Goal: Task Accomplishment & Management: Complete application form

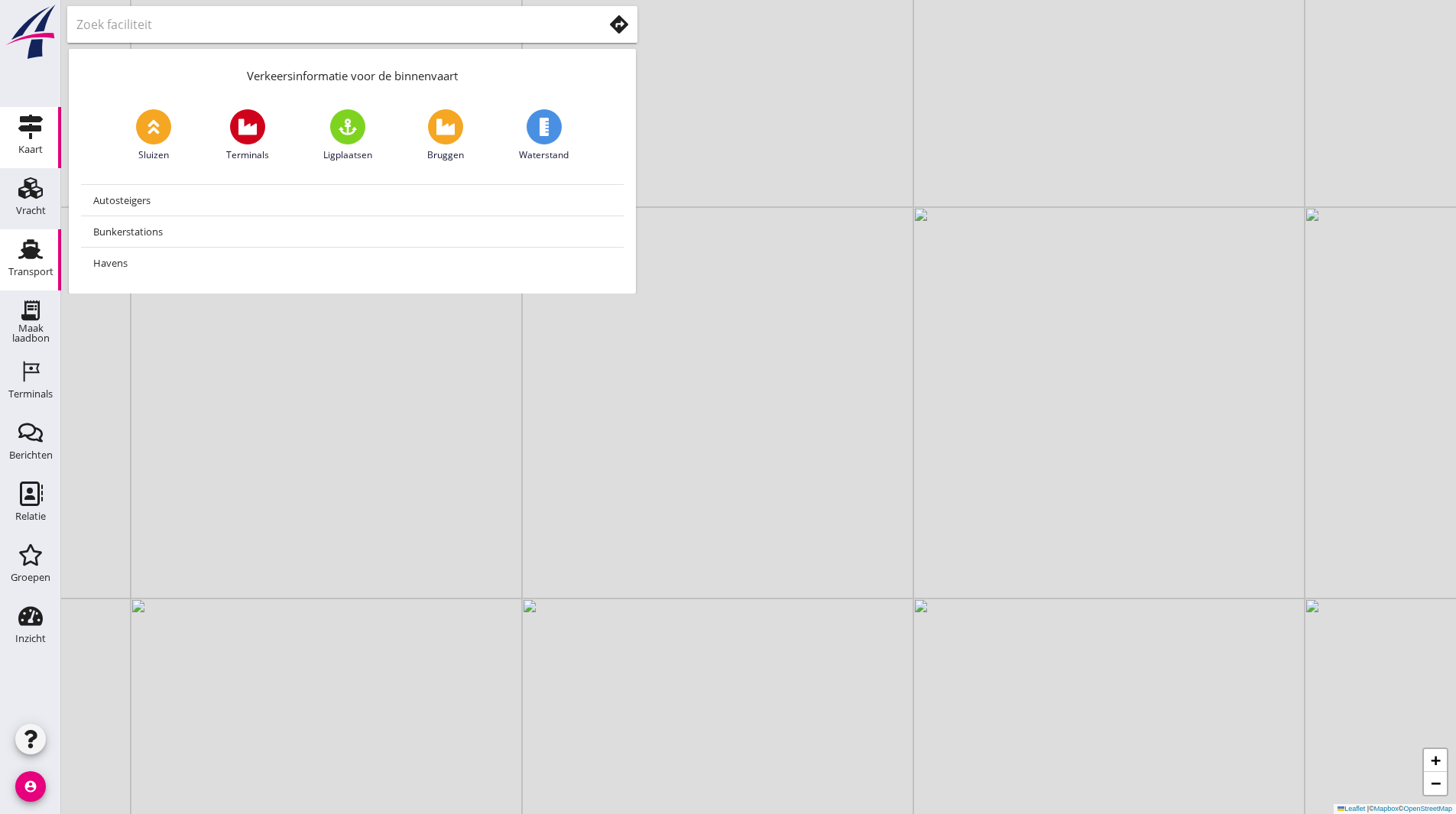
click at [16, 256] on div "Transport" at bounding box center [30, 249] width 37 height 25
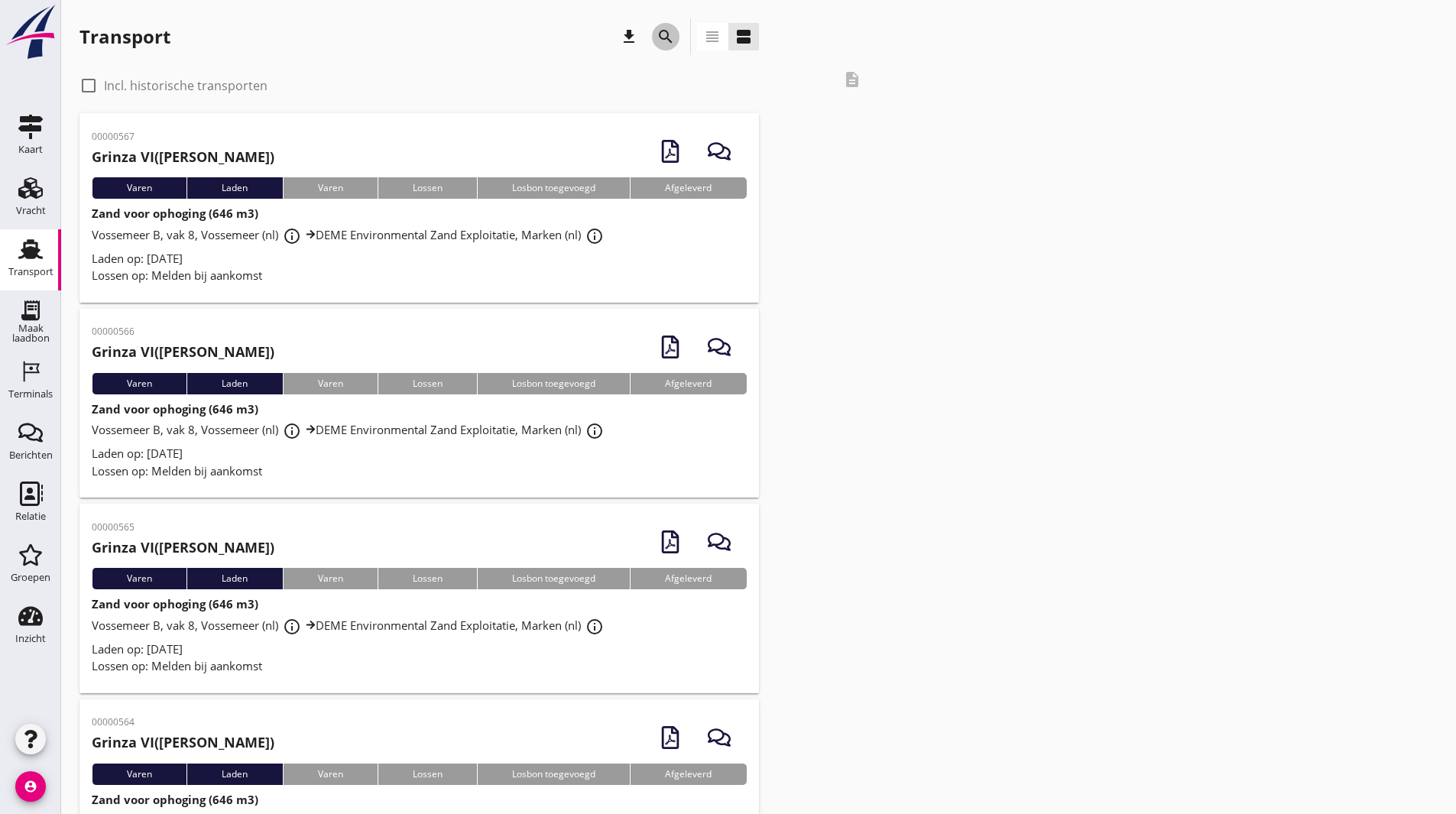
click at [667, 35] on icon "search" at bounding box center [666, 37] width 18 height 18
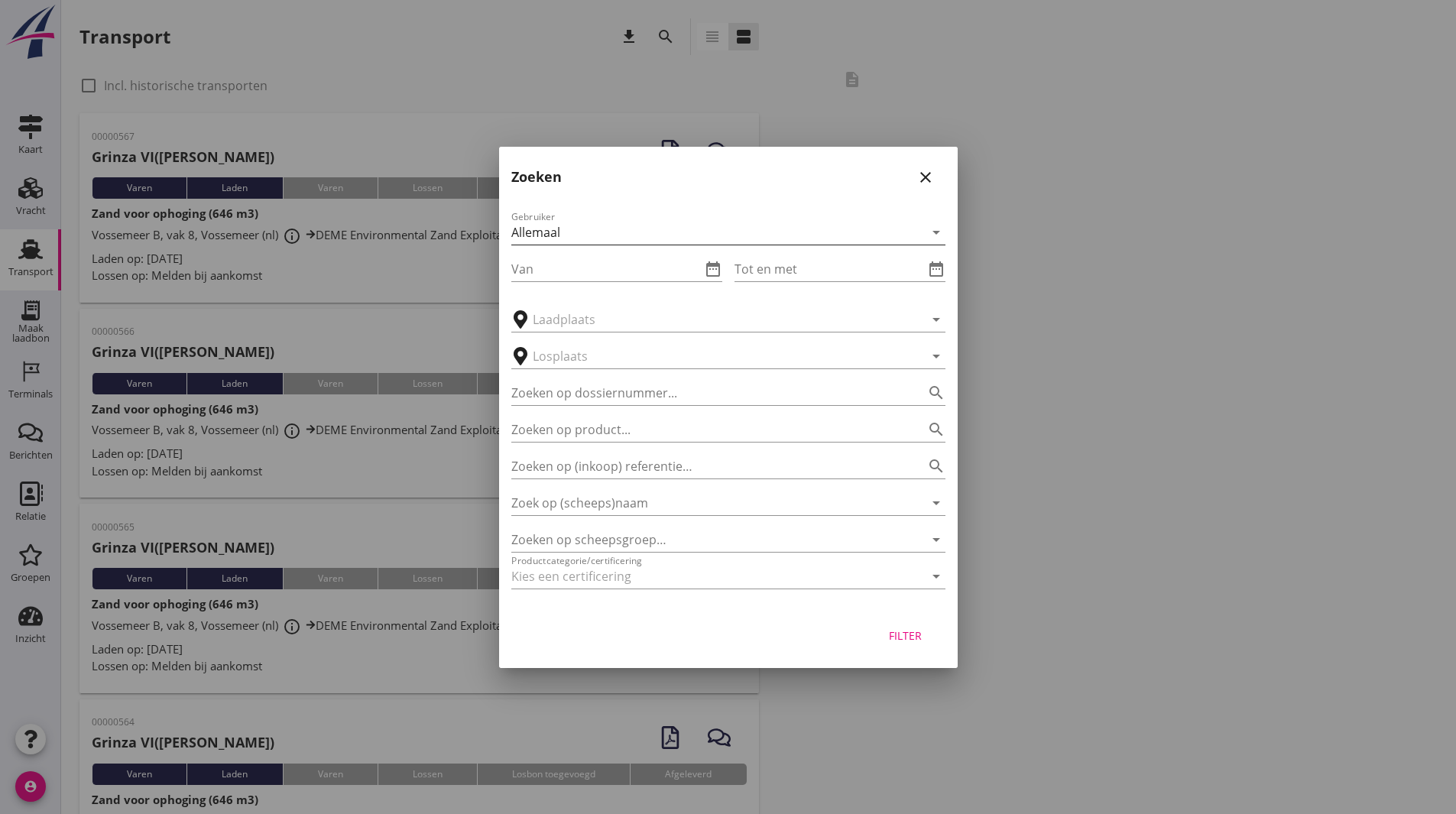
click at [554, 223] on div "Allemaal" at bounding box center [718, 232] width 413 height 25
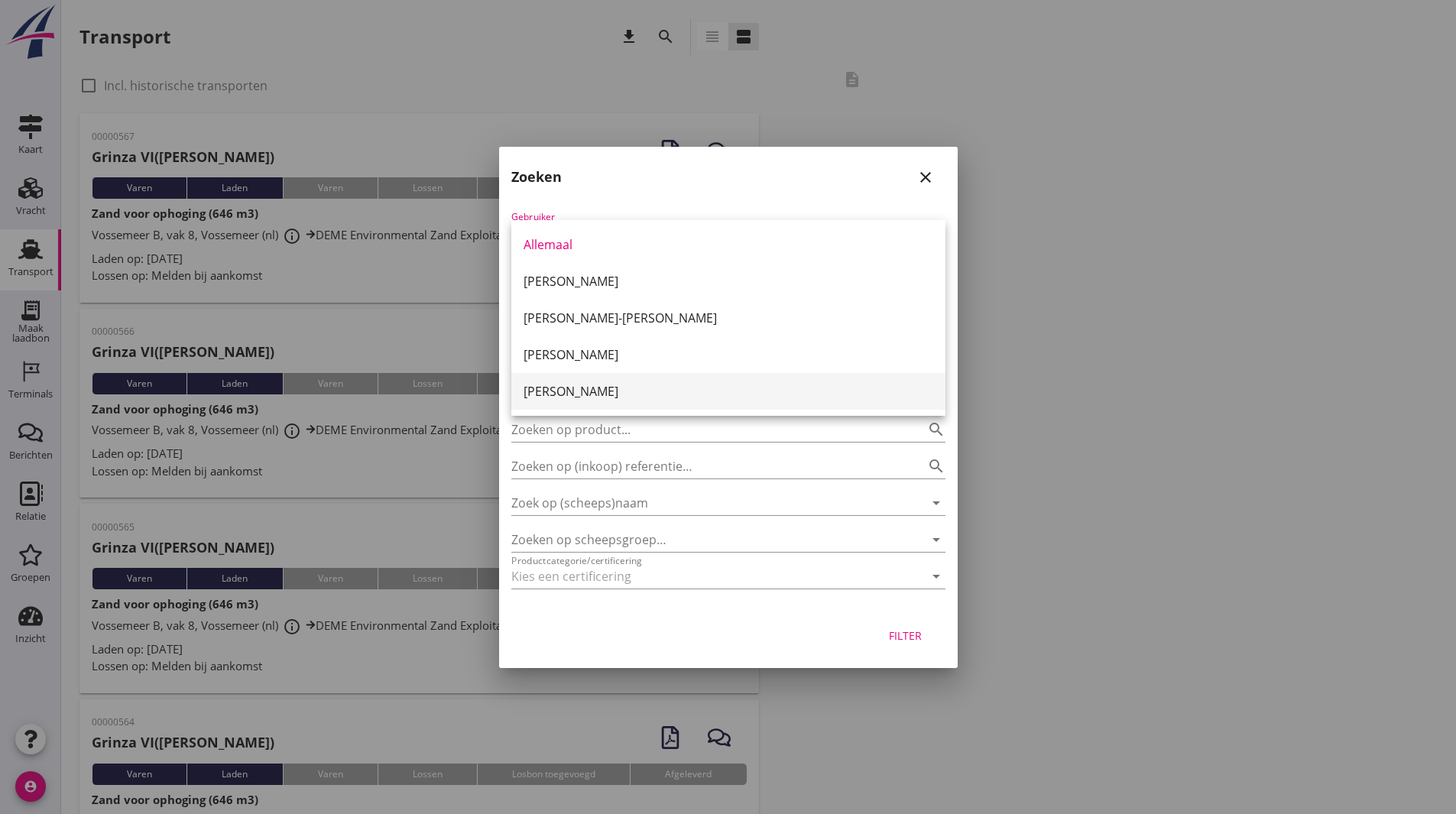
click at [617, 391] on div "[PERSON_NAME]" at bounding box center [728, 391] width 410 height 18
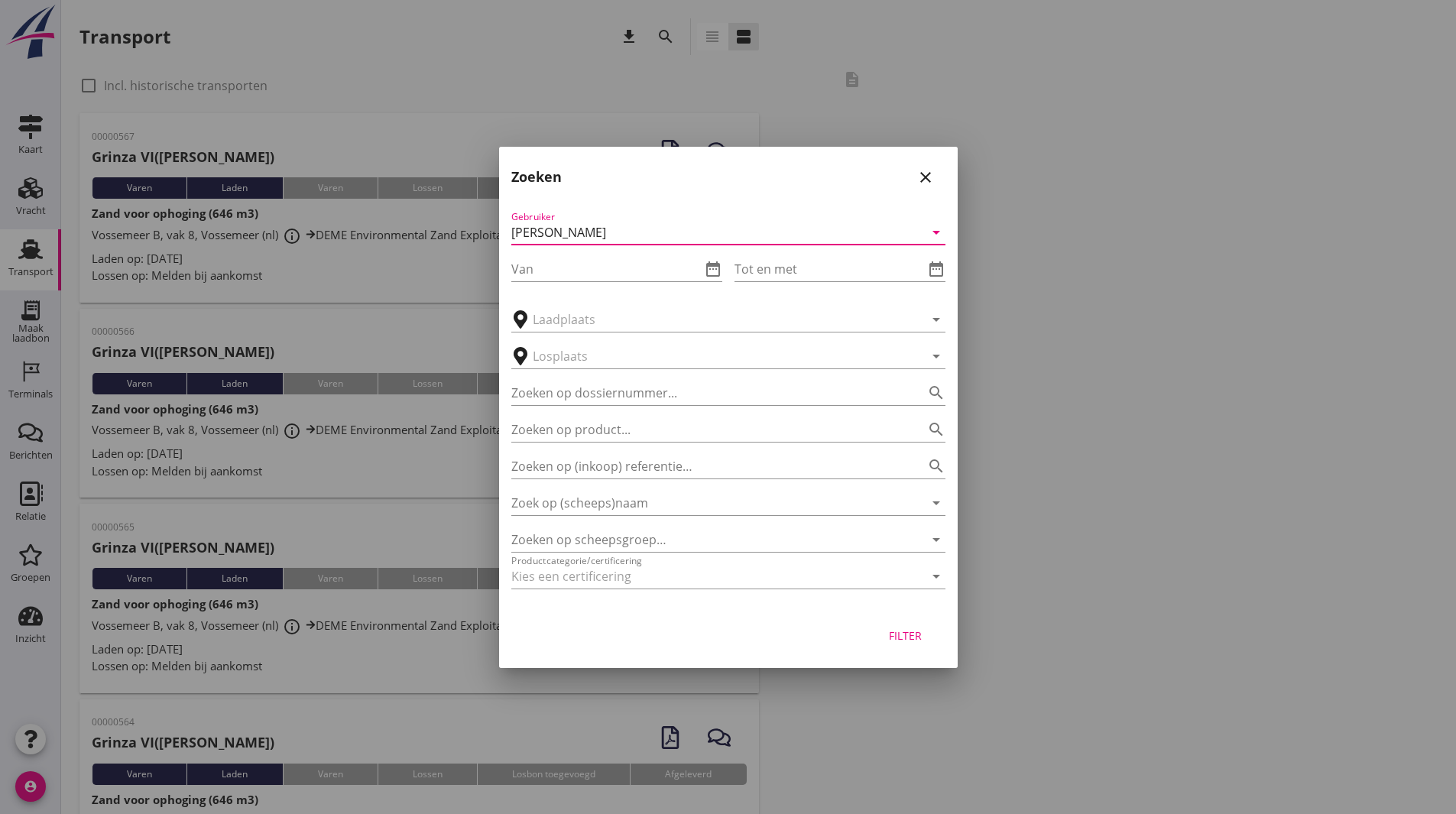
click at [935, 172] on div "close" at bounding box center [925, 177] width 28 height 18
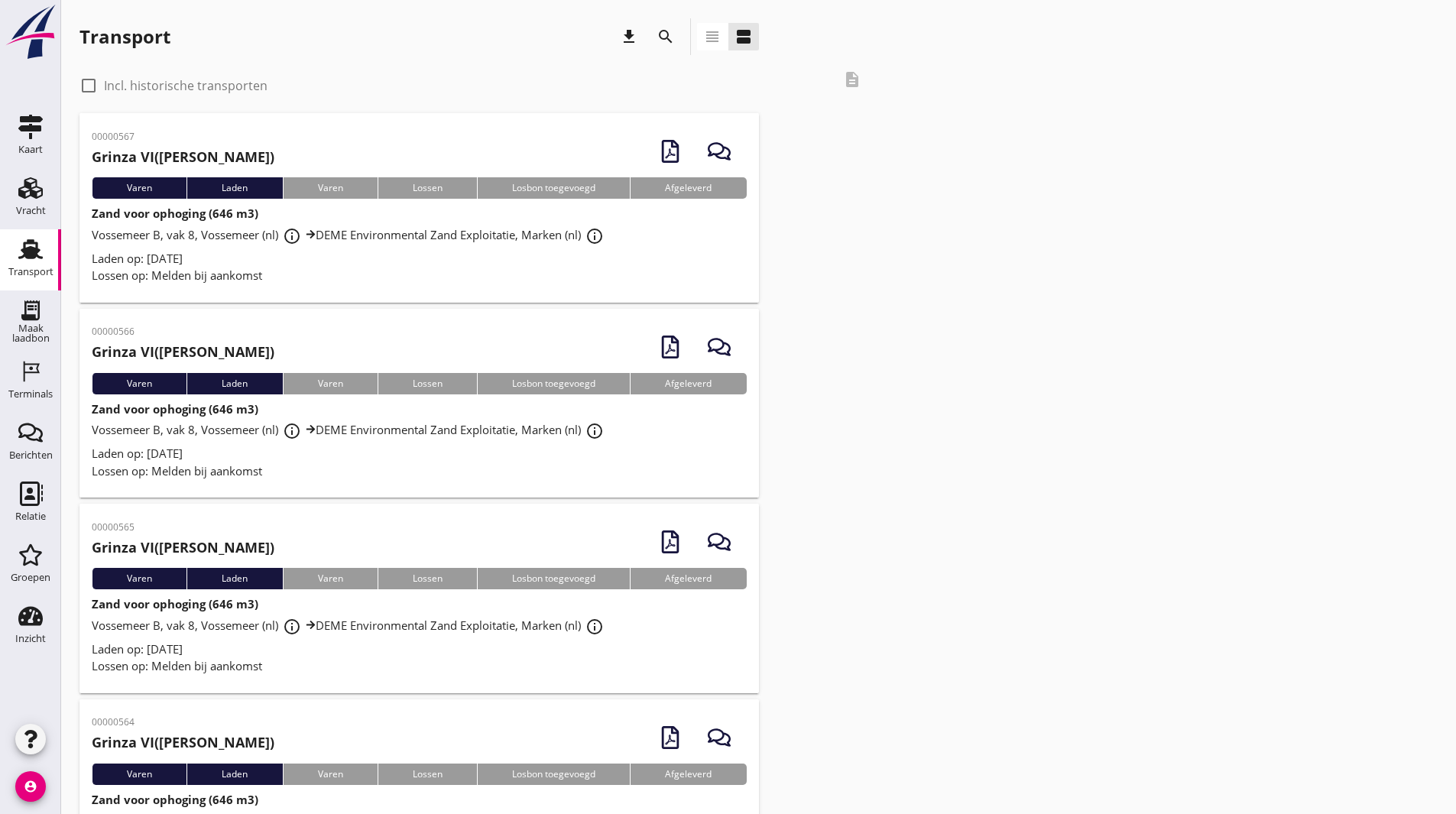
click at [276, 146] on div "00000567 Grinza VI ([PERSON_NAME])" at bounding box center [419, 151] width 655 height 52
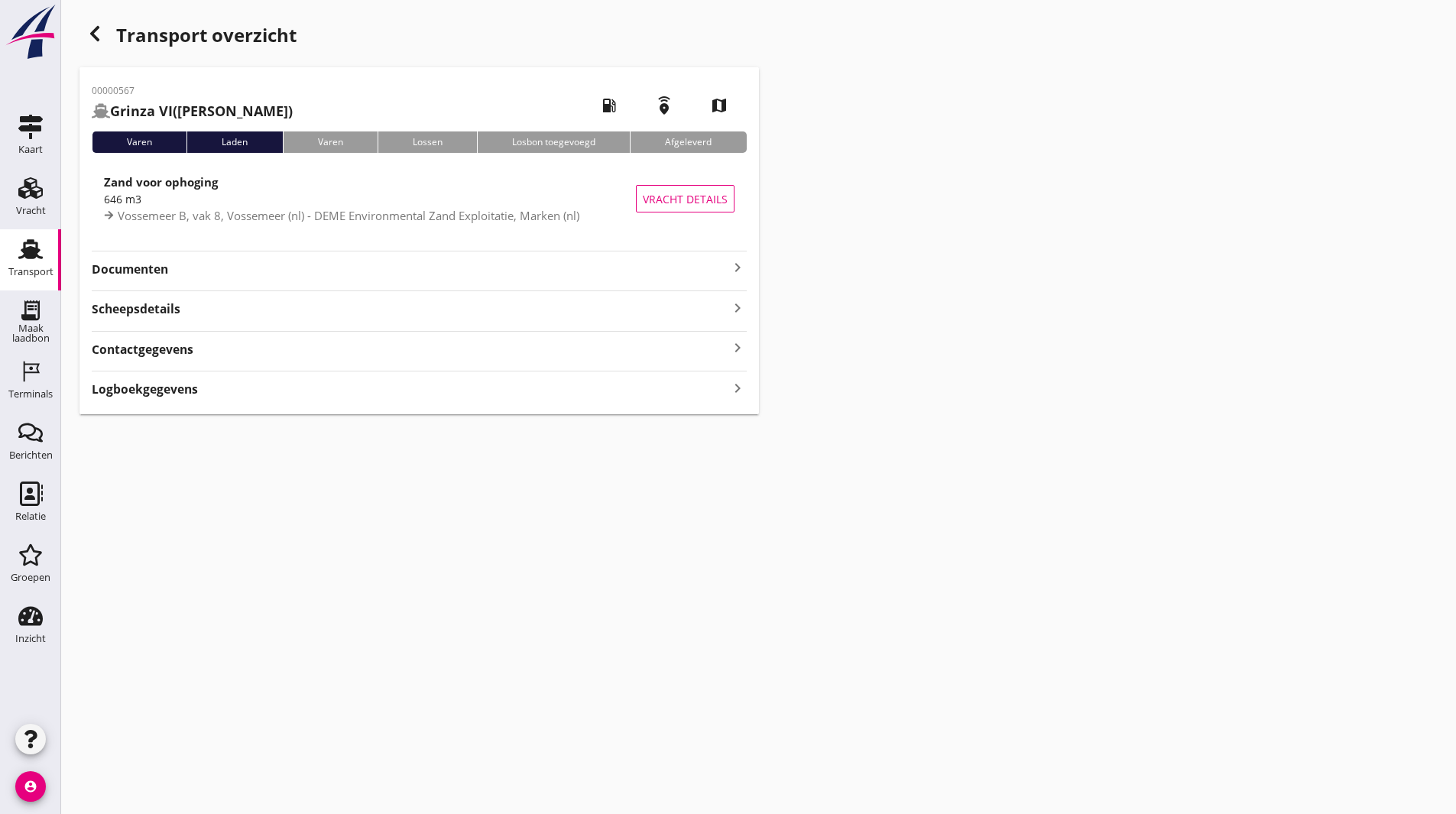
click at [152, 275] on strong "Documenten" at bounding box center [410, 269] width 637 height 17
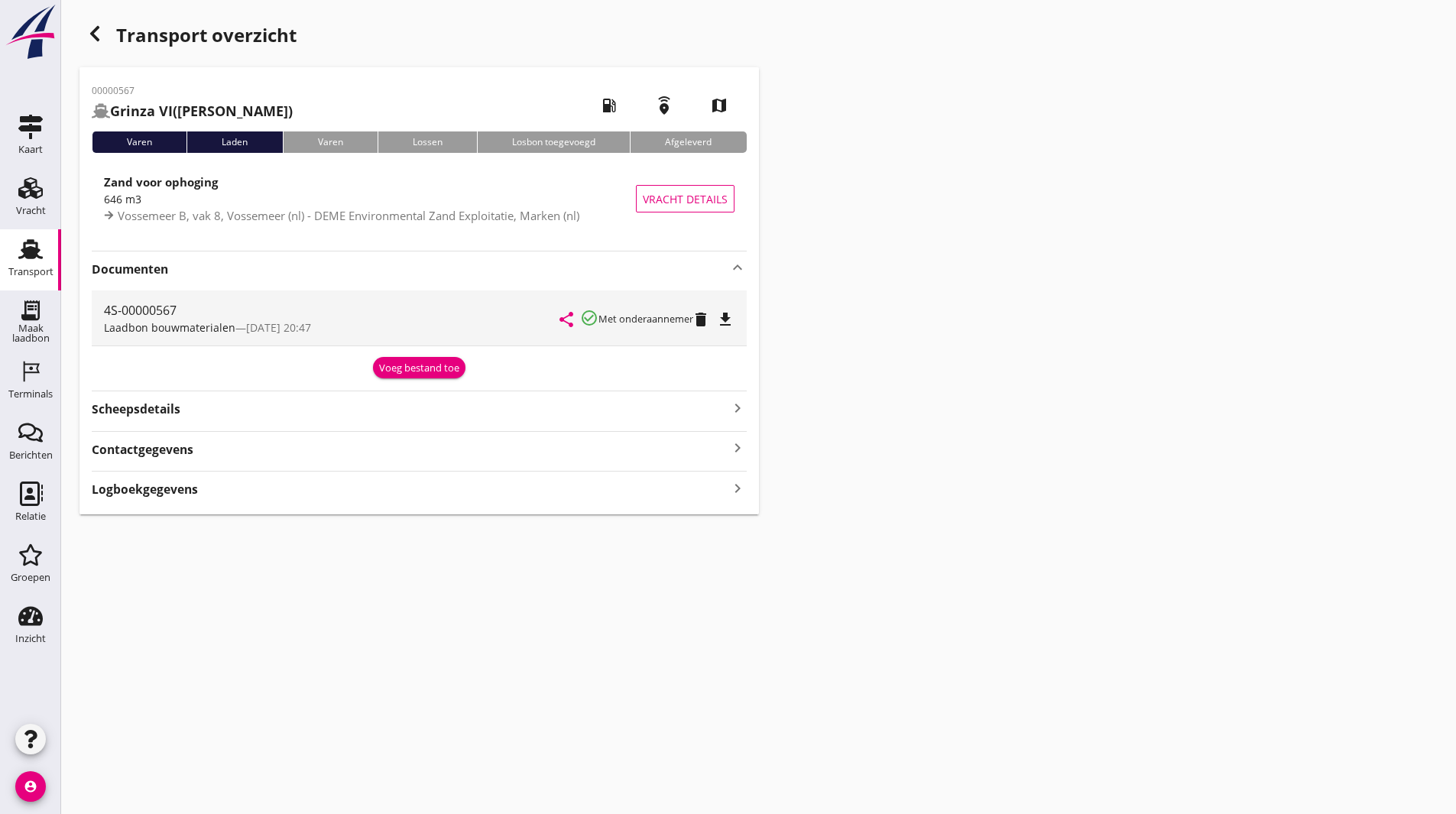
click at [723, 318] on icon "file_download" at bounding box center [725, 319] width 18 height 18
click at [41, 376] on icon "Terminals" at bounding box center [30, 371] width 25 height 25
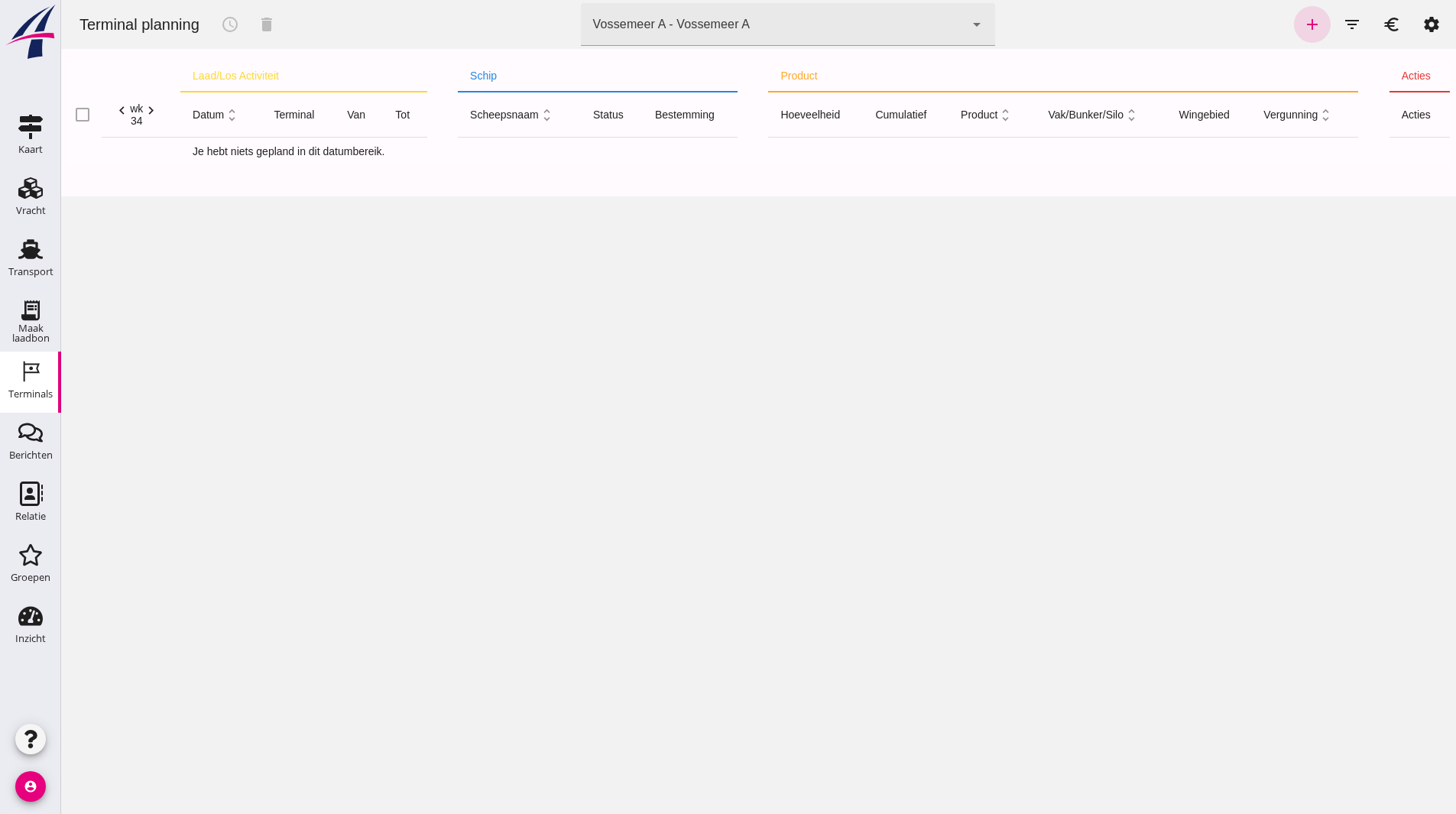
click div "Vossemeer A - Vossemeer A"
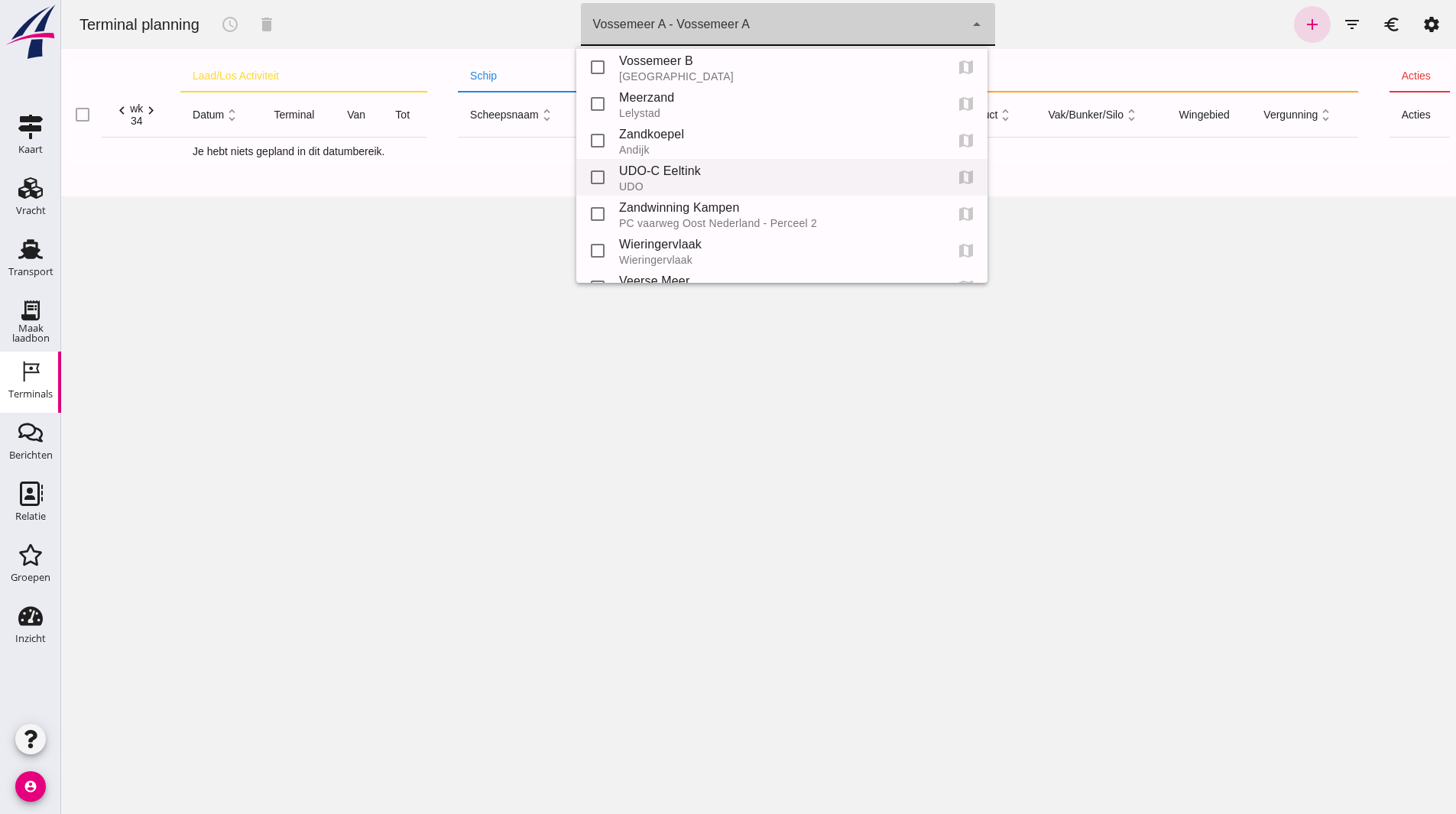
scroll to position [76, 0]
click at [683, 247] on div "Veerse Meer" at bounding box center [776, 244] width 314 height 18
type input "d24a3956-13bc-4944-b6bf-95543a89a71f"
checkbox input "false"
checkbox input "true"
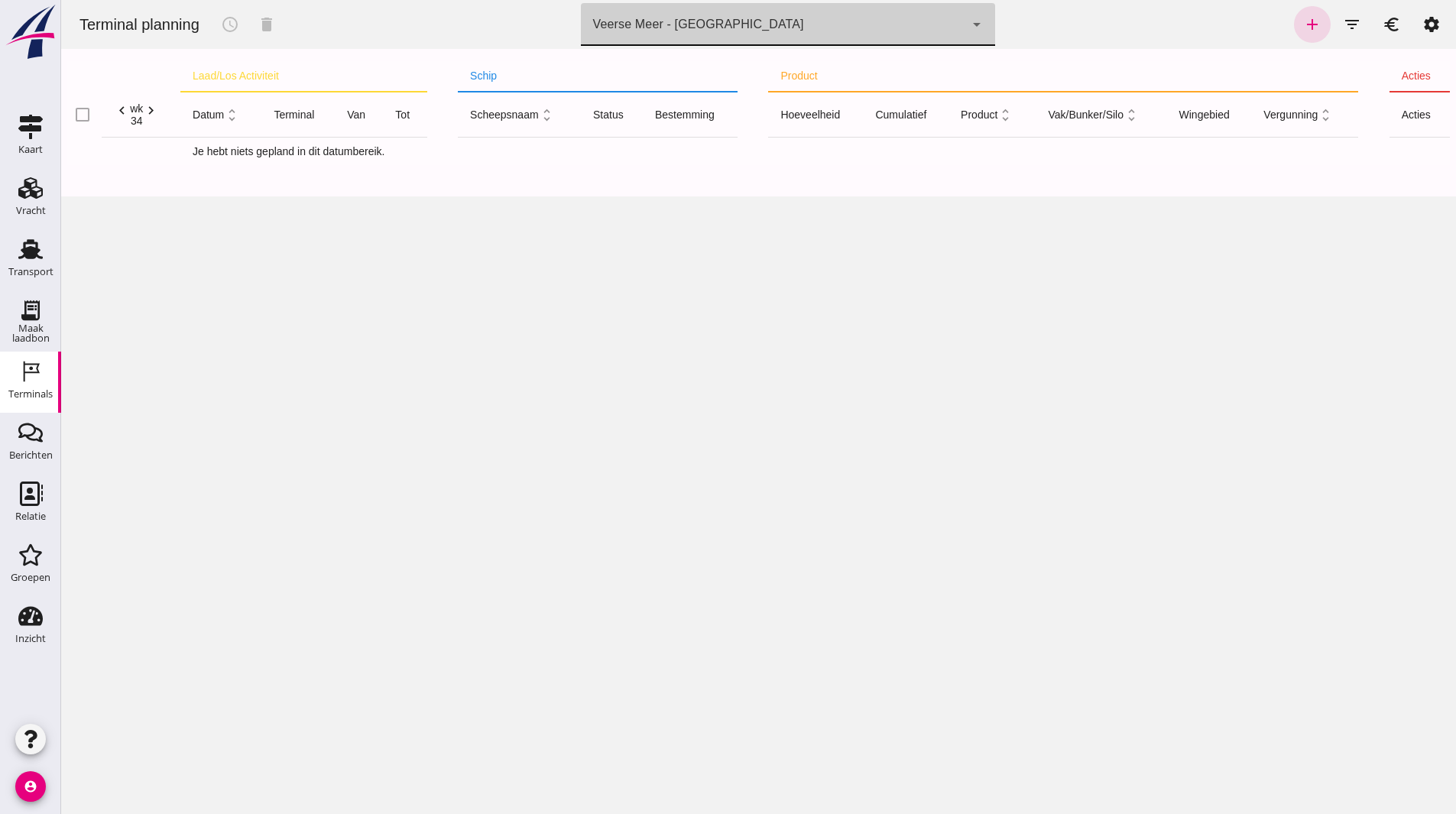
click at [965, 26] on div "arrow_drop_down" at bounding box center [975, 25] width 21 height 43
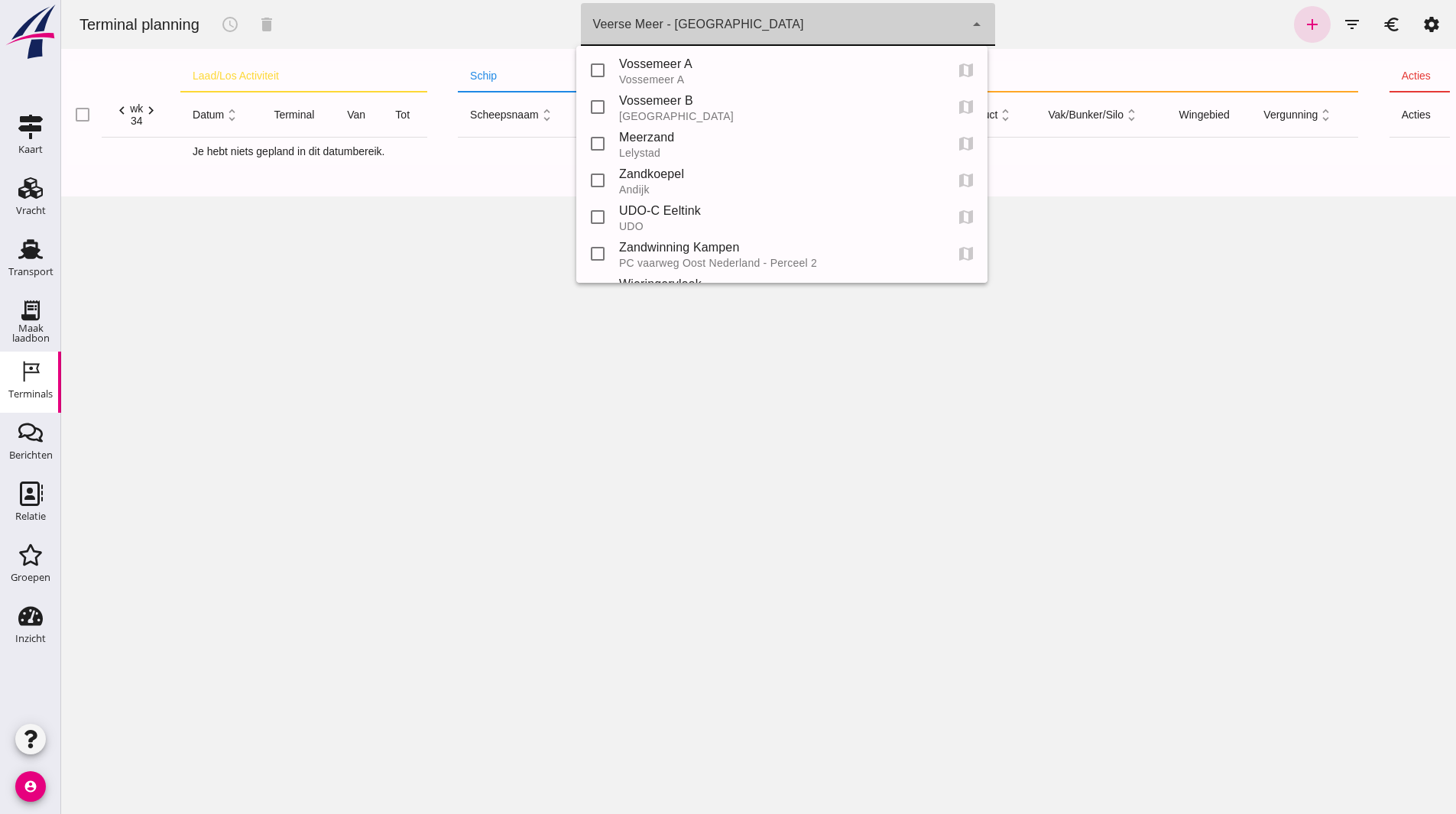
scroll to position [106, 0]
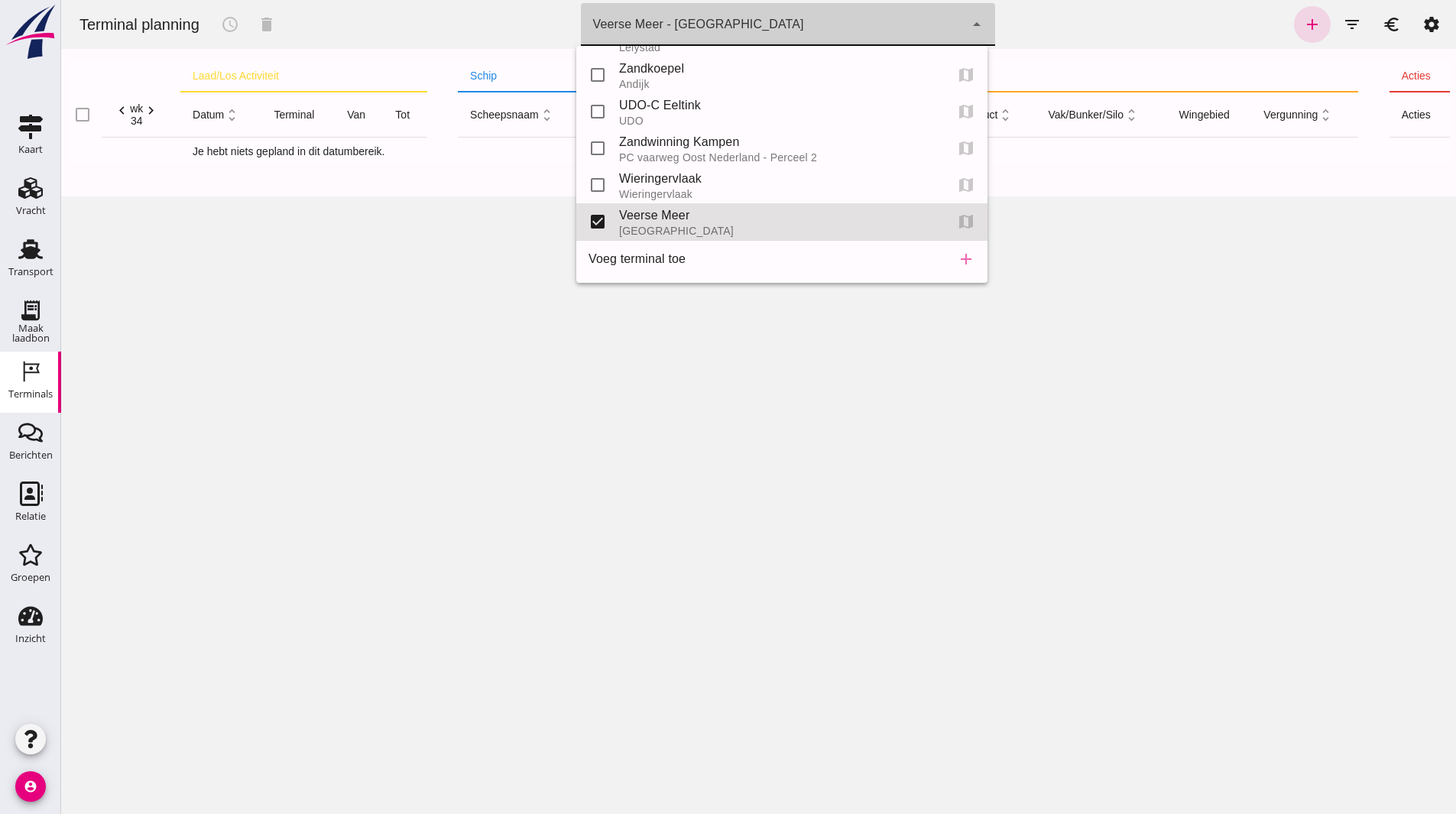
click at [821, 338] on div "Terminal planning schedule delete terminal Veerse Meer - Zeeland d24a3956-13bc-…" at bounding box center [759, 407] width 1395 height 814
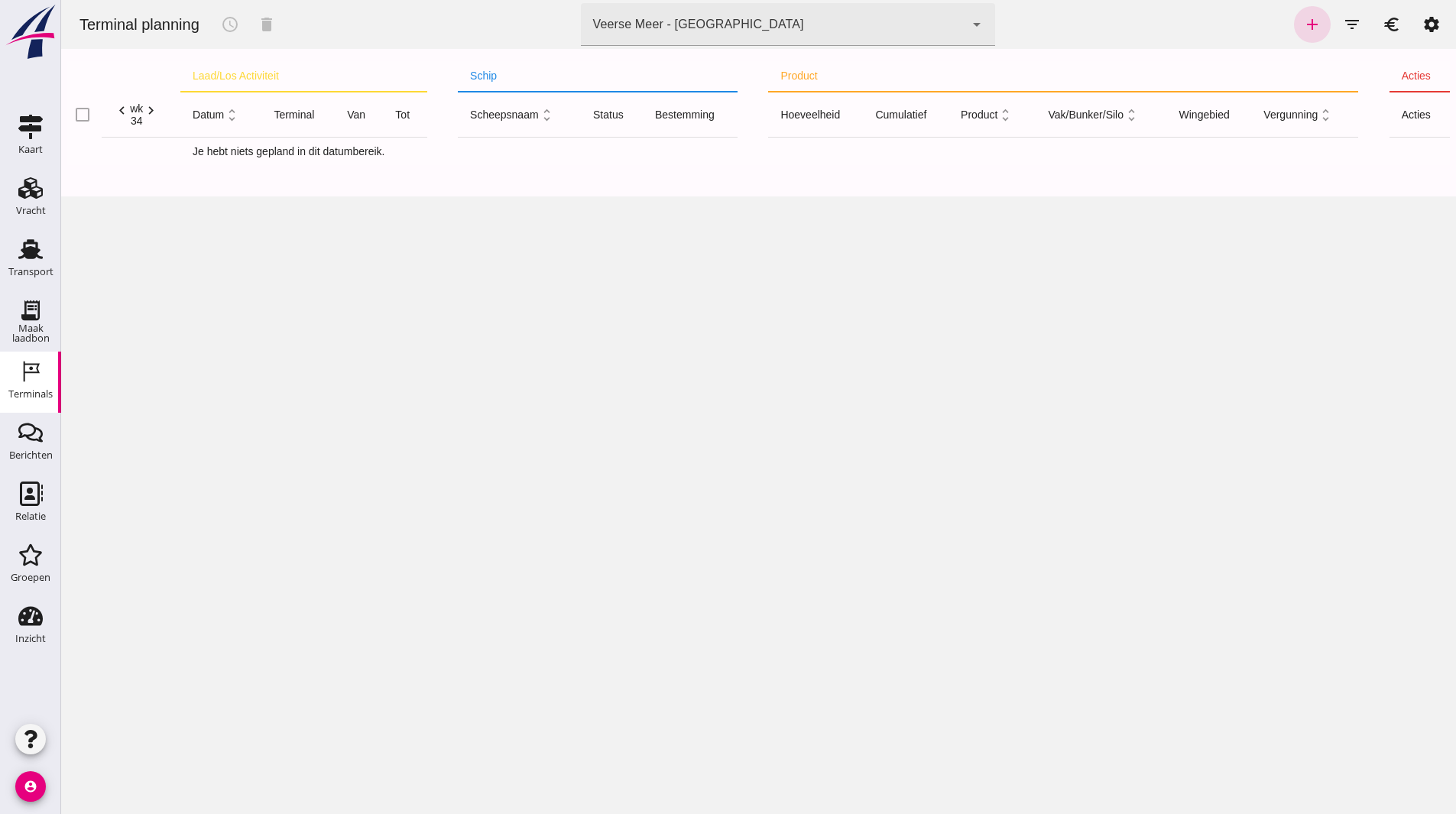
click div "Terminal planning schedule delete terminal [GEOGRAPHIC_DATA] - Zeeland d24a3956…"
click link "add"
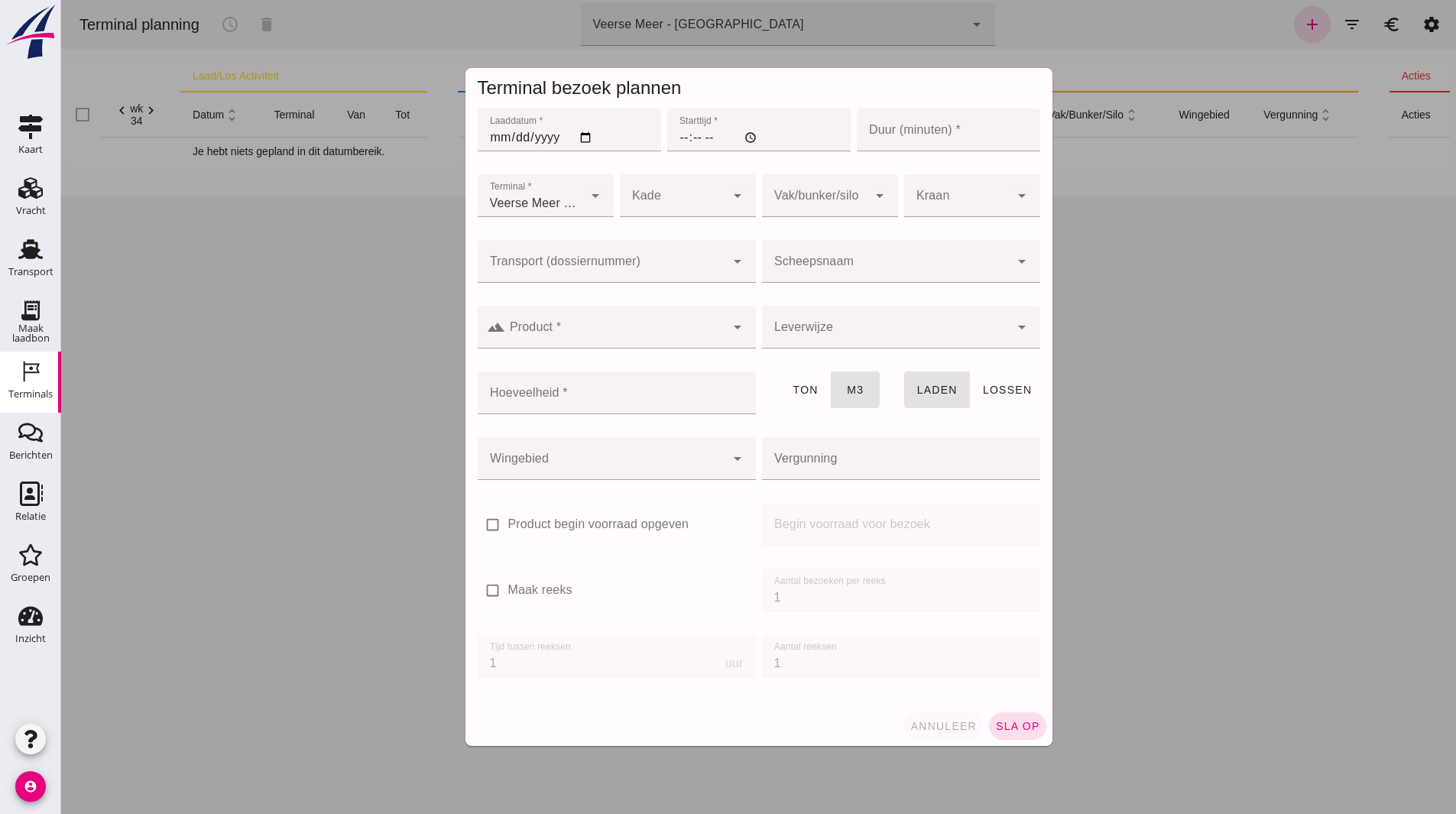
click span "annuleer"
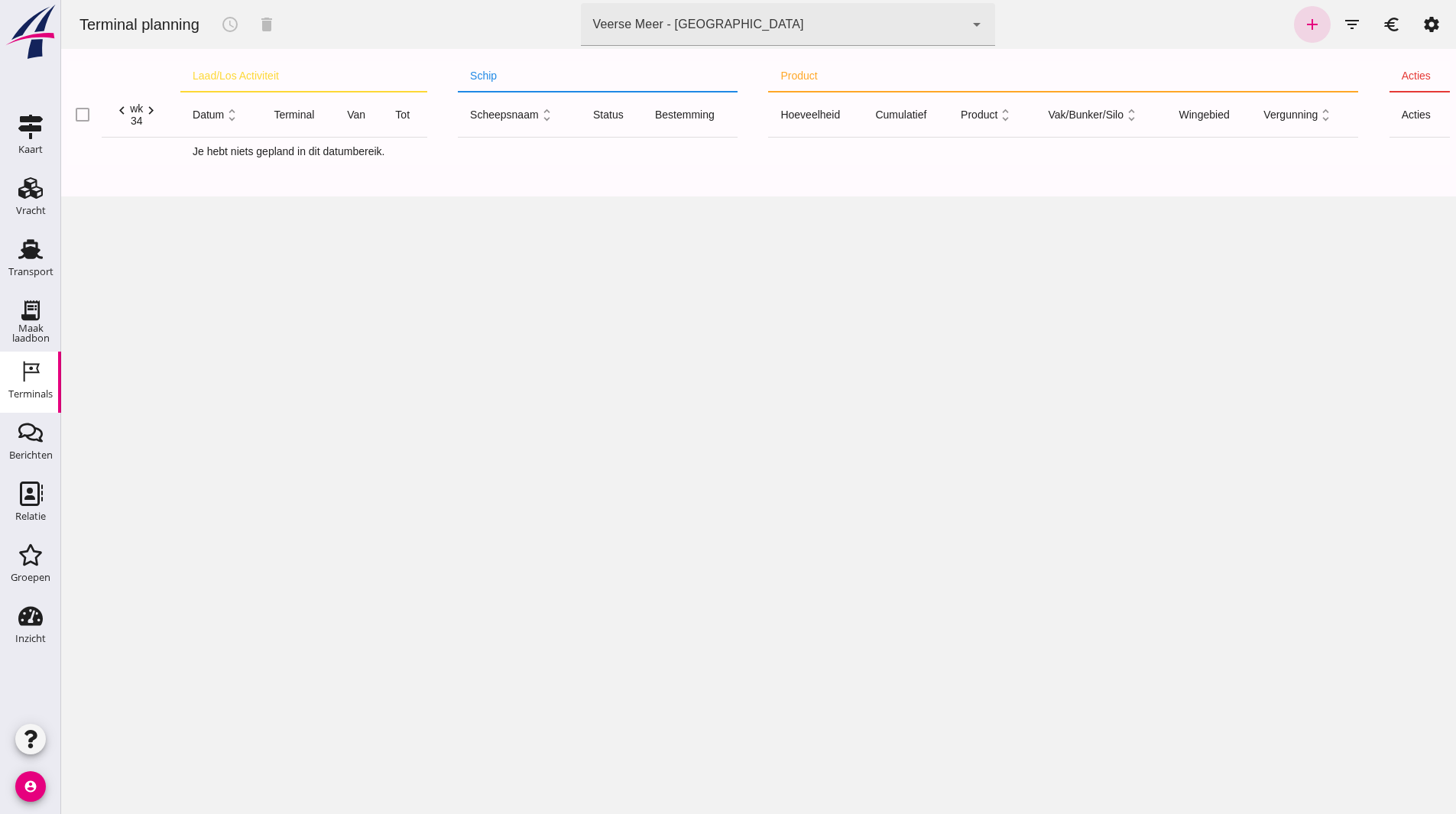
click div "Veerse Meer - Zeeland d24a3956-13bc-4944-b6bf-95543a89a71f"
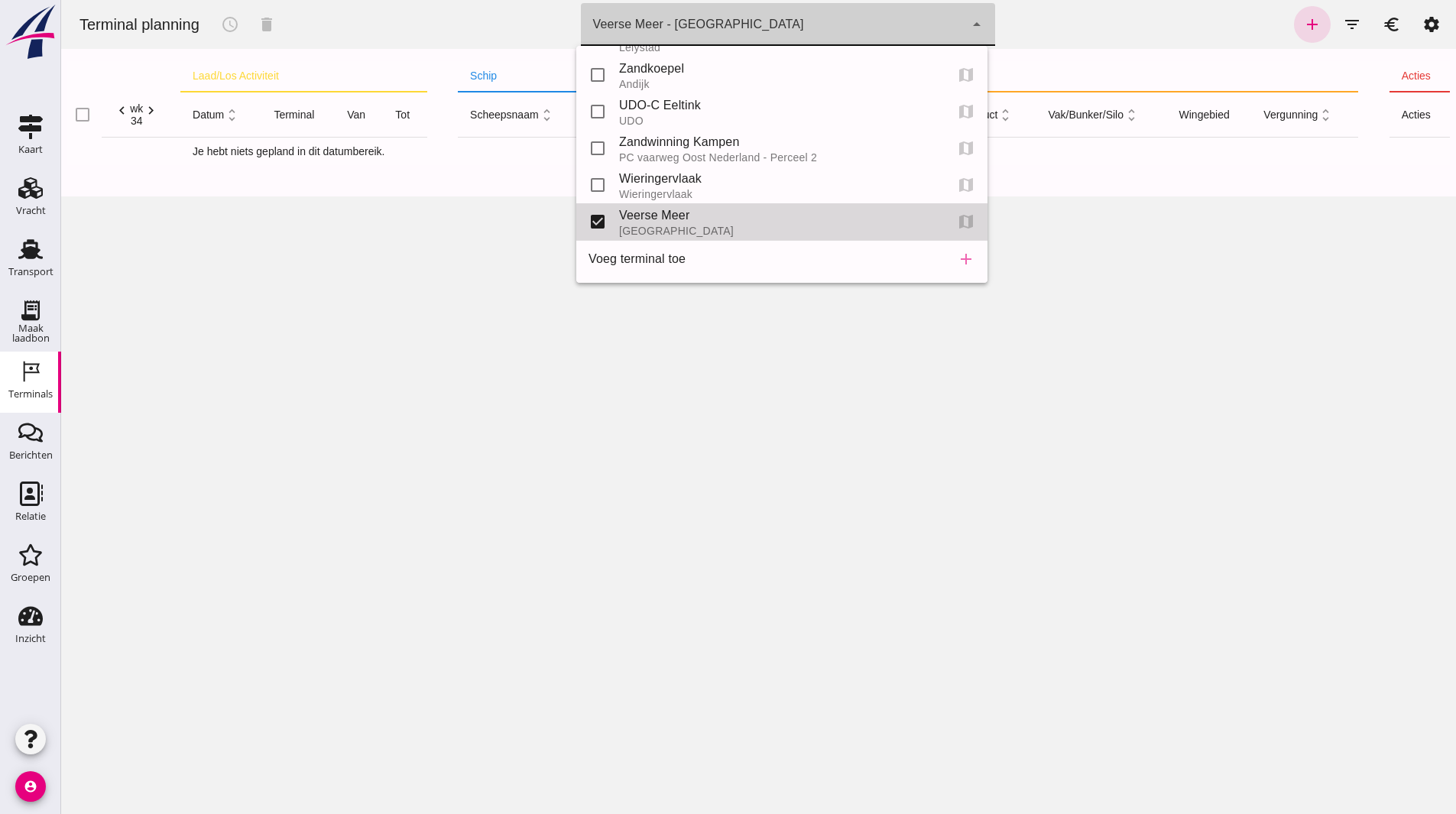
click at [678, 223] on div "Veerse Meer" at bounding box center [776, 215] width 314 height 18
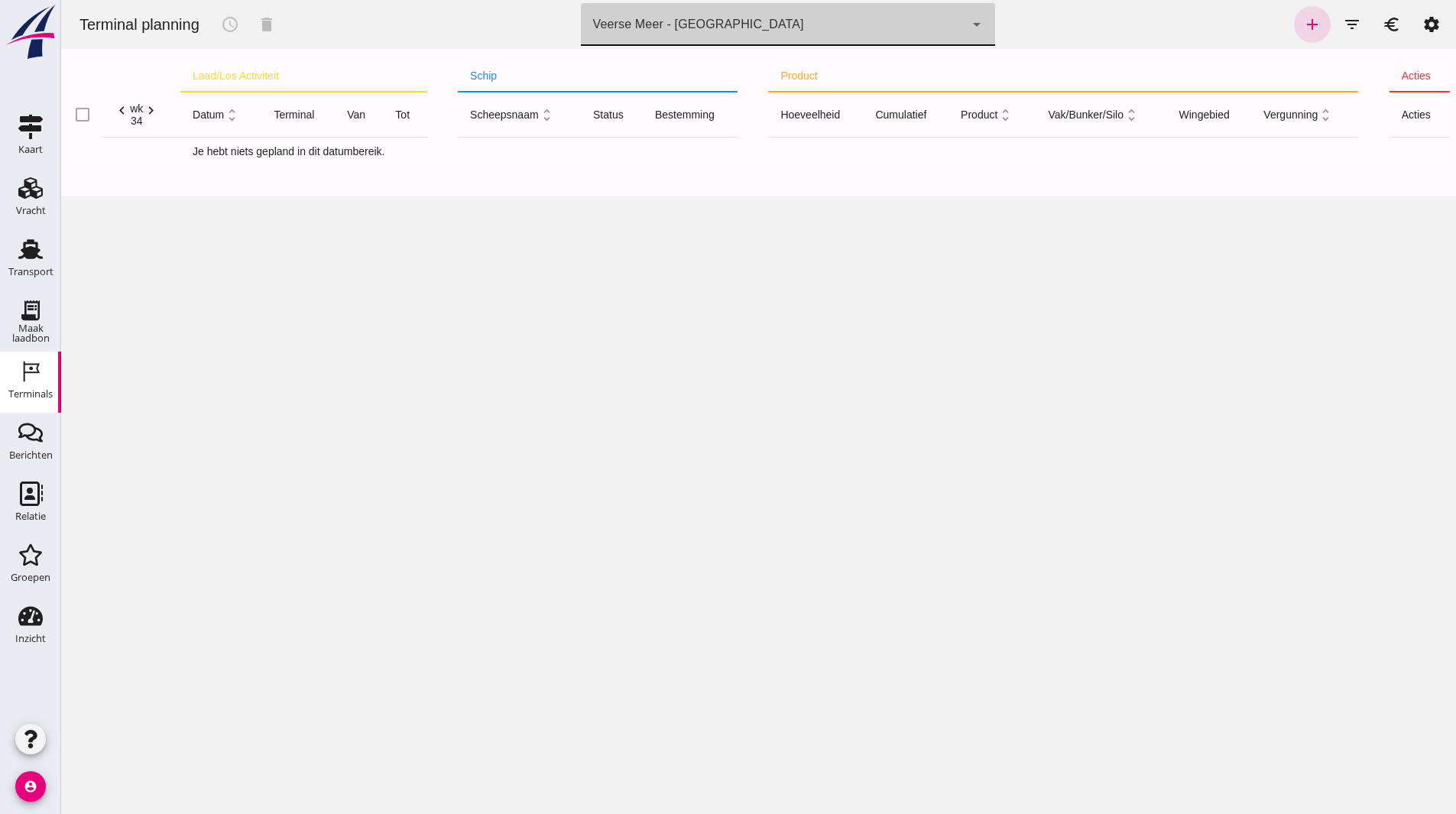
click div "Veerse Meer - Zeeland d24a3956-13bc-4944-b6bf-95543a89a71f"
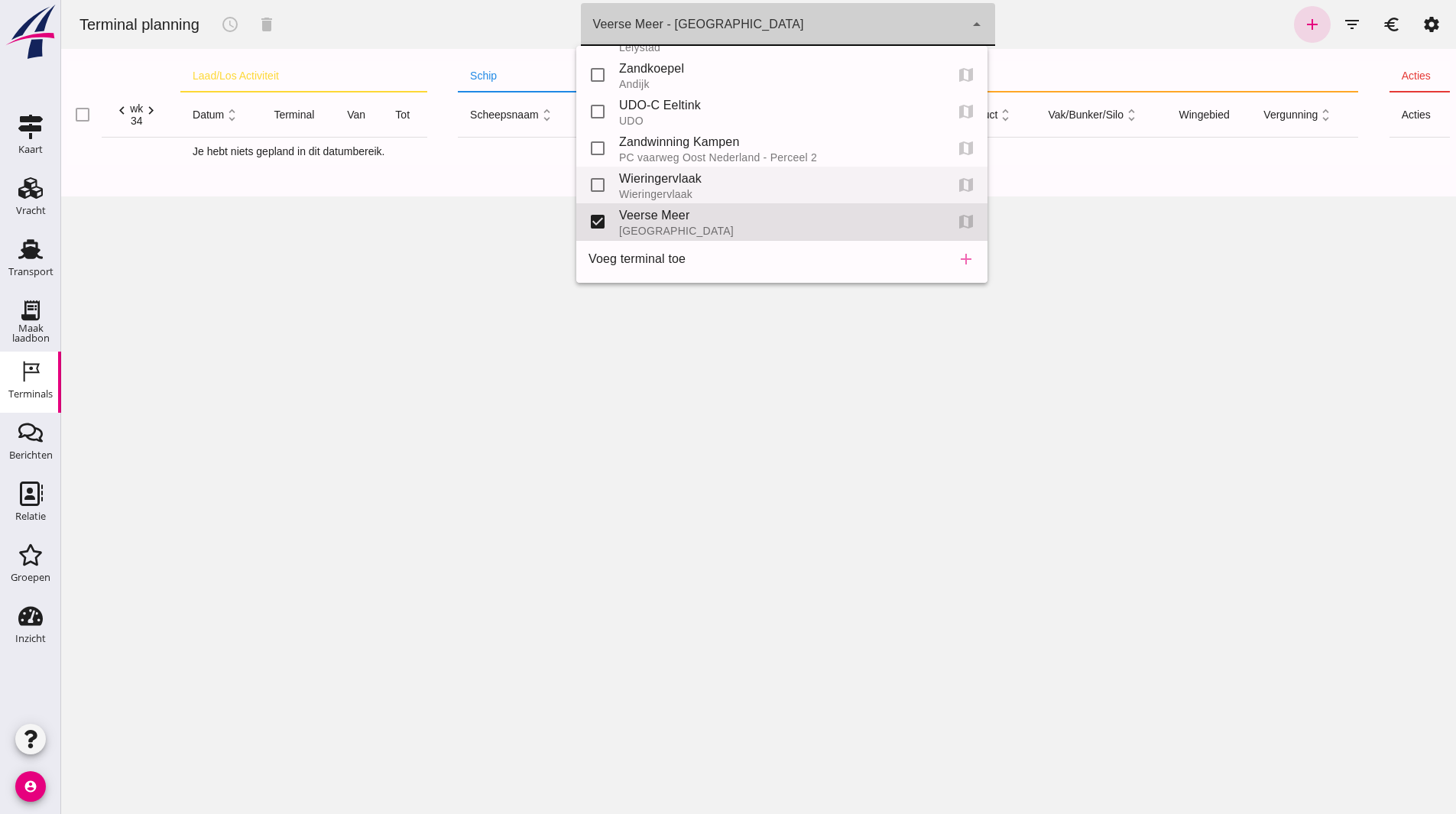
click at [689, 176] on div "Wieringervlaak" at bounding box center [776, 179] width 314 height 18
type input "96a498f7-ae25-48f7-9070-2fe7db98c350"
checkbox input "true"
checkbox input "false"
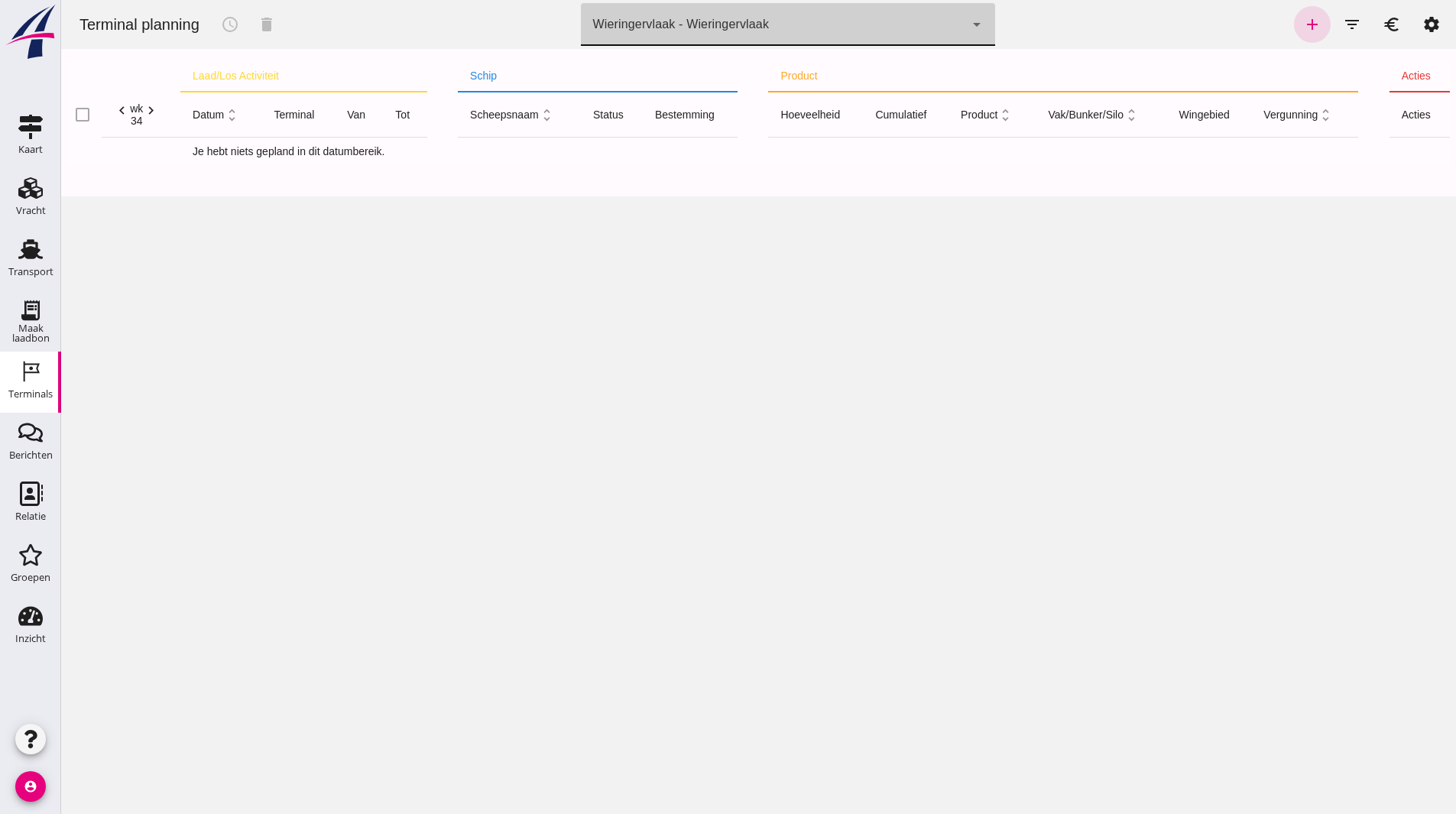
click div "Wieringervlaak - Wieringervlaak"
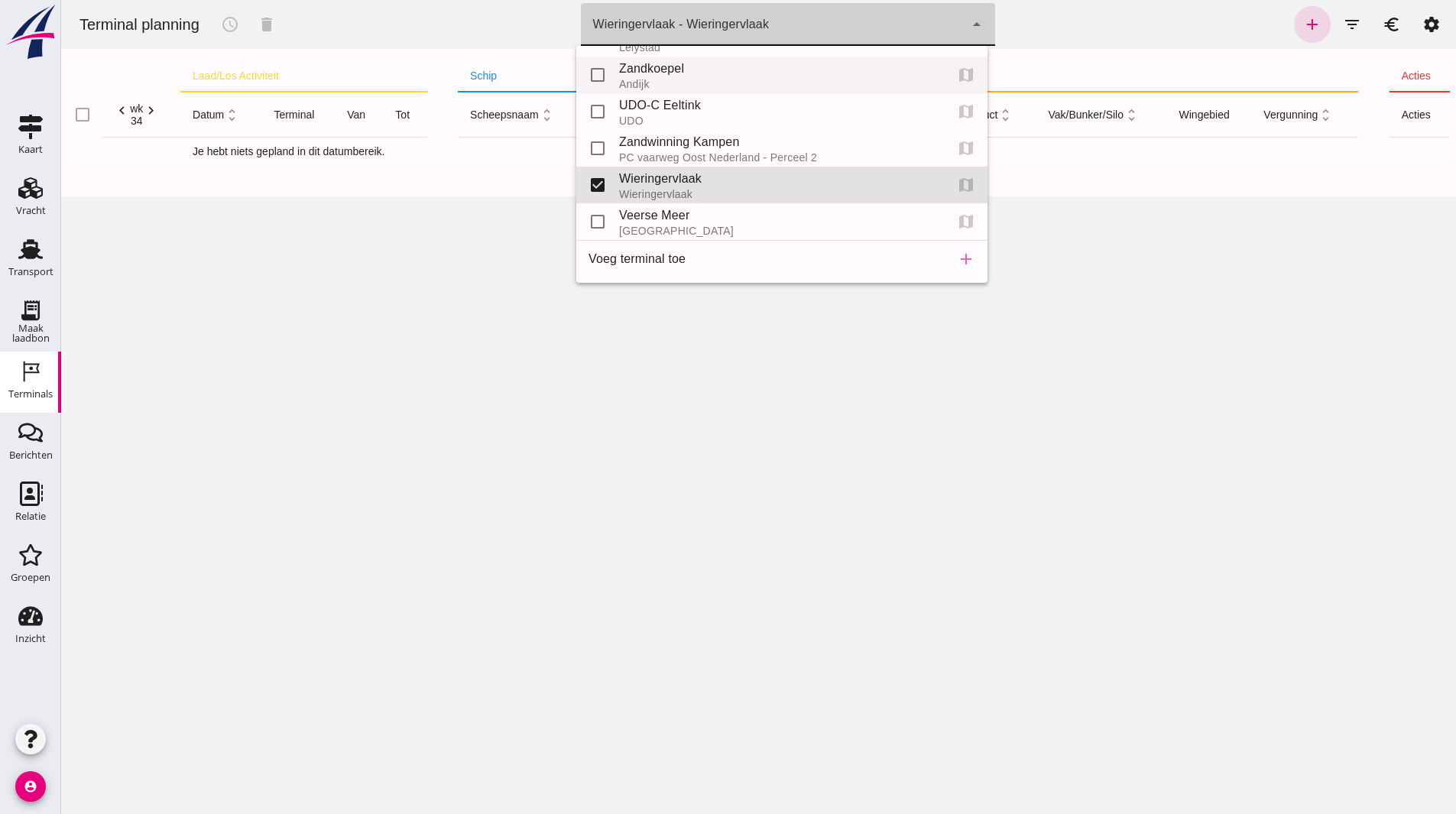
click at [696, 68] on div "Zandkoepel" at bounding box center [776, 68] width 314 height 18
type input "a7b790b9-8751-43c9-8083-0fe2d46edc29"
checkbox input "true"
checkbox input "false"
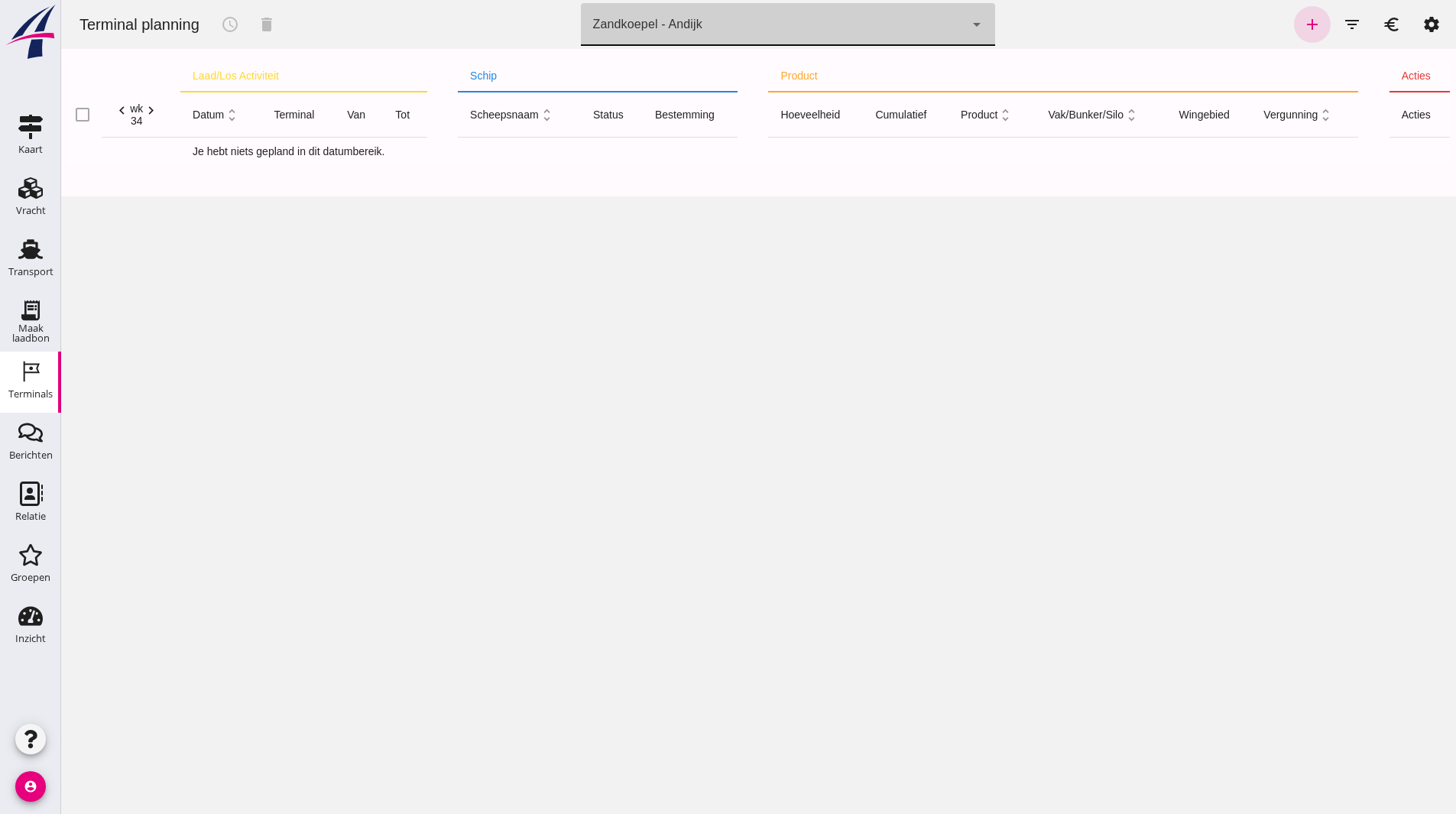
click at [33, 381] on icon "Terminals" at bounding box center [30, 371] width 25 height 25
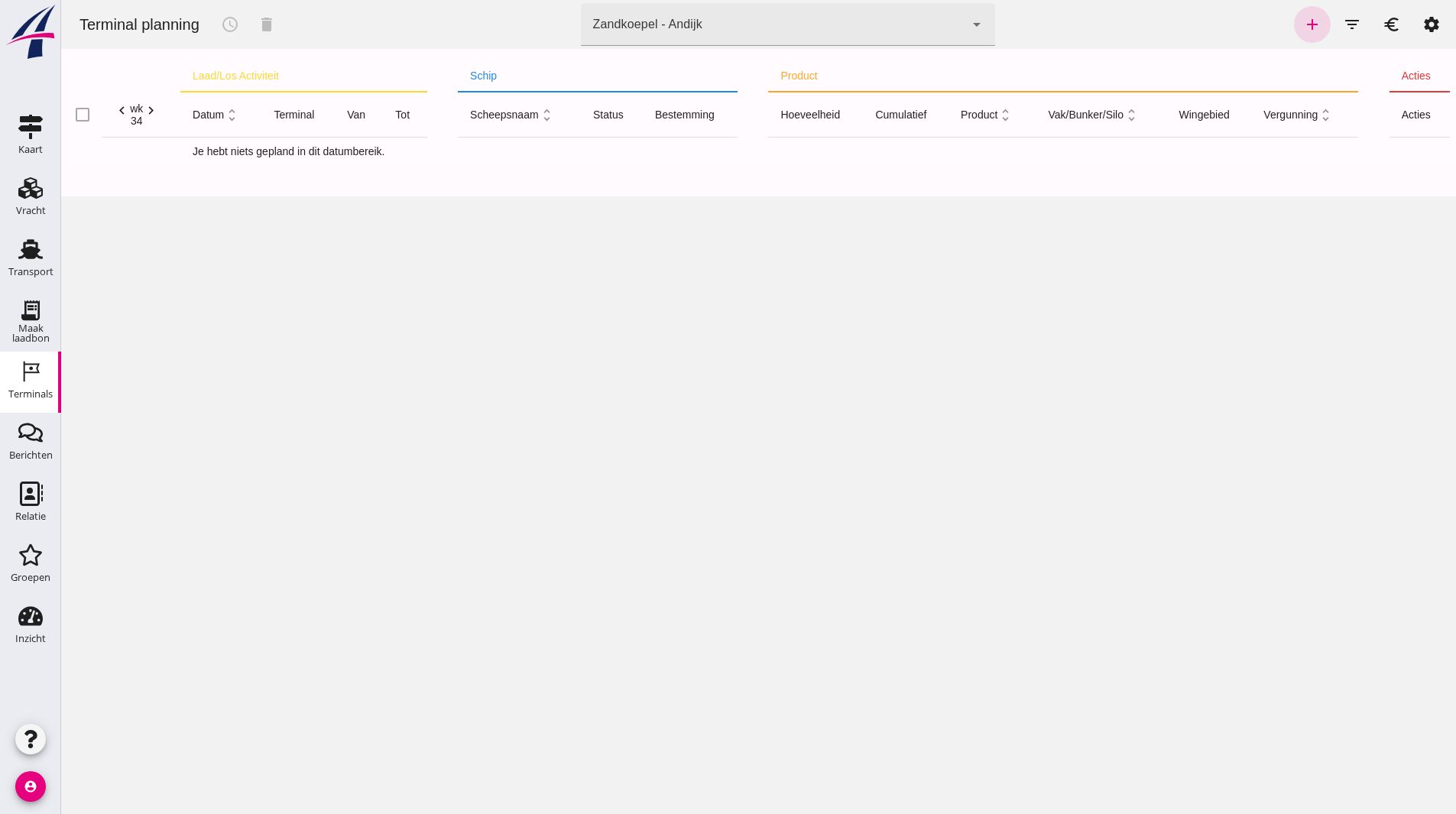
click div "Zandkoepel - Andijk"
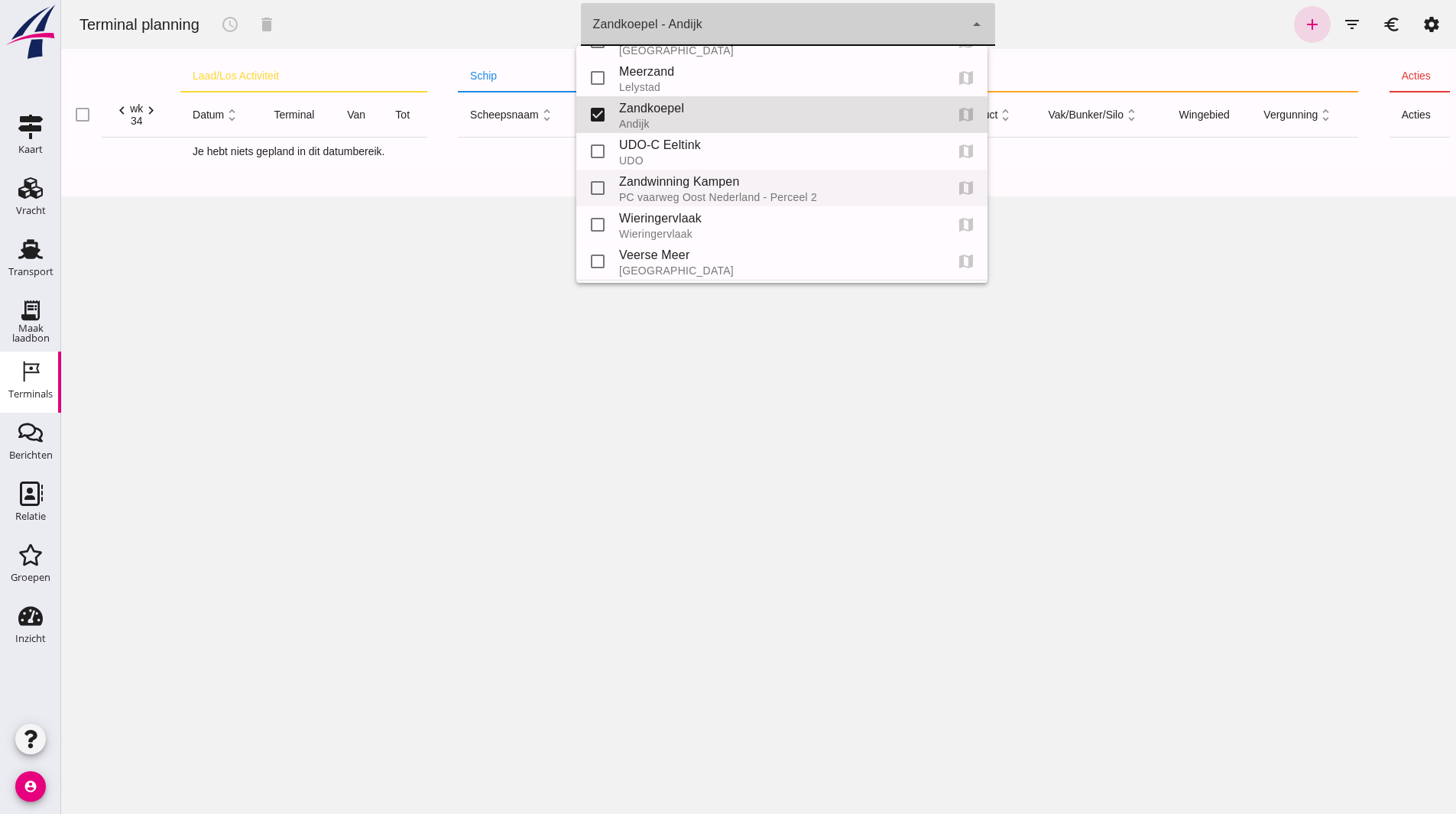
scroll to position [0, 0]
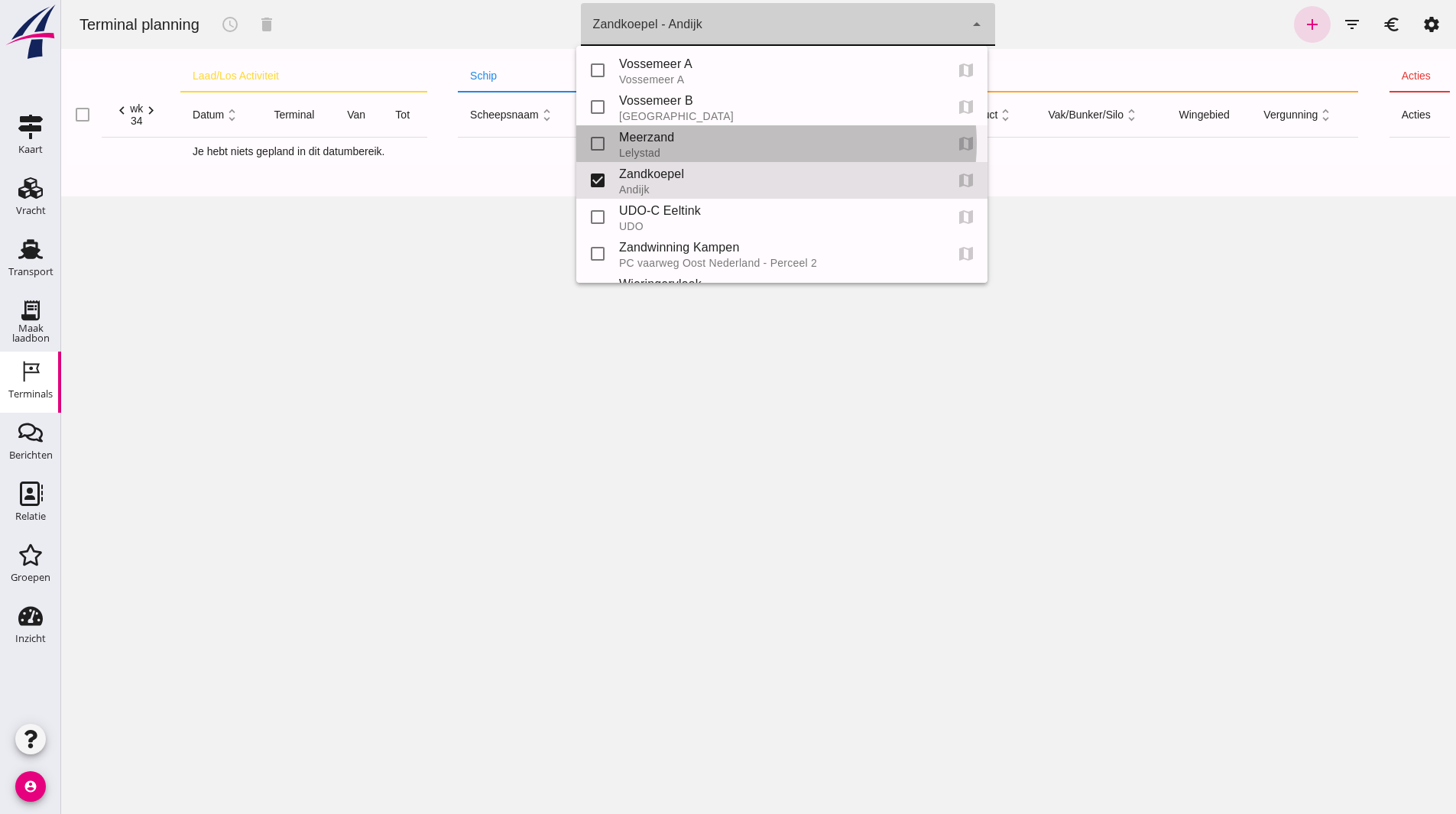
click at [677, 158] on div "Lelystad" at bounding box center [776, 152] width 314 height 12
type input "c0ede1f1-d616-4aeb-8e5a-3d43cd57c33f"
checkbox input "true"
checkbox input "false"
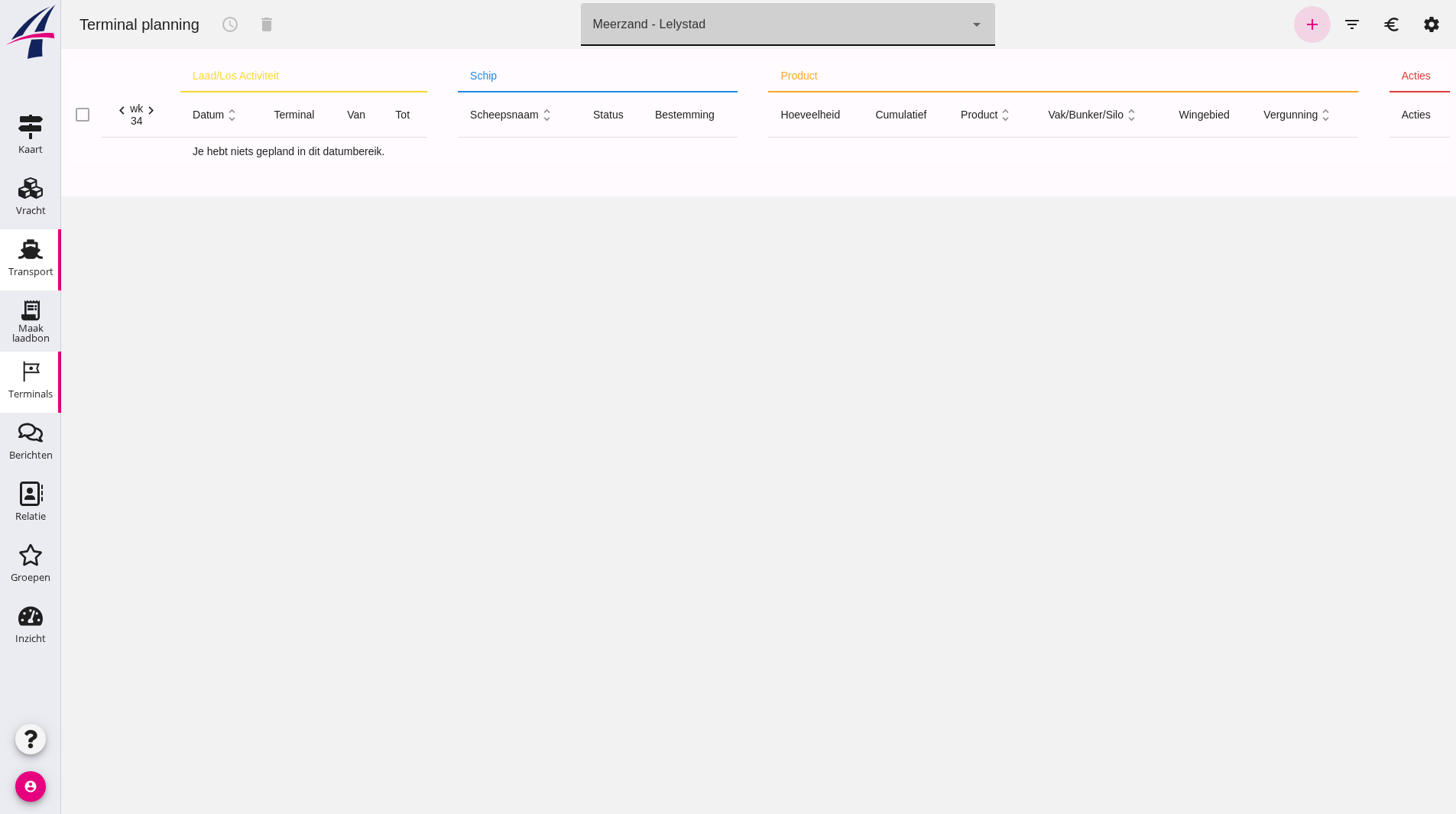
click at [23, 273] on div "Transport" at bounding box center [31, 272] width 45 height 10
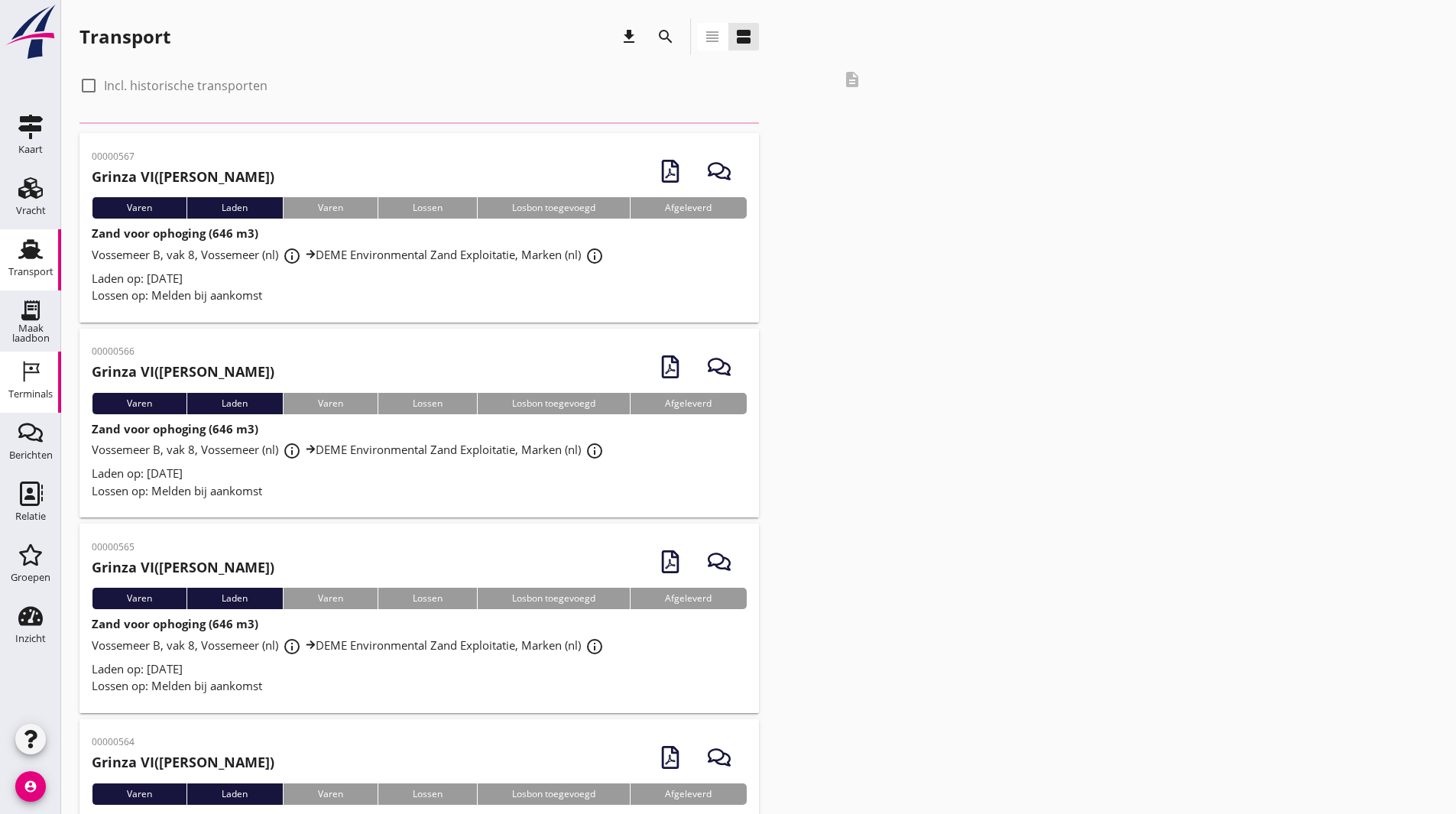
click at [27, 379] on icon "Terminals" at bounding box center [30, 371] width 25 height 25
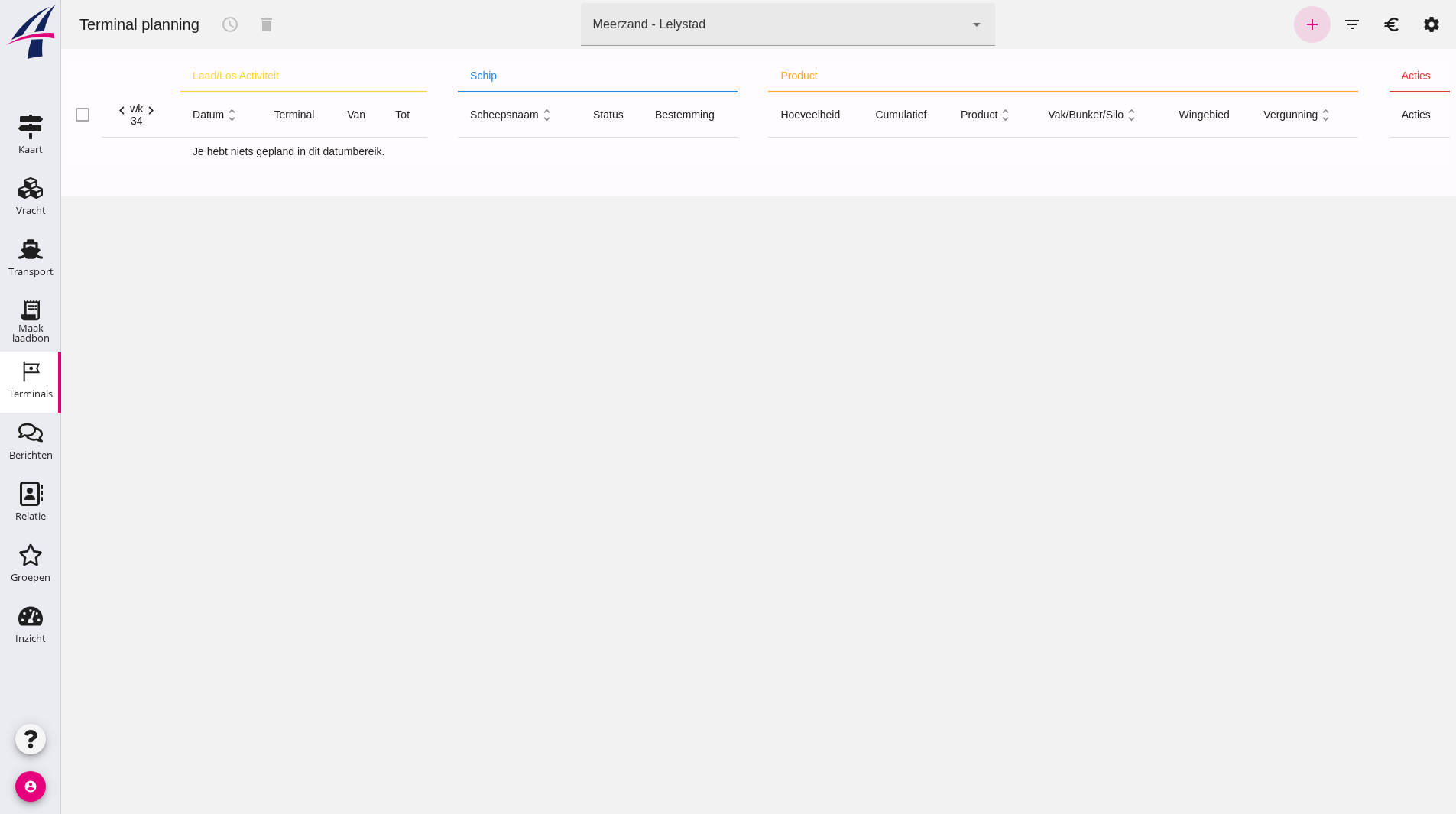
click div "Meerzand - Lelystad c0ede1f1-d616-4aeb-8e5a-3d43cd57c33f"
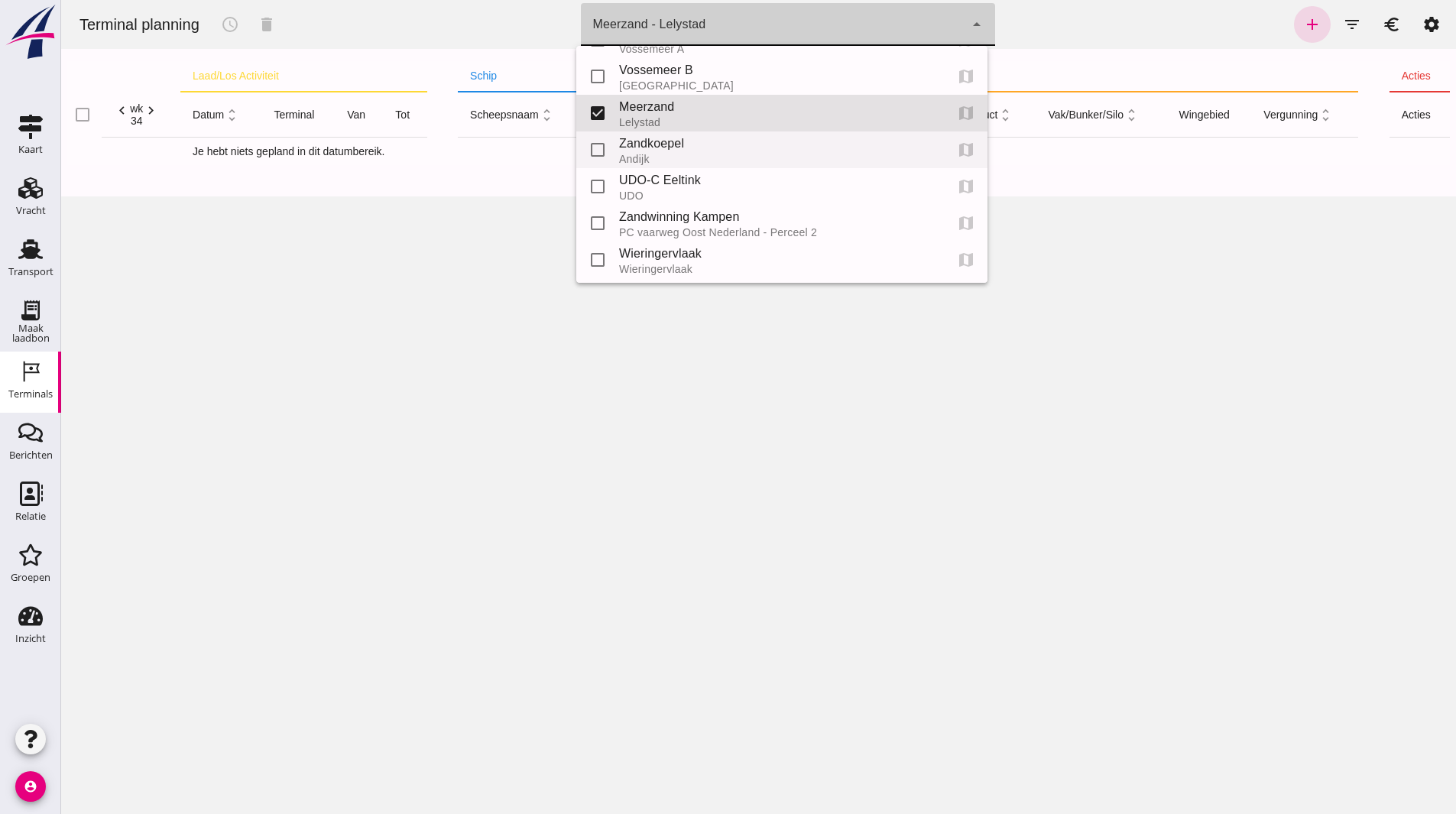
scroll to position [106, 0]
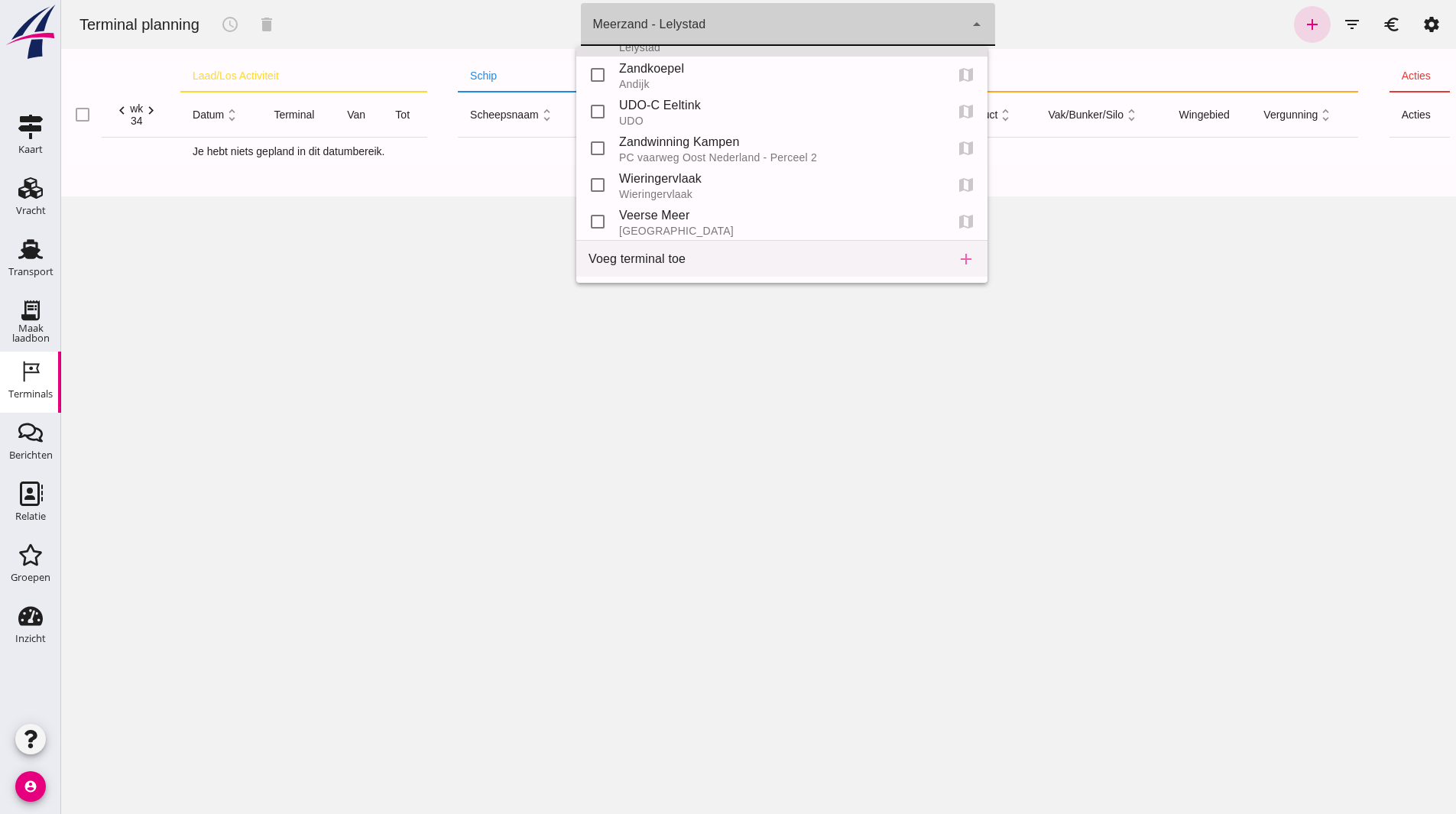
click at [688, 254] on div "Voeg terminal toe" at bounding box center [760, 259] width 344 height 18
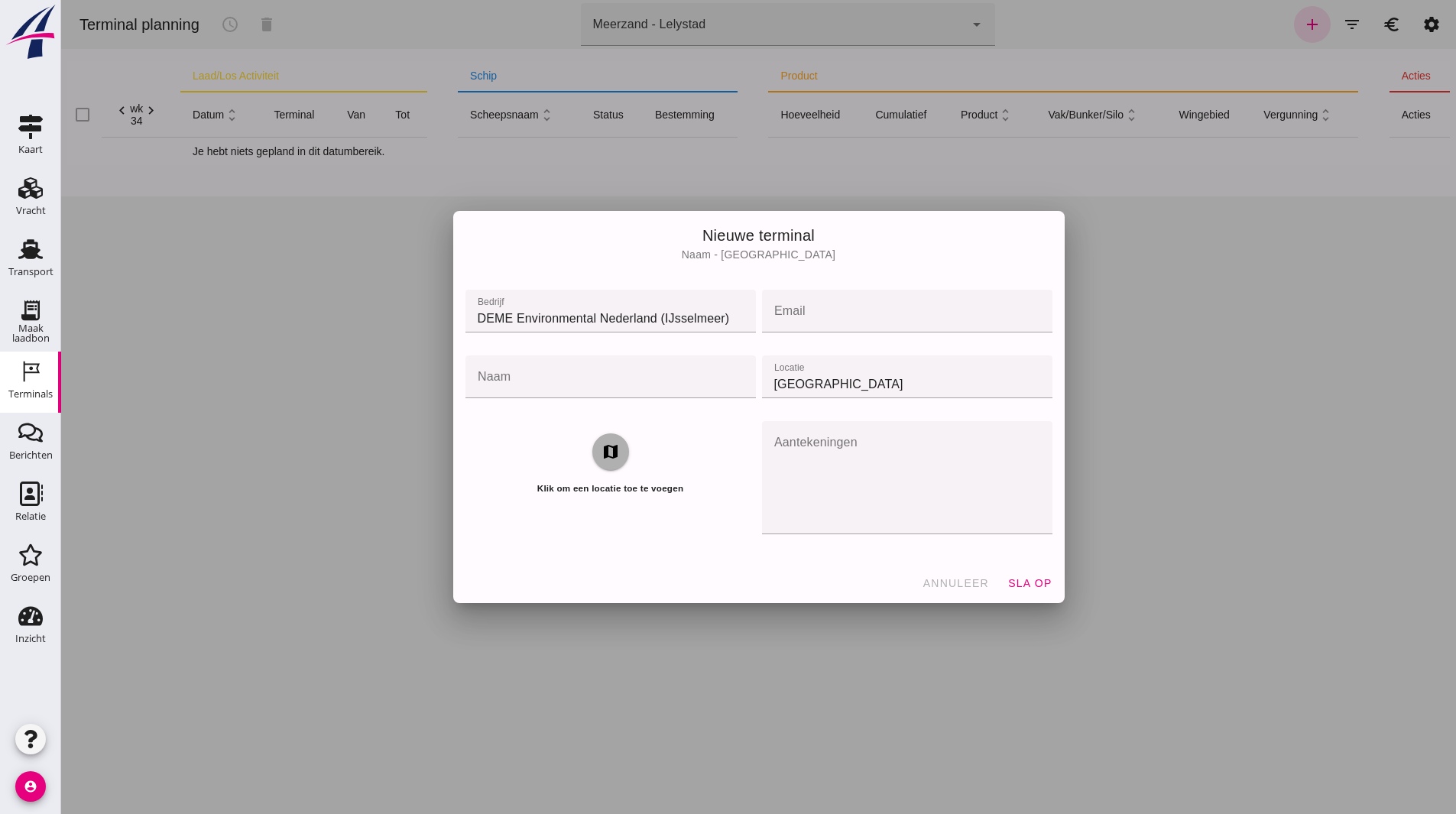
click button "annuleer"
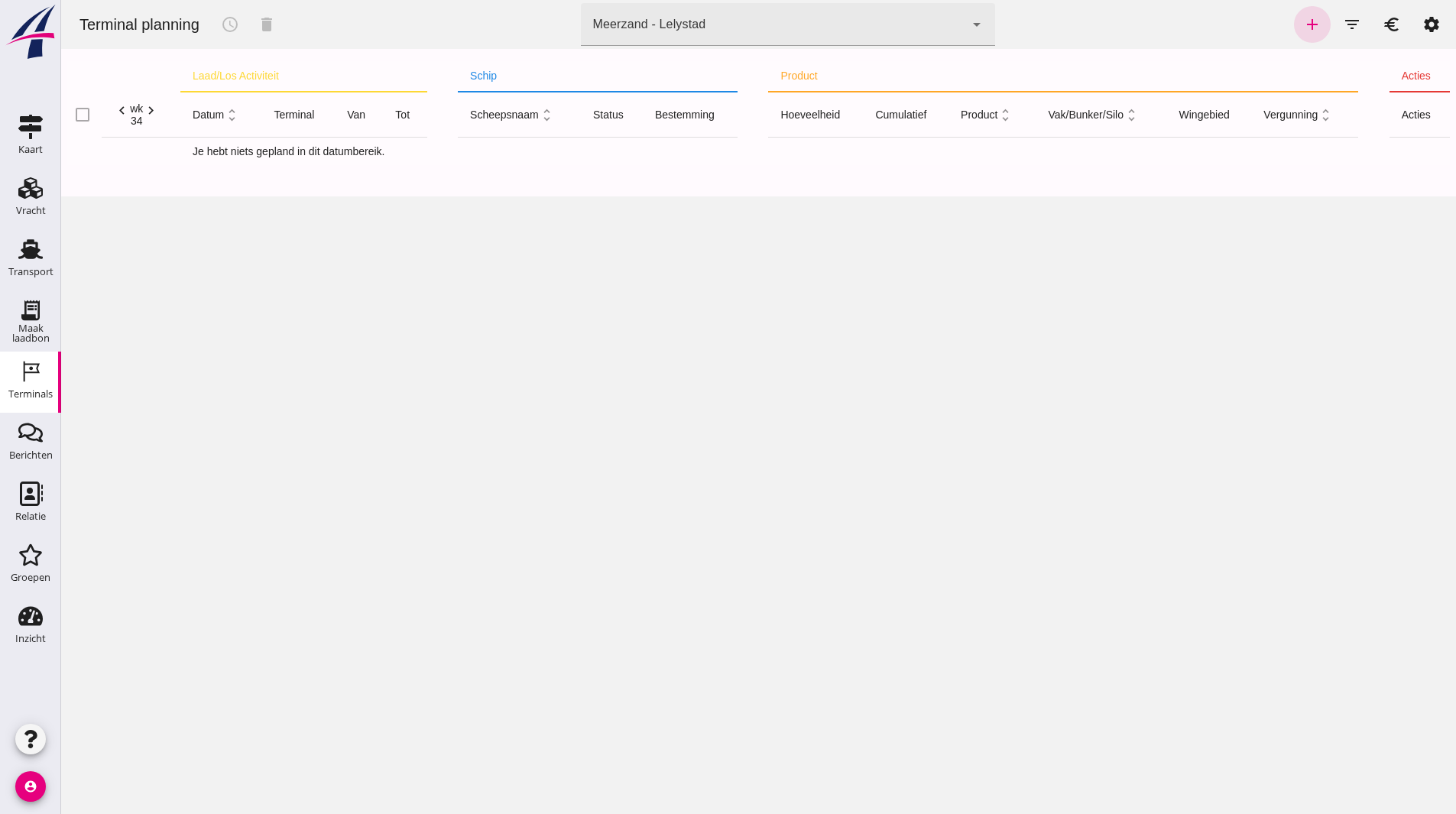
click div "Meerzand - Lelystad c0ede1f1-d616-4aeb-8e5a-3d43cd57c33f"
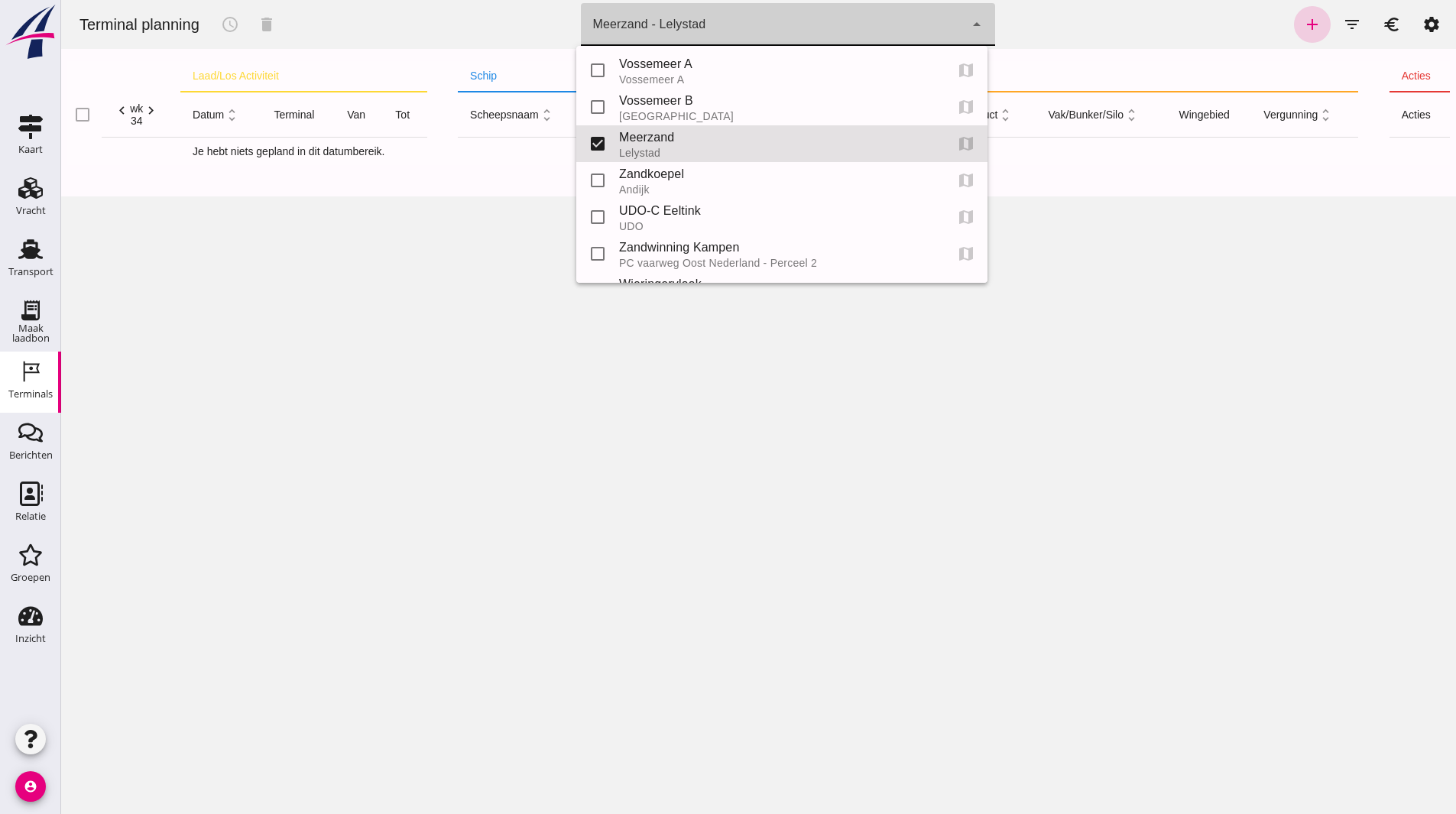
scroll to position [73, 0]
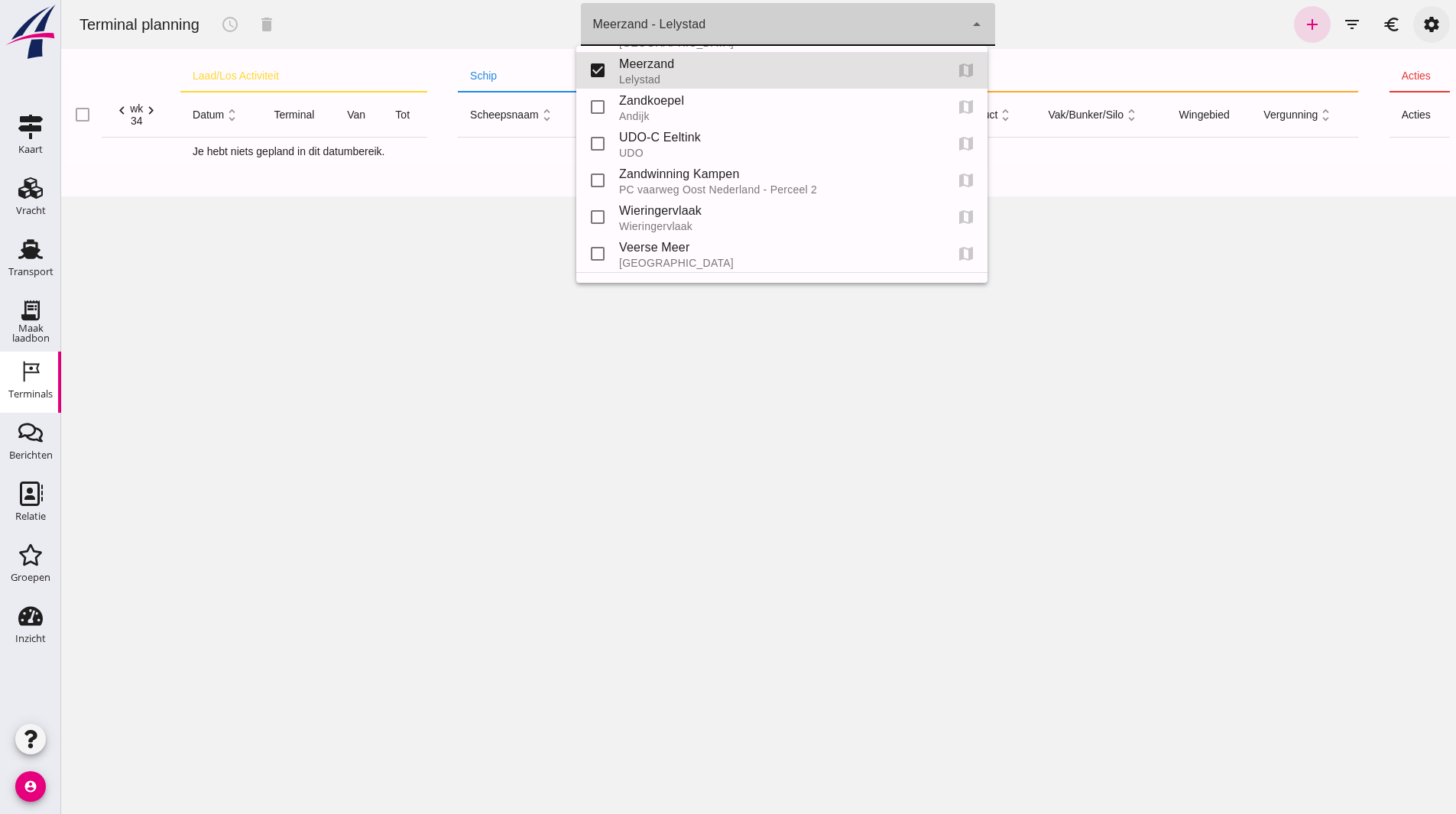
click link "settings"
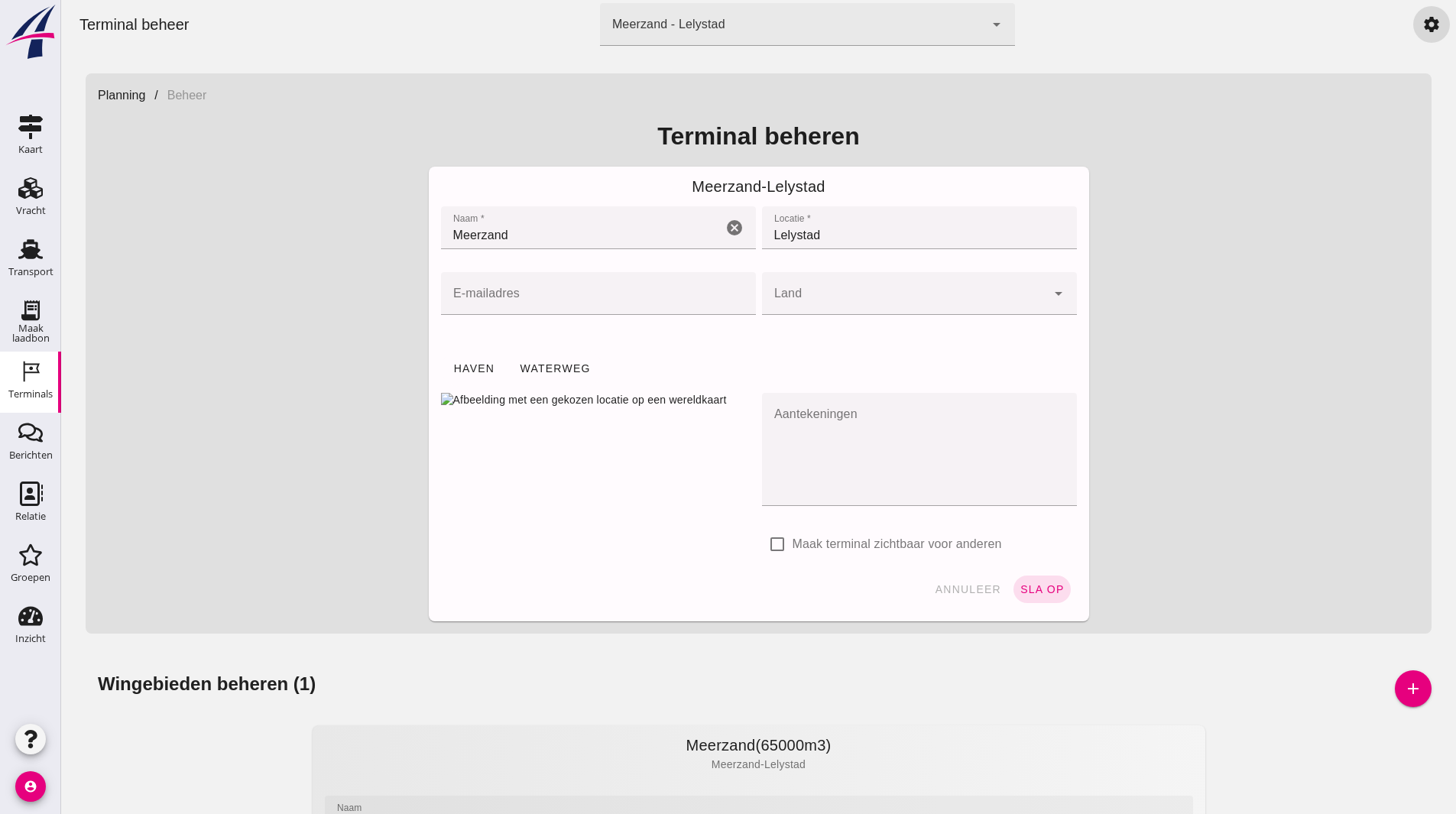
click div "Meerzand - Lelystad"
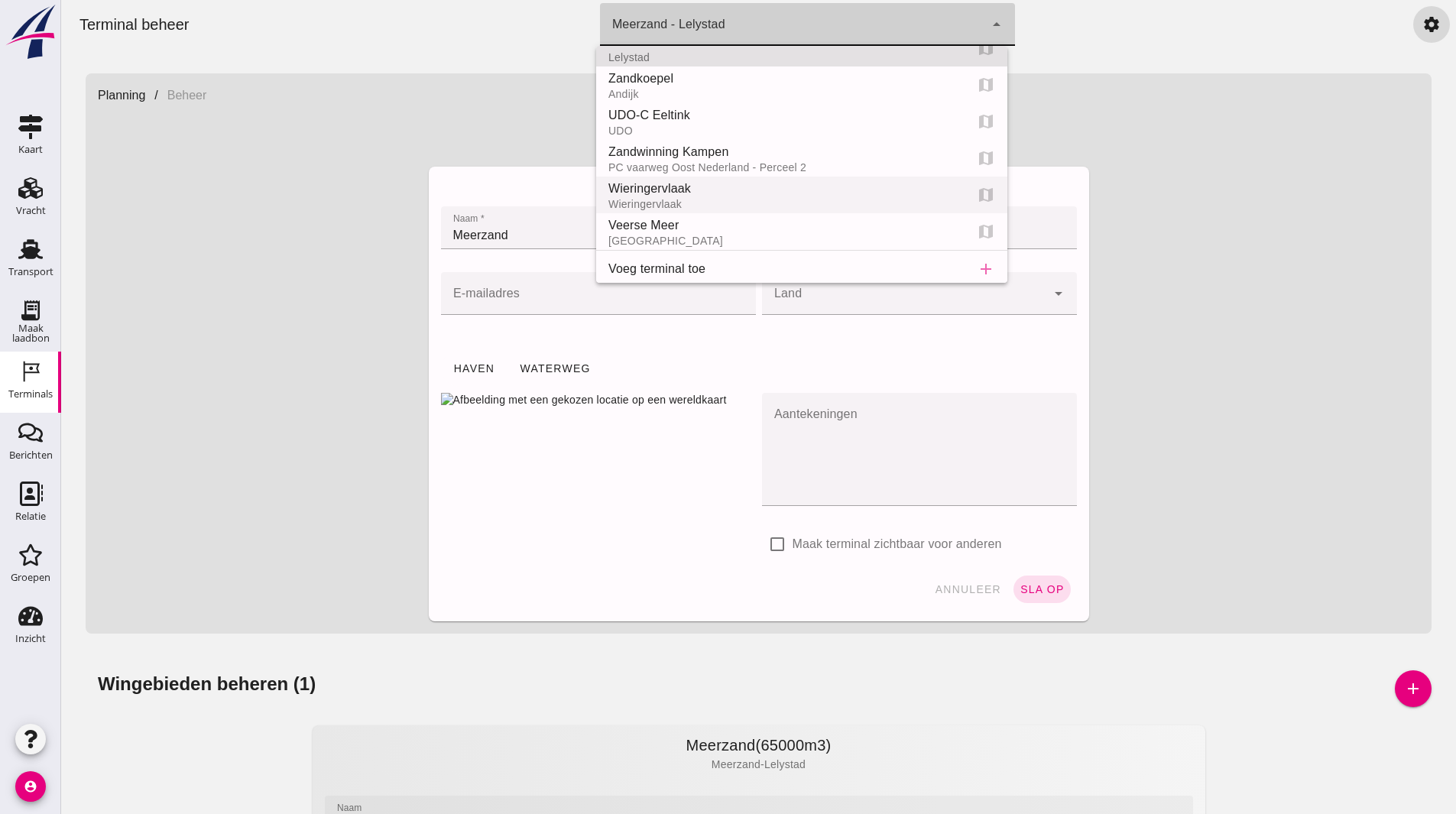
scroll to position [106, 0]
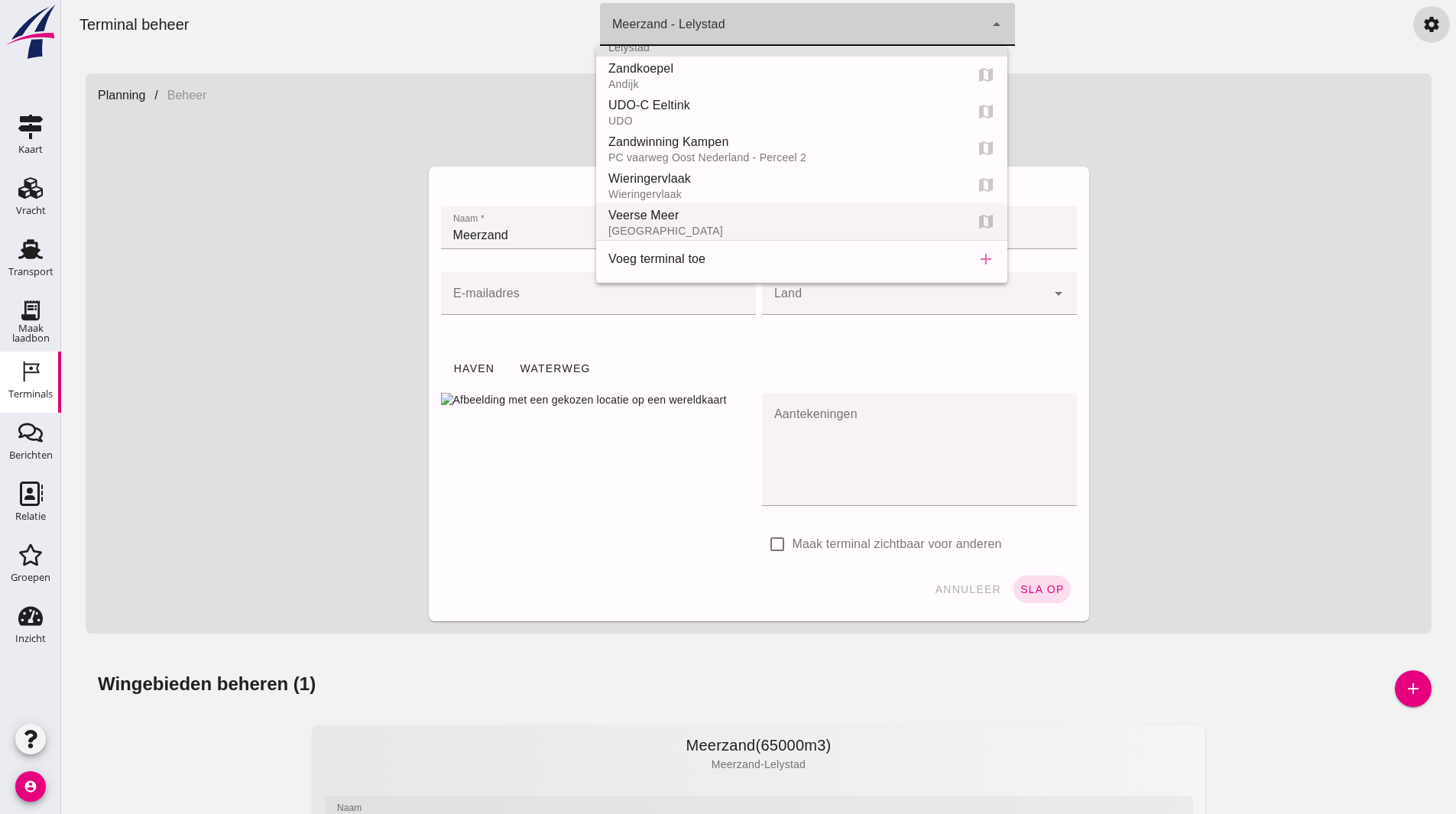
click at [651, 224] on div "Veerse Meer" at bounding box center [780, 215] width 344 height 18
type input "d24a3956-13bc-4944-b6bf-95543a89a71f"
type input "Veerse Meer"
type input "[GEOGRAPHIC_DATA]"
type input "[EMAIL_ADDRESS][DOMAIN_NAME]"
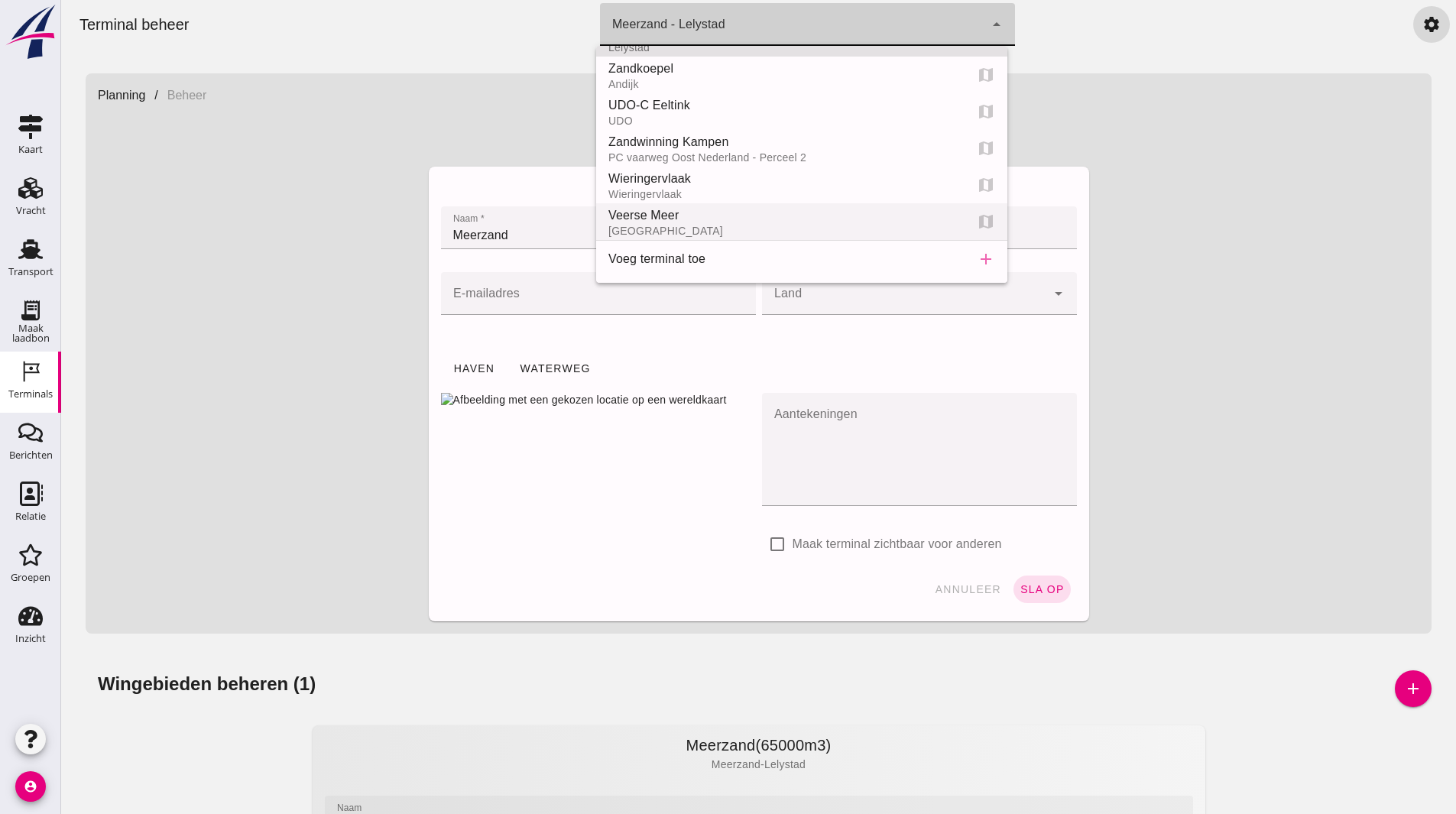
type input "Nederland ([GEOGRAPHIC_DATA])"
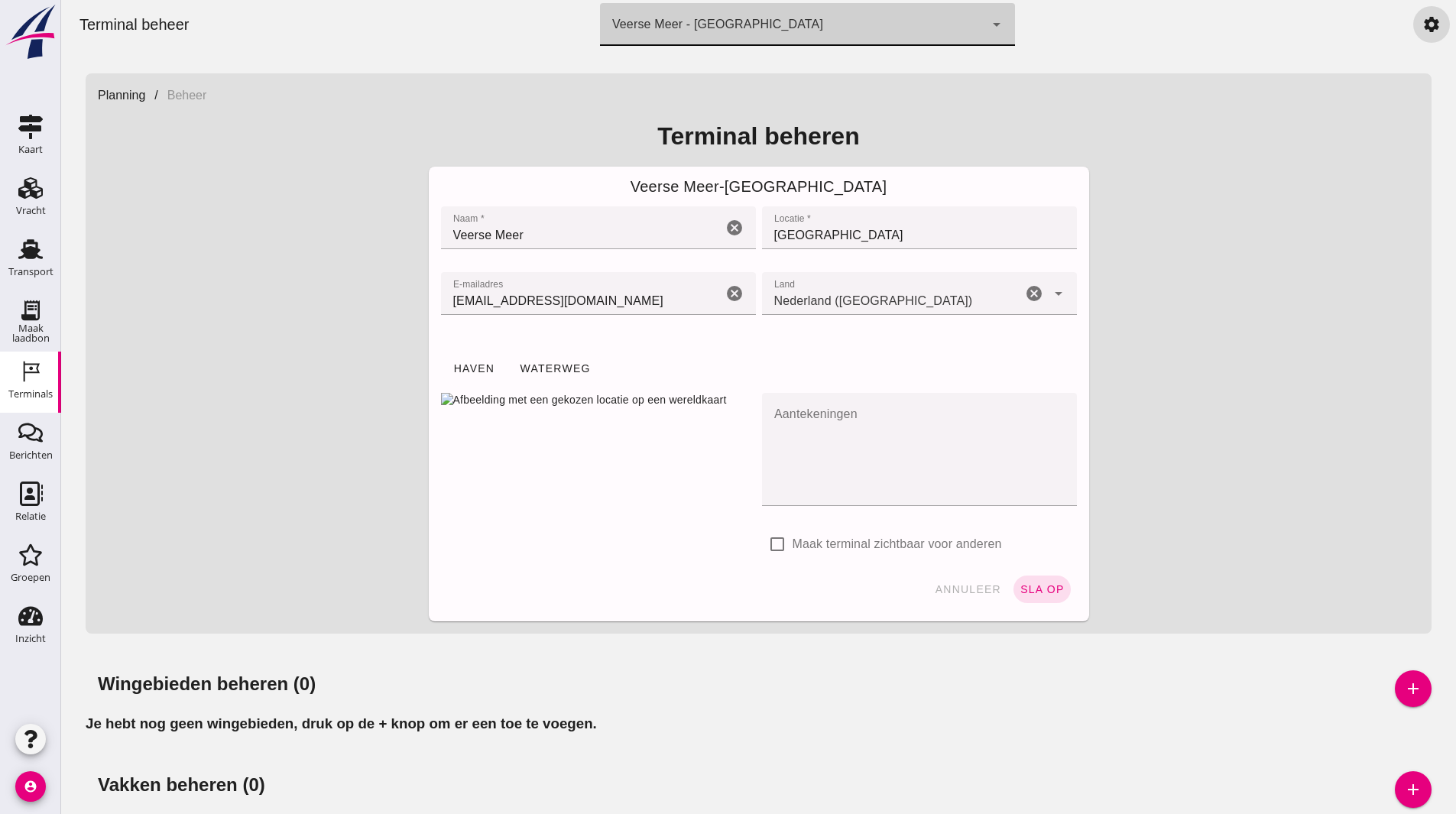
click img "Afbeelding met een gekozen locatie op een wereldkaart"
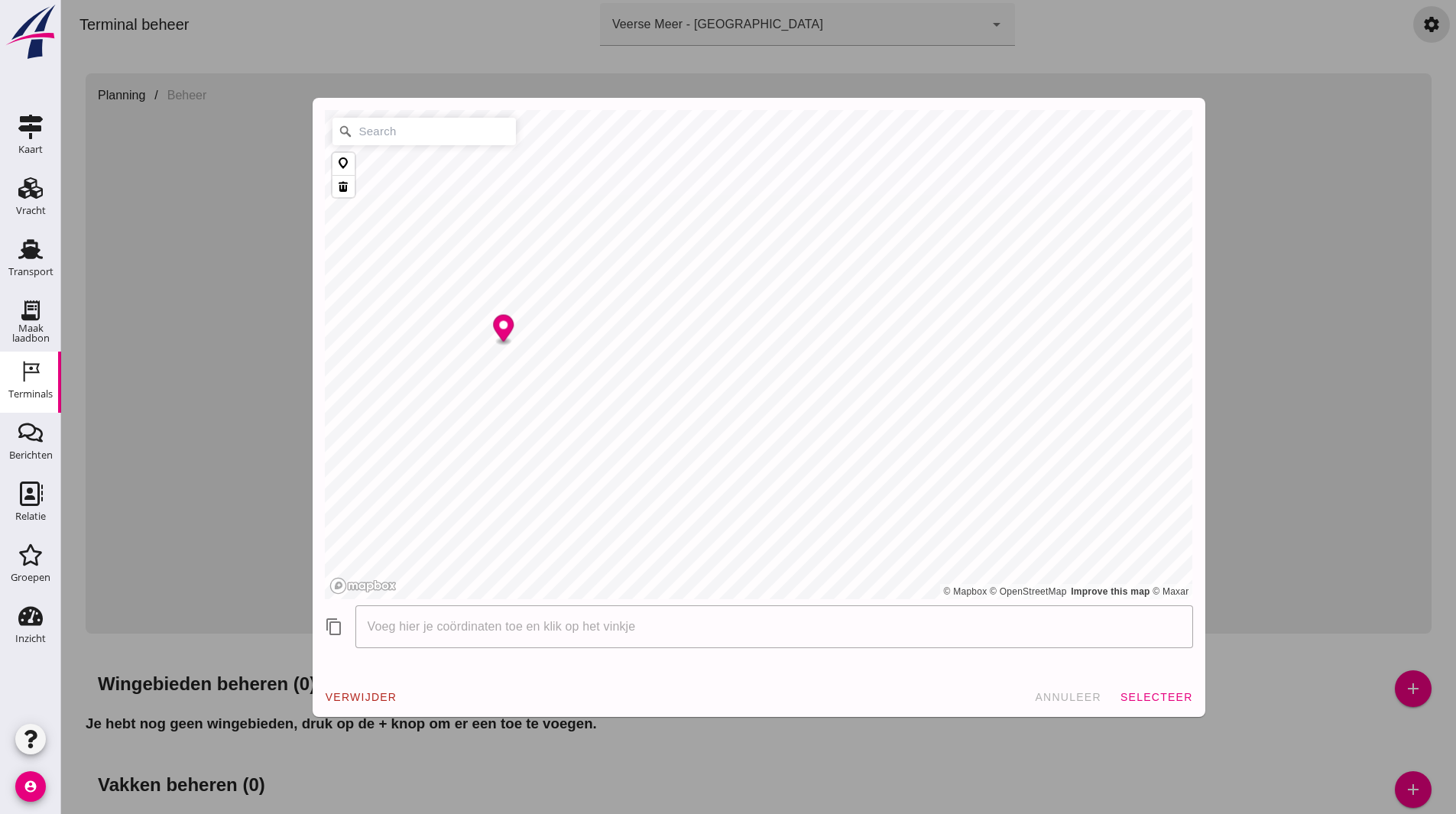
drag, startPoint x: 501, startPoint y: 319, endPoint x: 500, endPoint y: 338, distance: 19.0
click at [500, 338] on icon "Map marker" at bounding box center [504, 328] width 21 height 27
click span "selecteer"
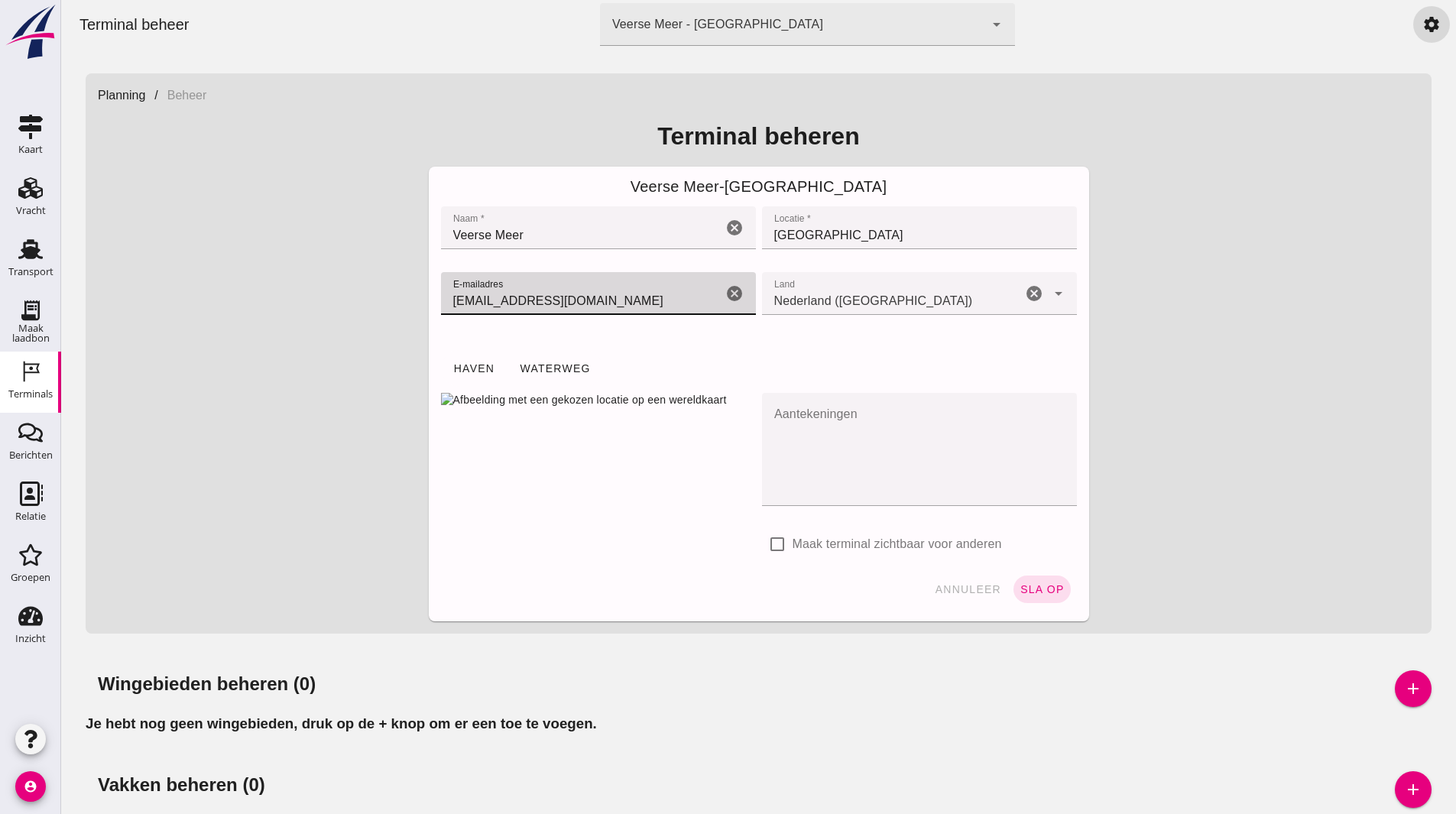
drag, startPoint x: 654, startPoint y: 303, endPoint x: 417, endPoint y: 305, distance: 237.0
click div "Veerse Meer - Zeeland Naam * Naam * Veerse Meer cancel Locatie * Locatie * [GEO…"
type input "W"
type input "w"
type input "[EMAIL_ADDRESS][DOMAIN_NAME]"
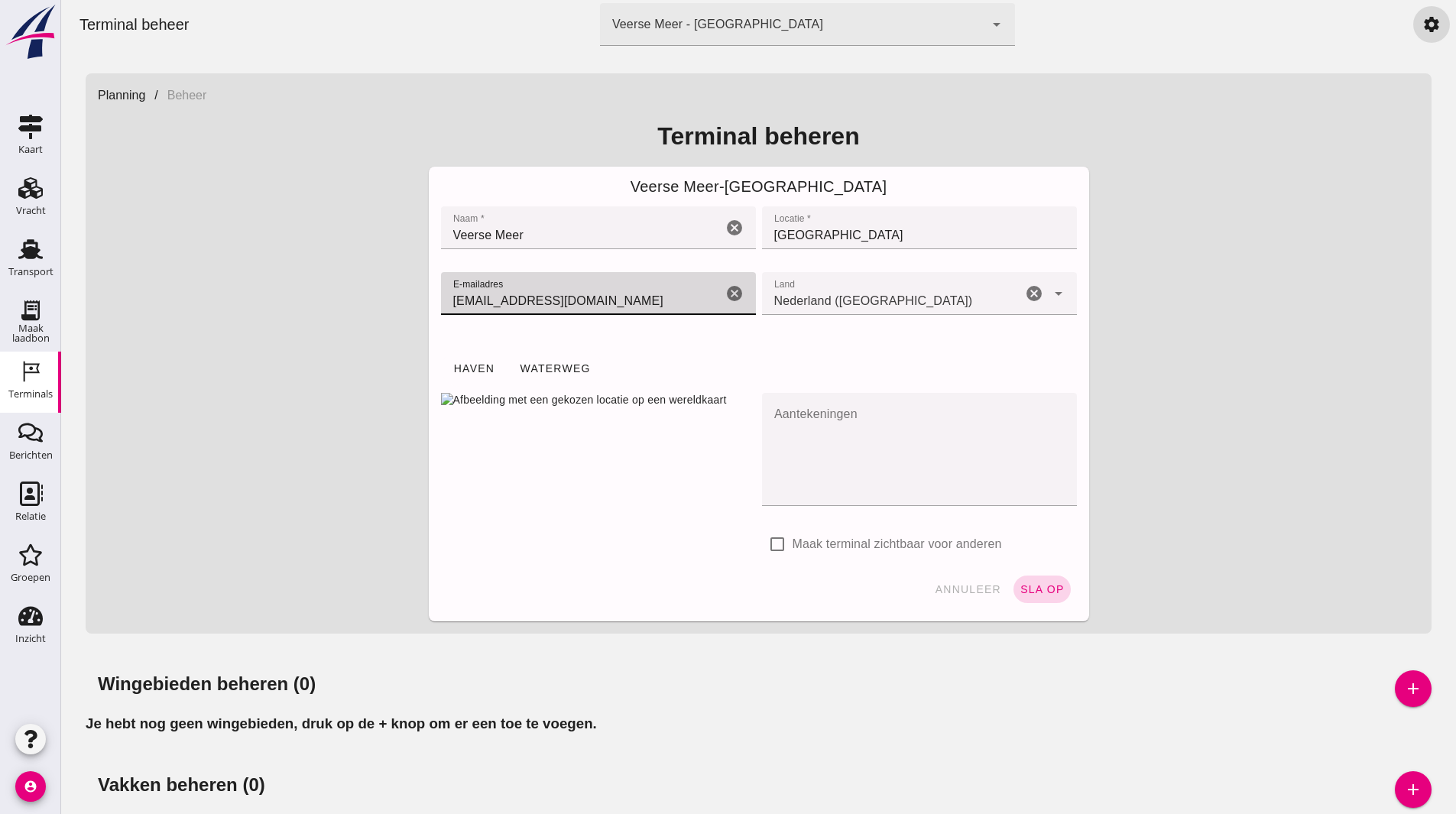
click span "sla op"
click at [1407, 694] on icon "add" at bounding box center [1413, 689] width 18 height 18
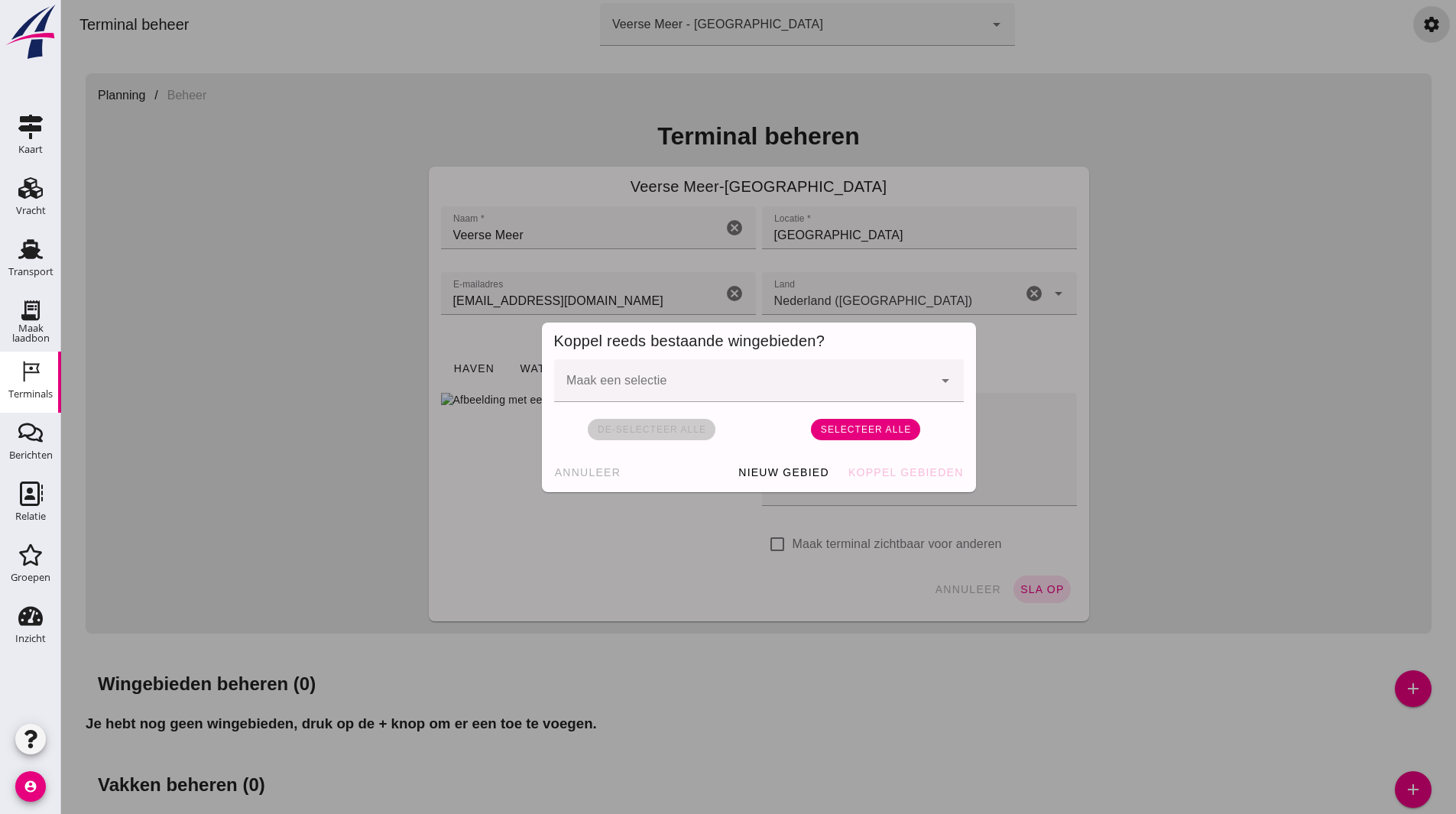
click div
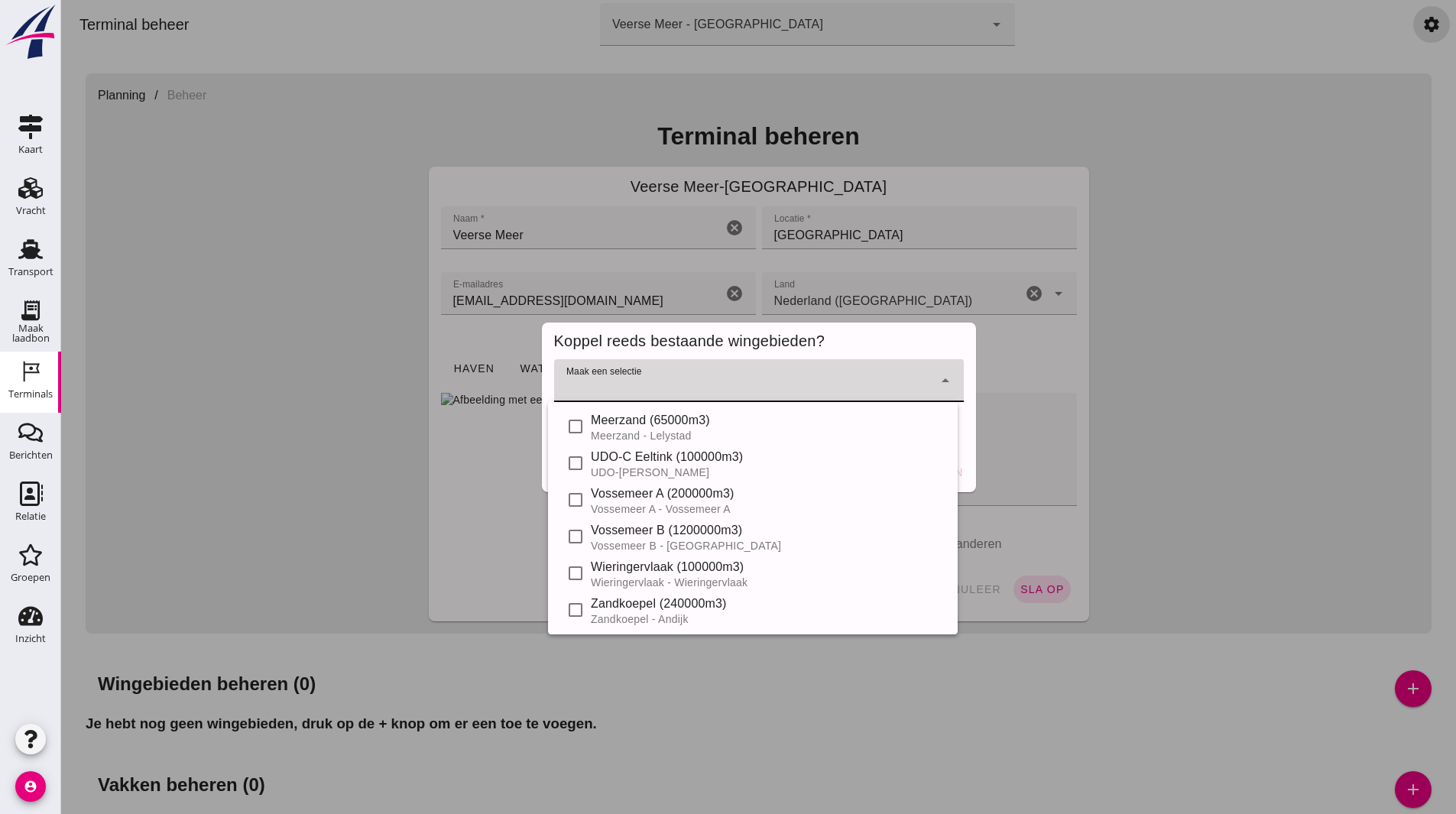
click div
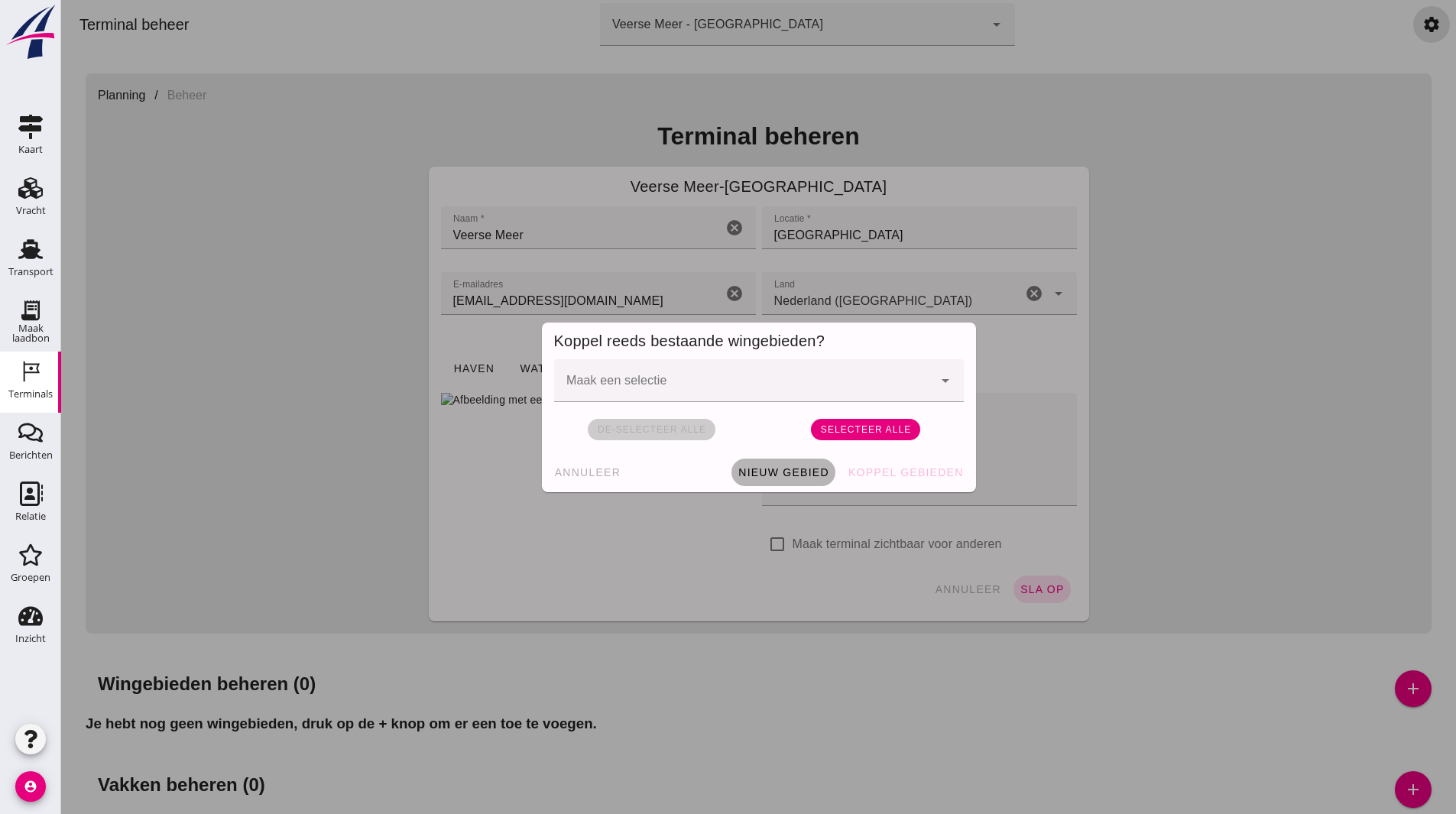
click span "Nieuw gebied"
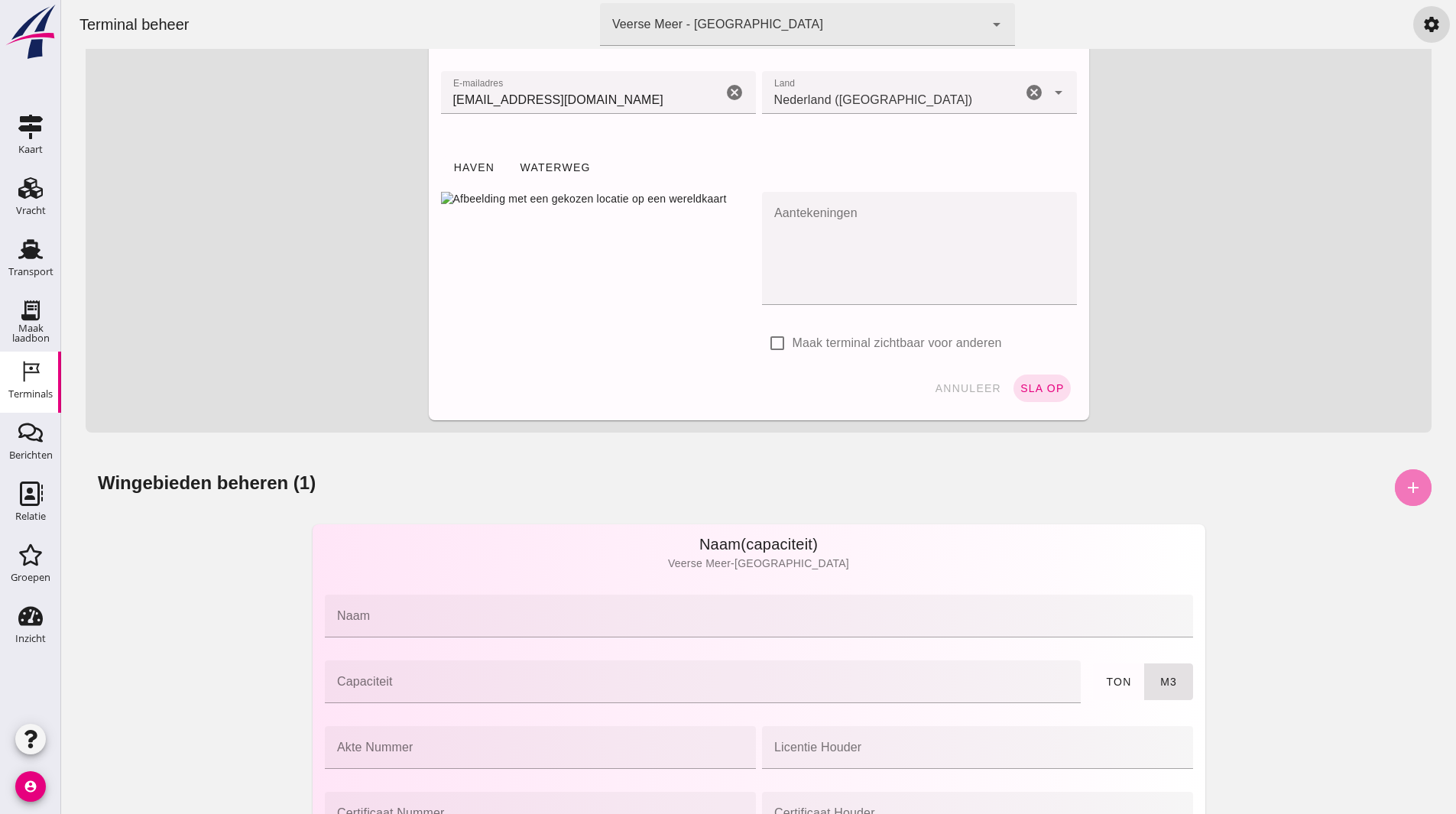
scroll to position [458, 0]
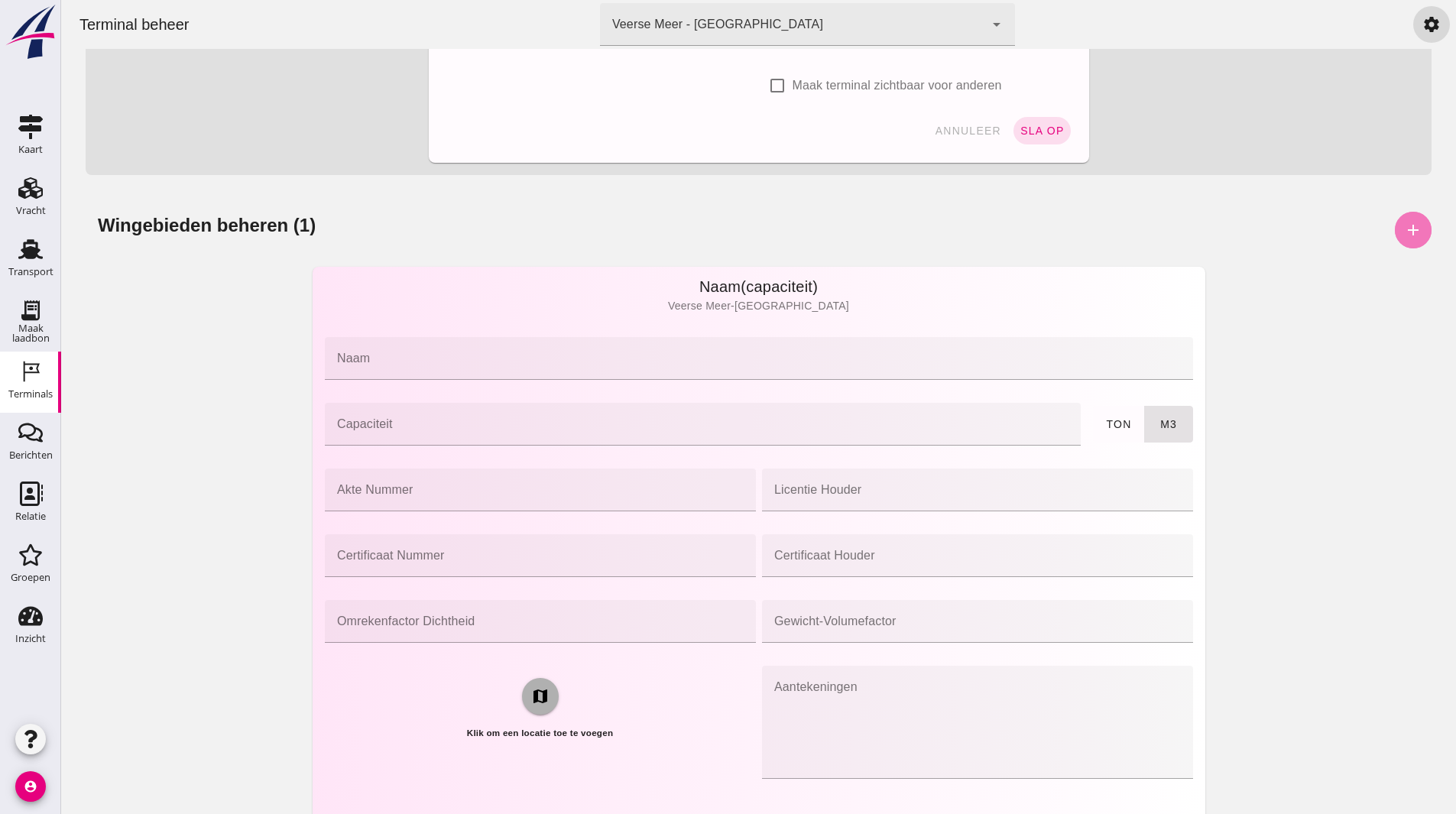
click input "naam"
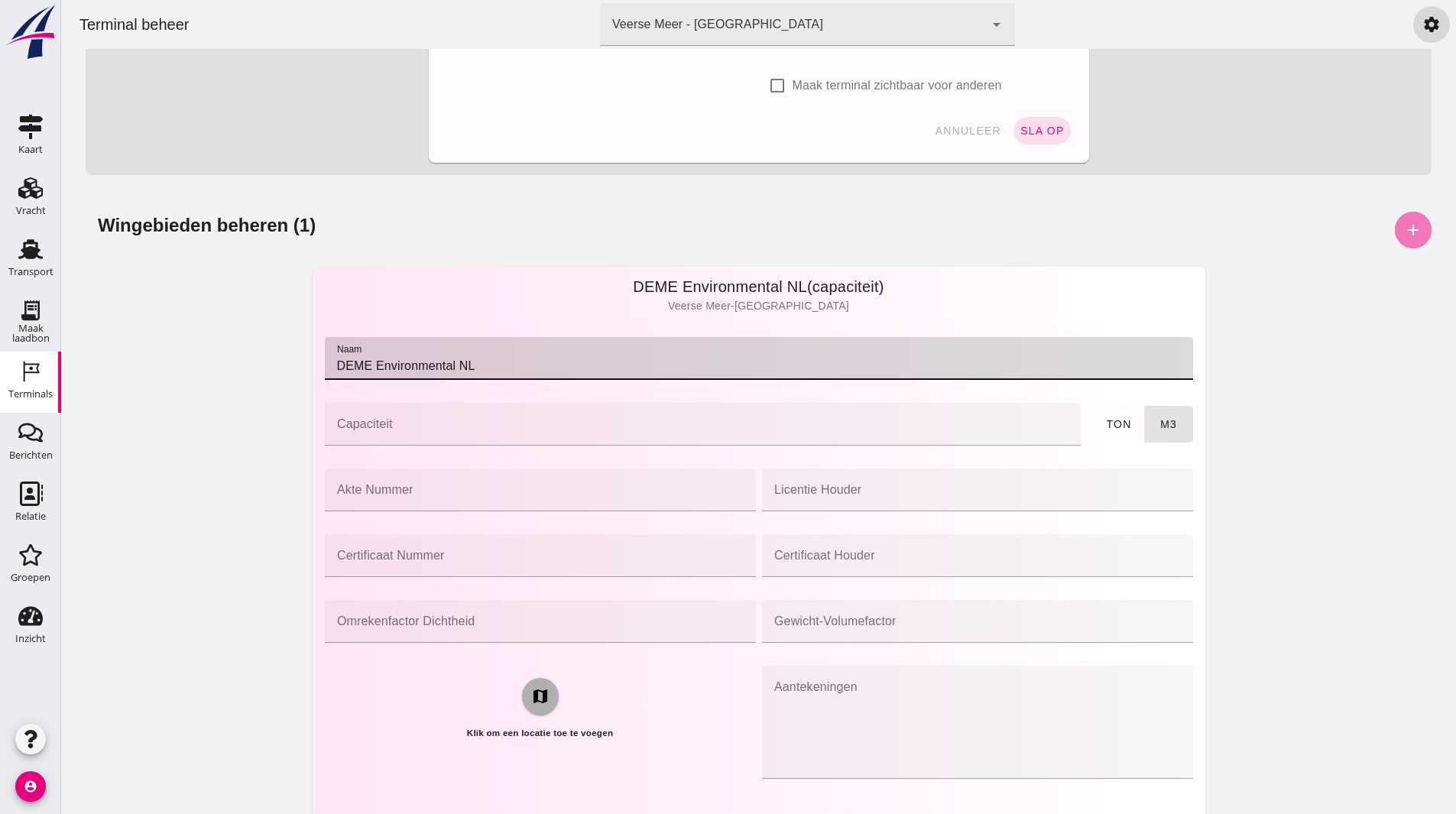
type input "DEME Environmental NL"
click input "Capaciteit"
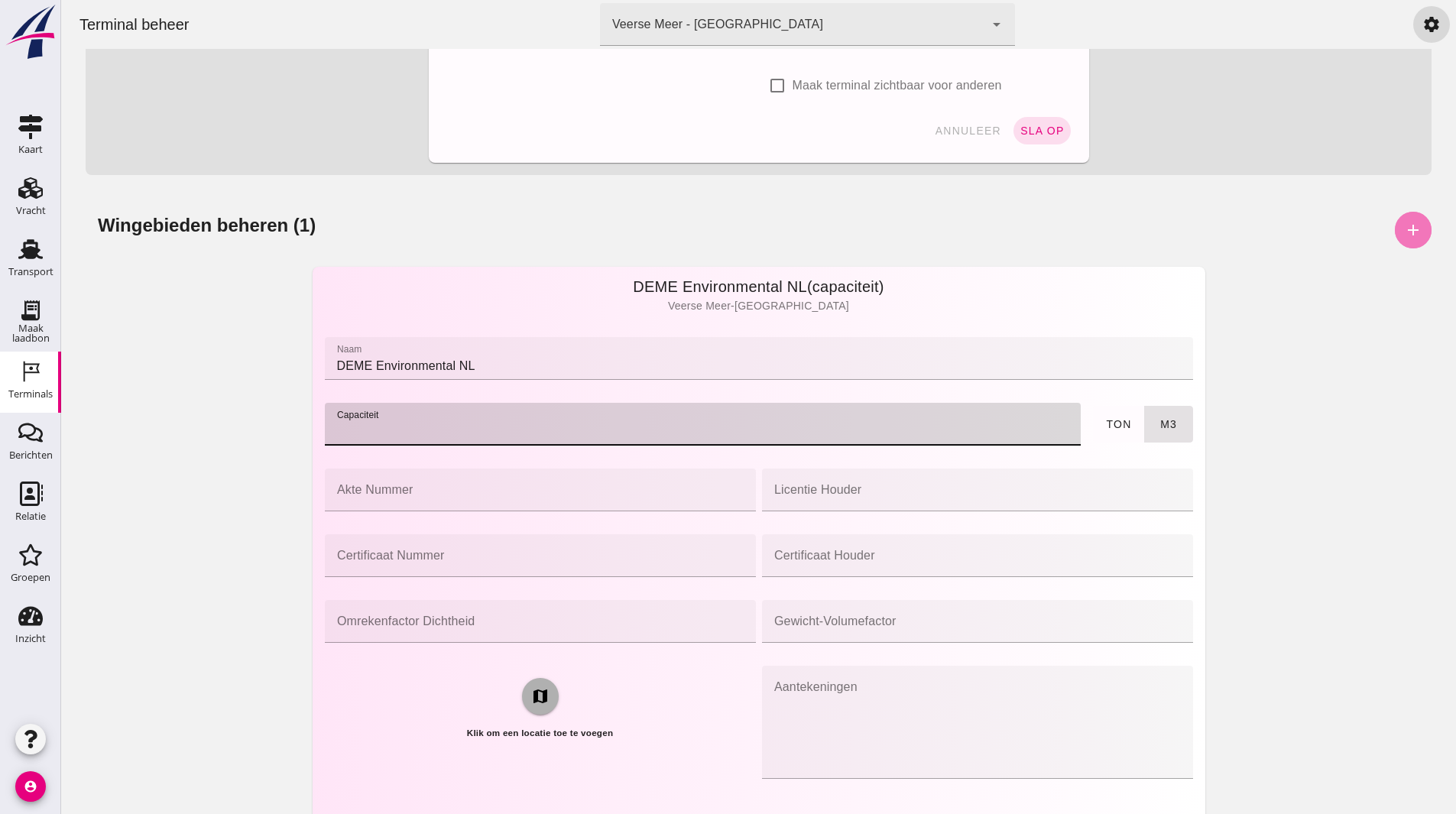
click input "akte nummer"
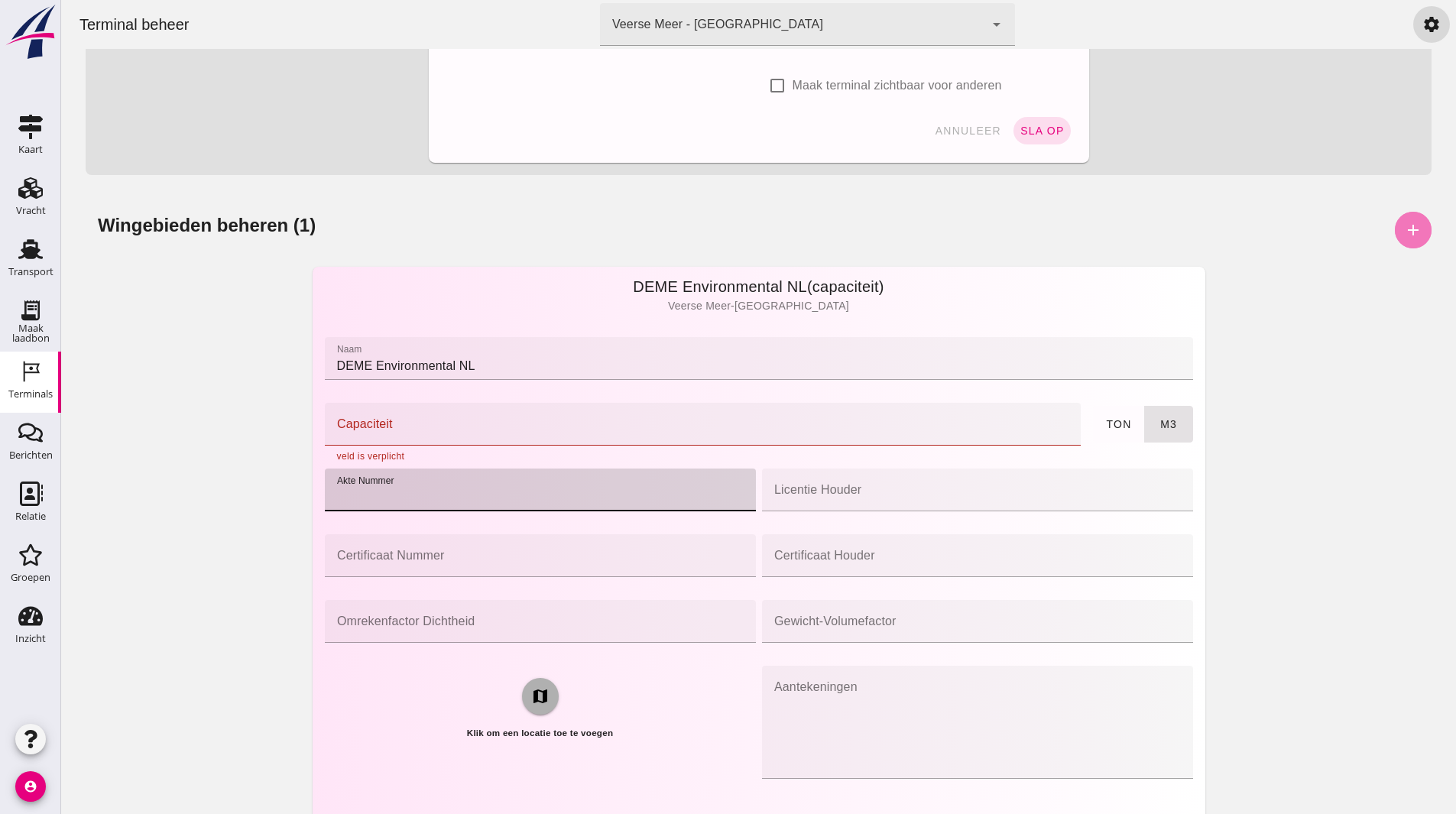
click input "Capaciteit"
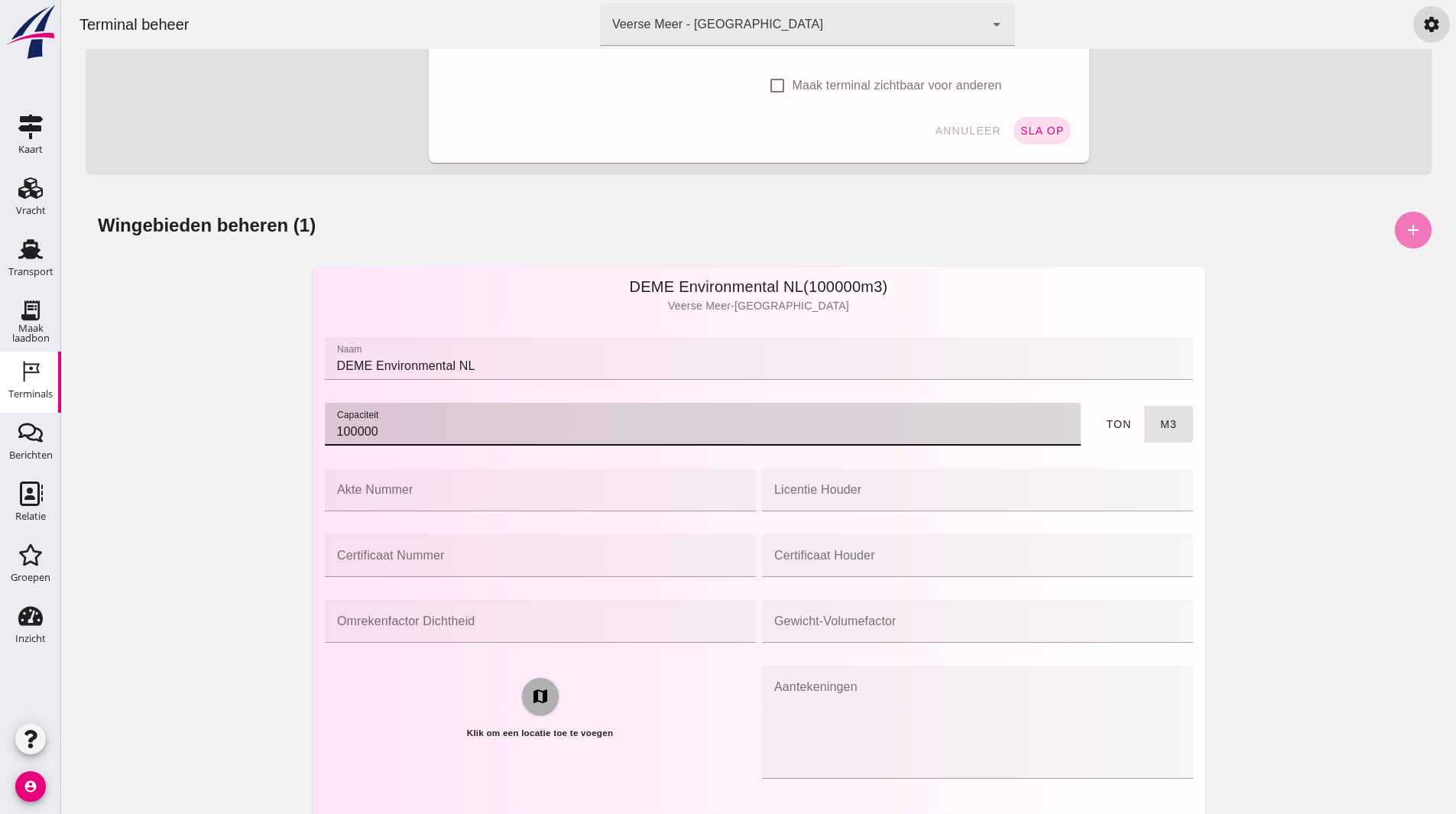
type input "100000"
click input "akte nummer"
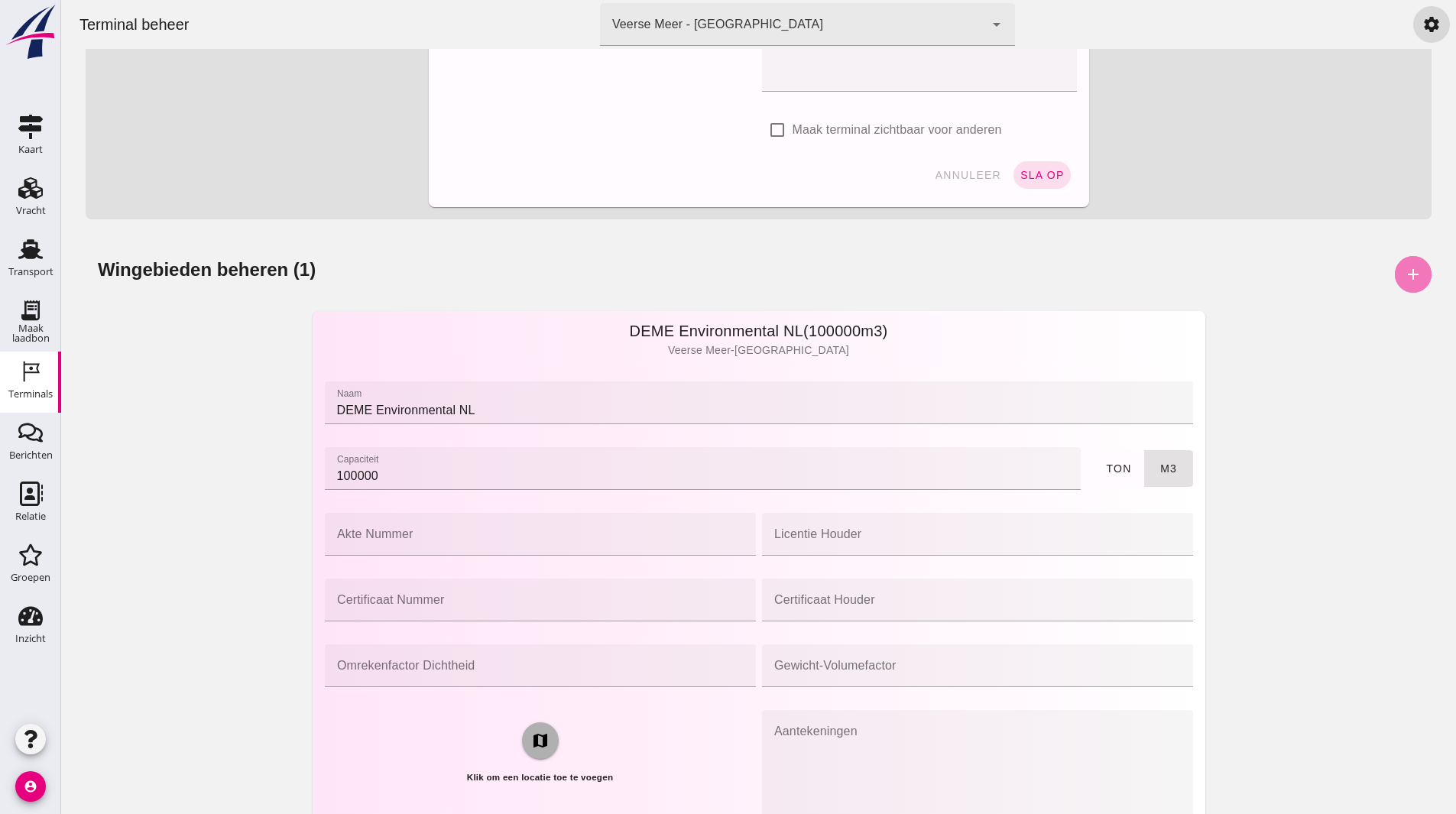
scroll to position [374, 0]
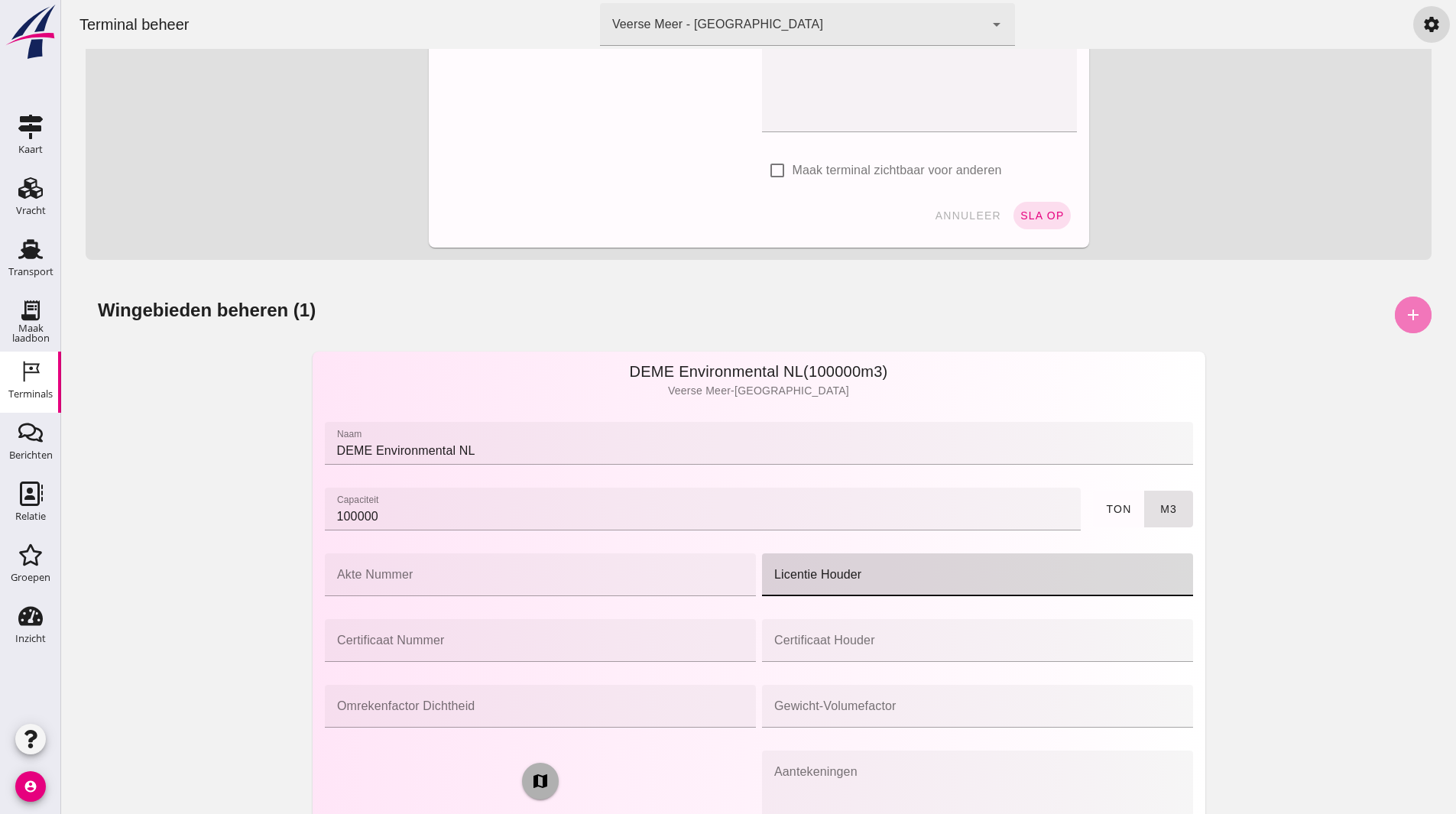
click input "licentie houder"
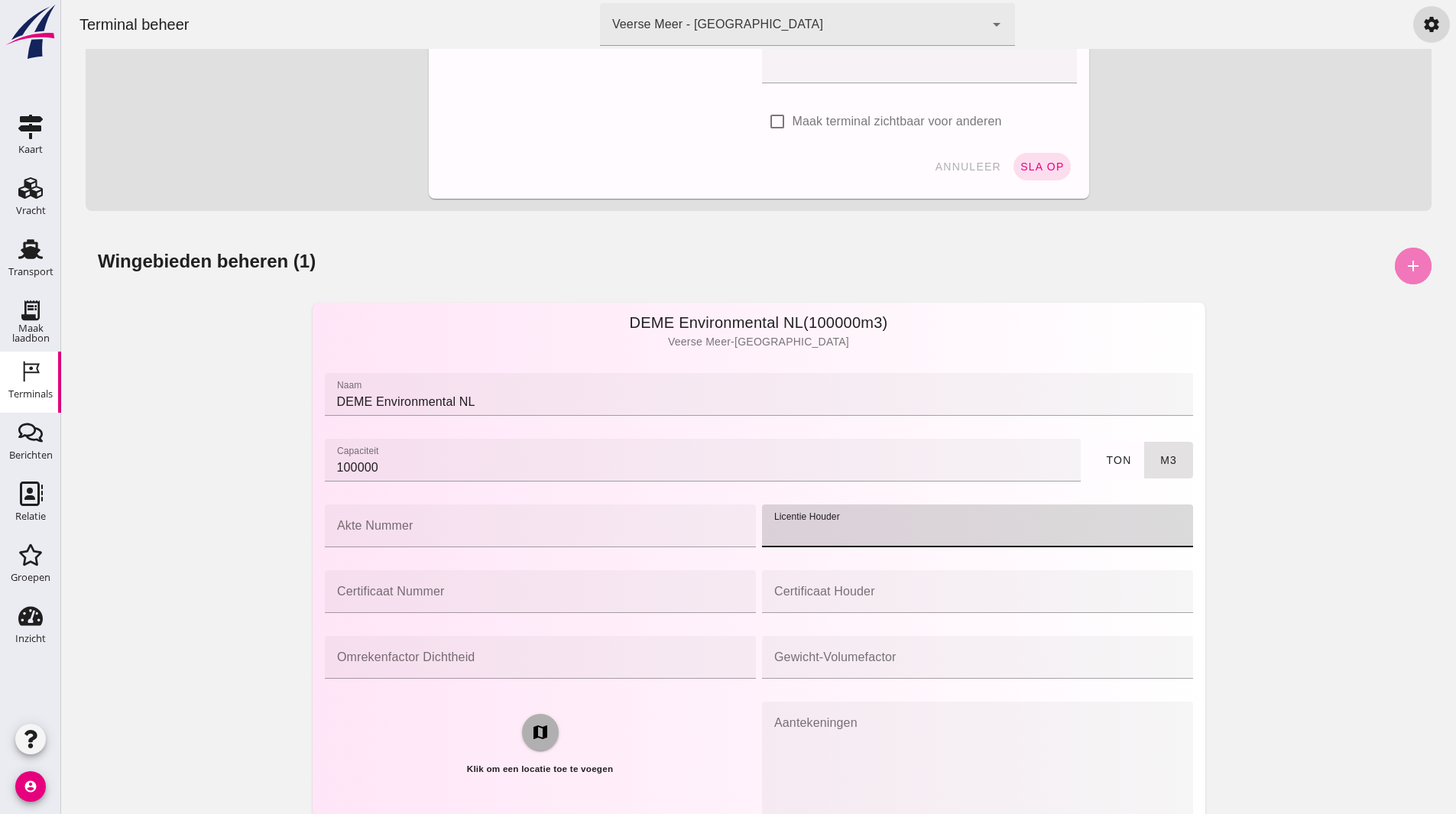
scroll to position [450, 0]
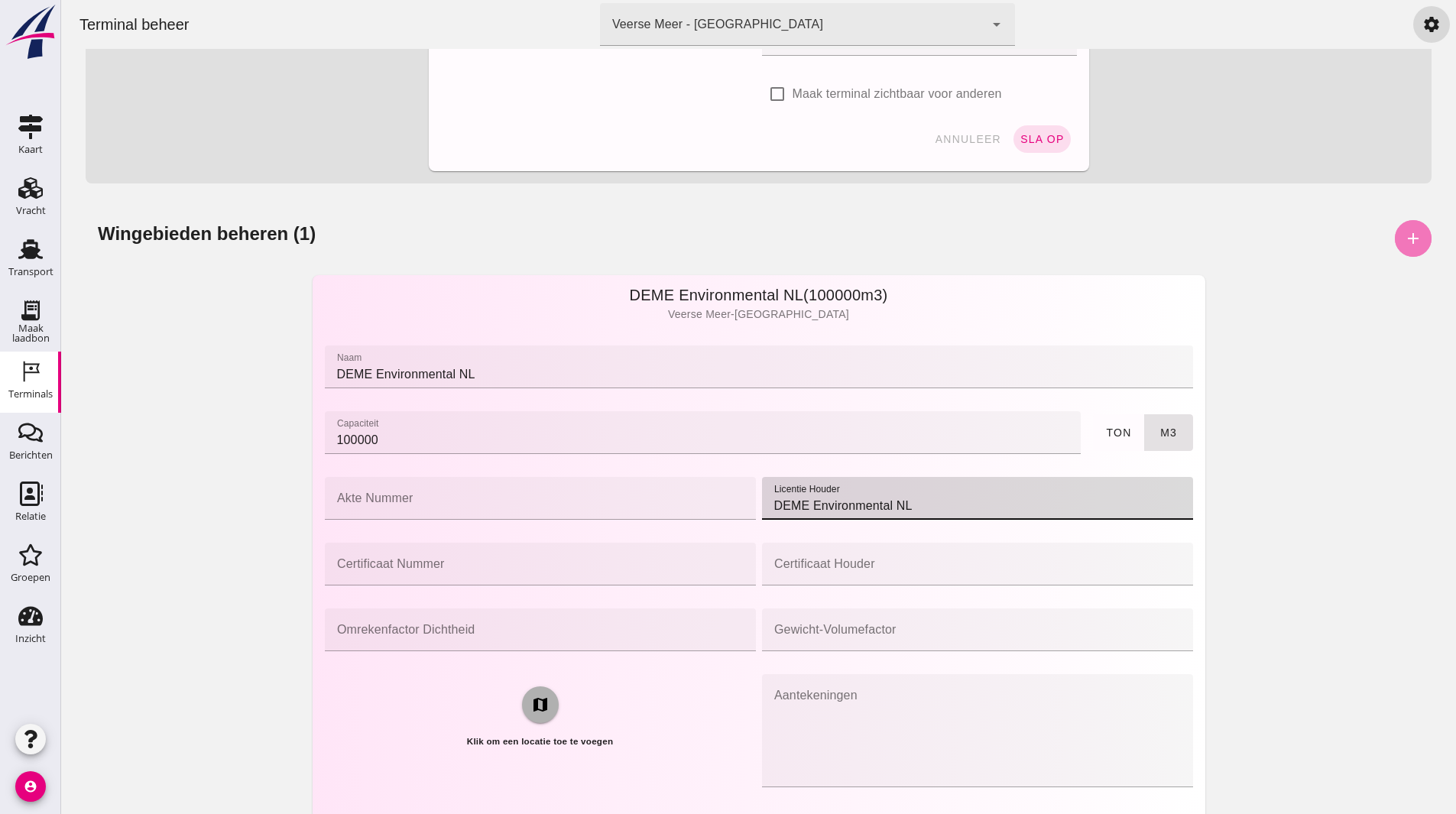
type input "DEME Environmental NL"
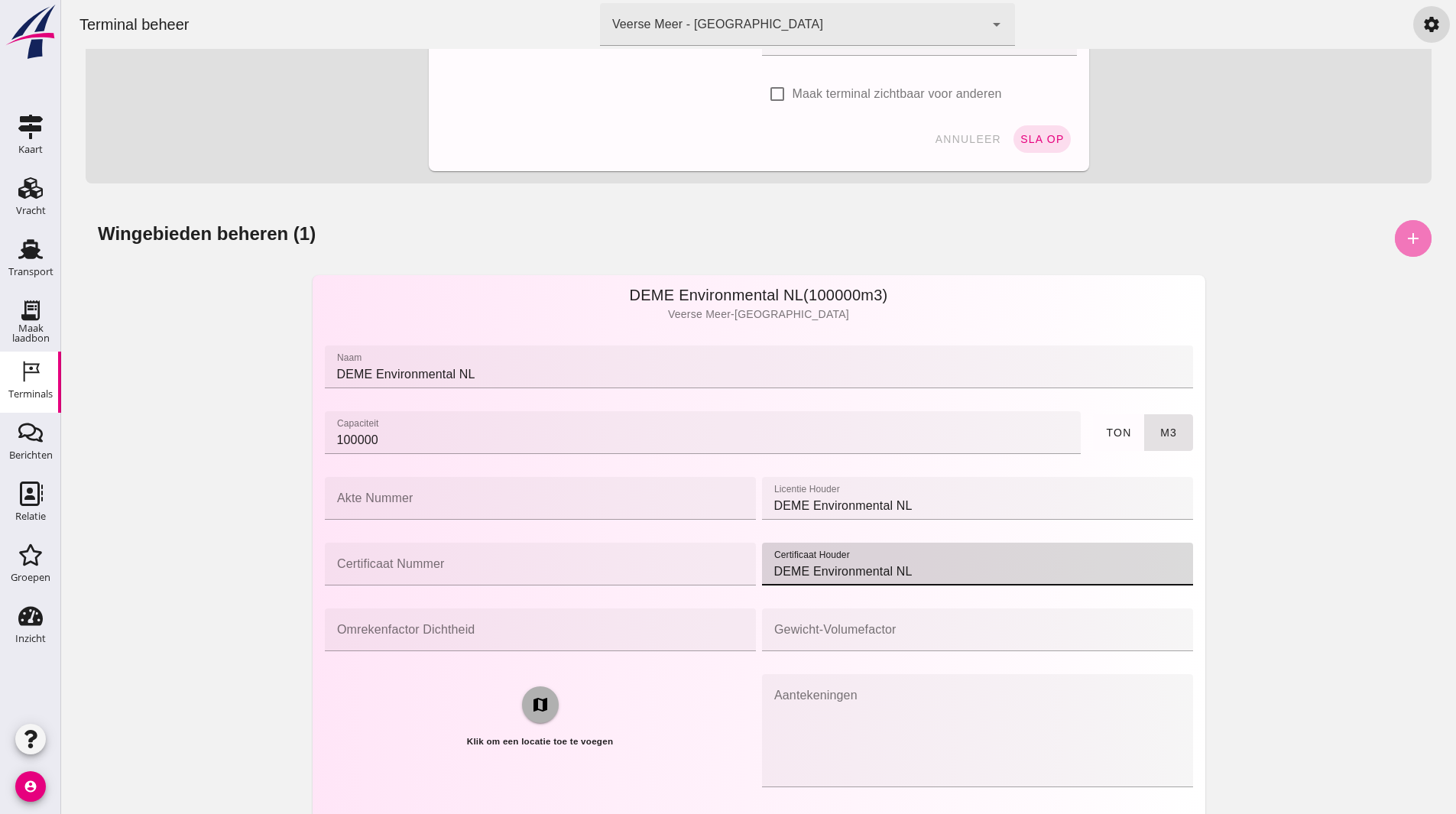
type input "DEME Environmental NL"
click input "DEME Environmental NL"
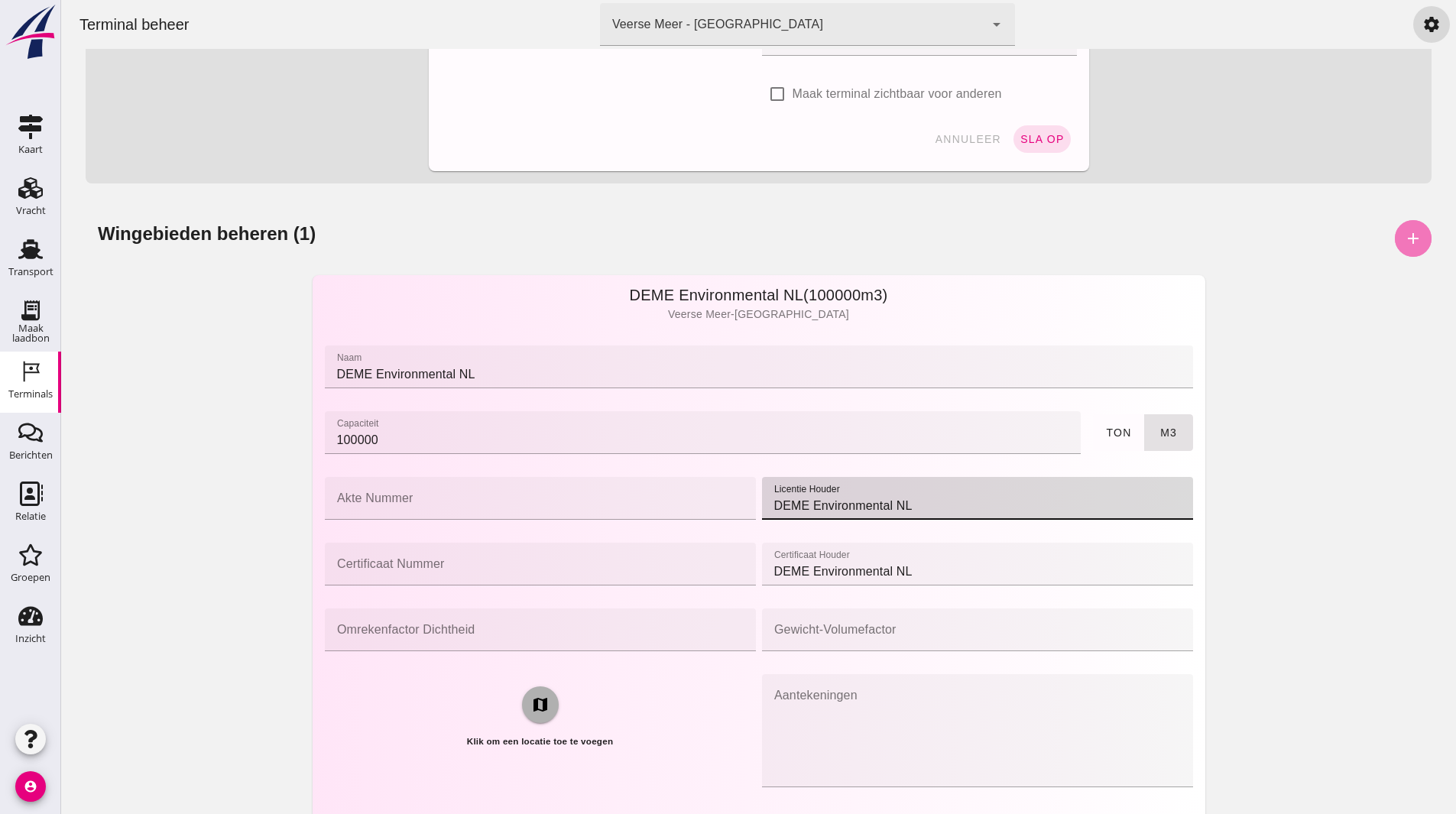
click input "akte nummer"
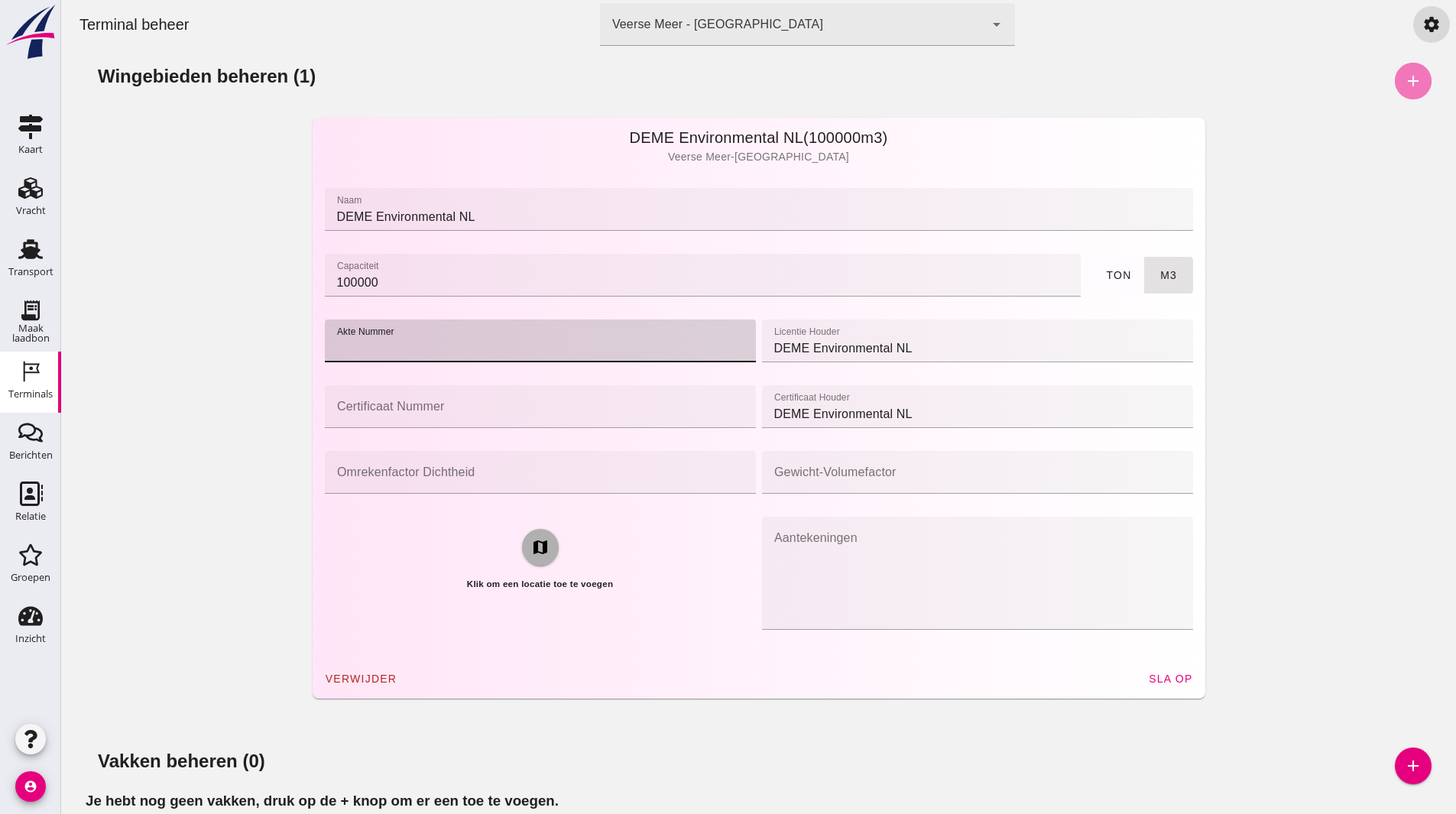
scroll to position [832, 0]
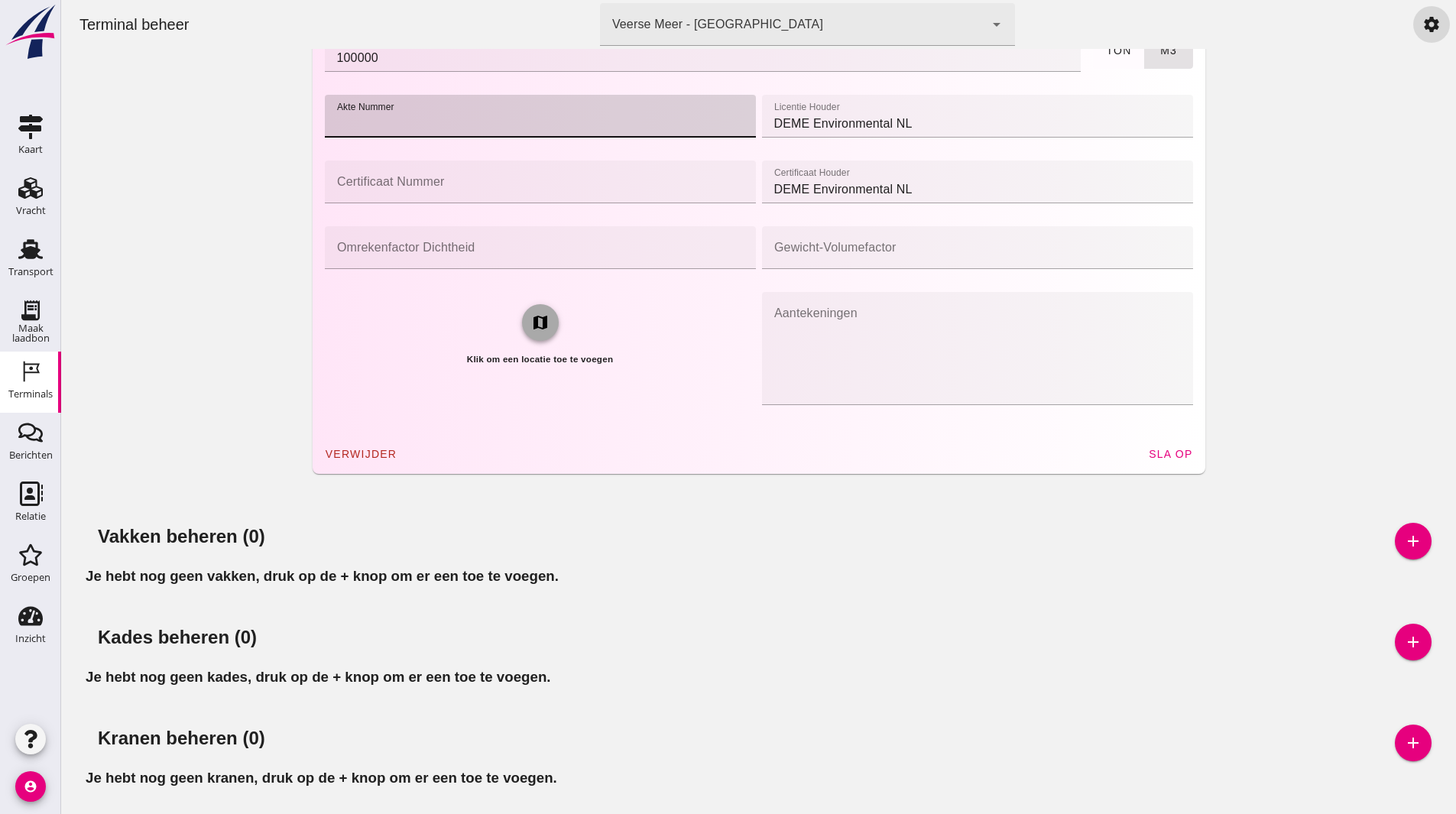
click at [531, 339] on button "map" at bounding box center [540, 322] width 37 height 37
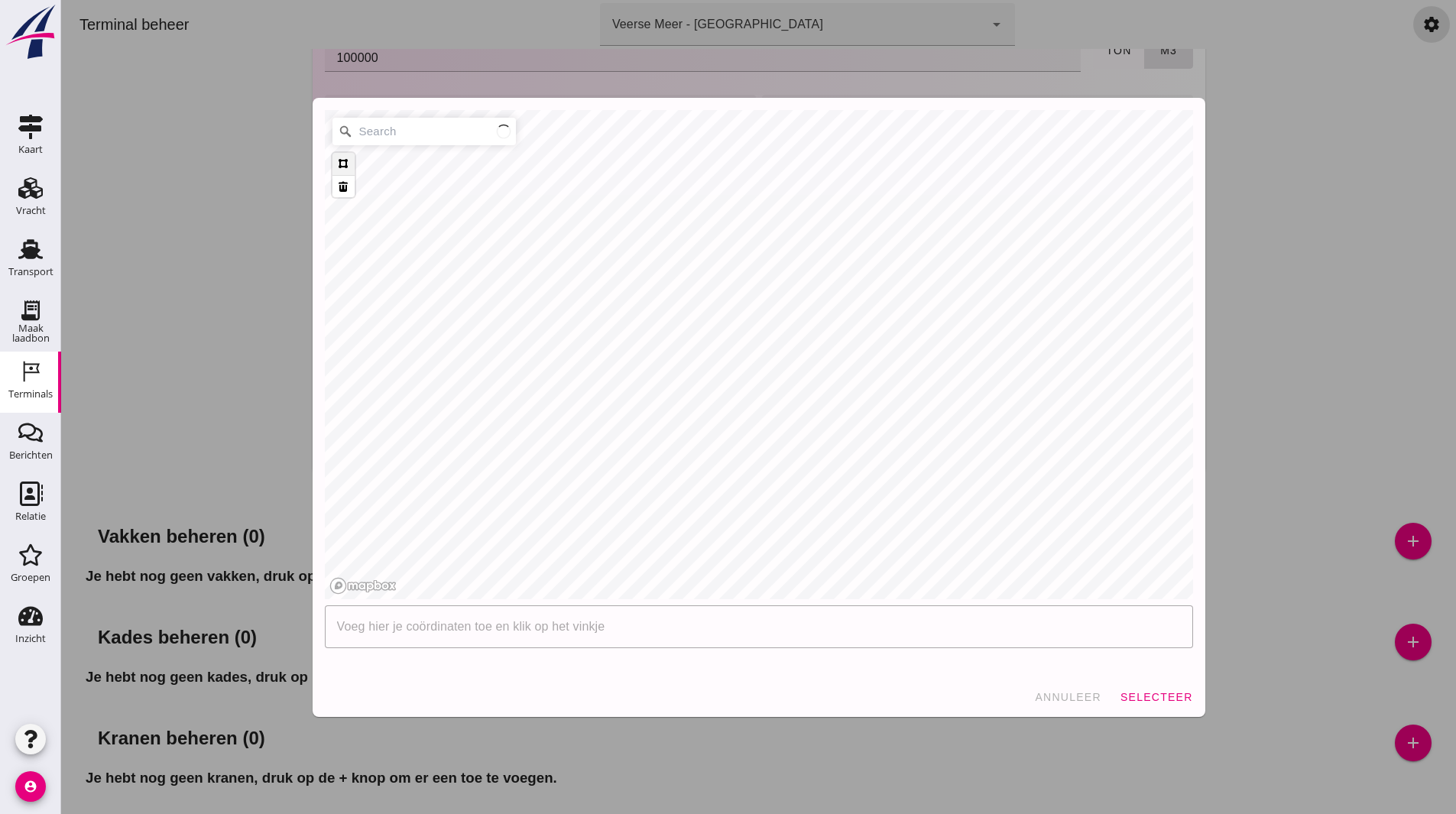
scroll to position [0, 0]
type input "[GEOGRAPHIC_DATA], [GEOGRAPHIC_DATA]"
click span "selecteer"
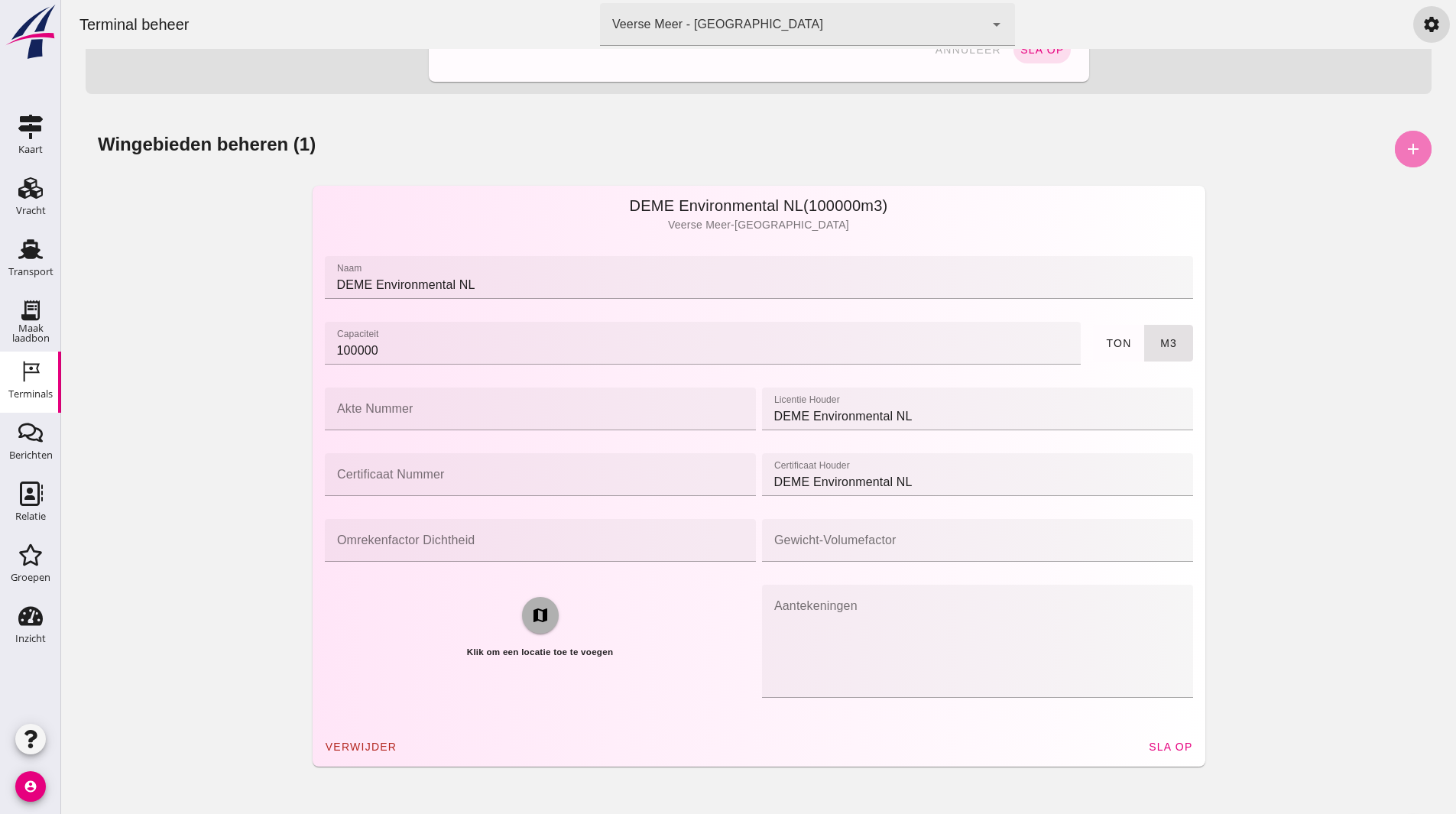
scroll to position [527, 0]
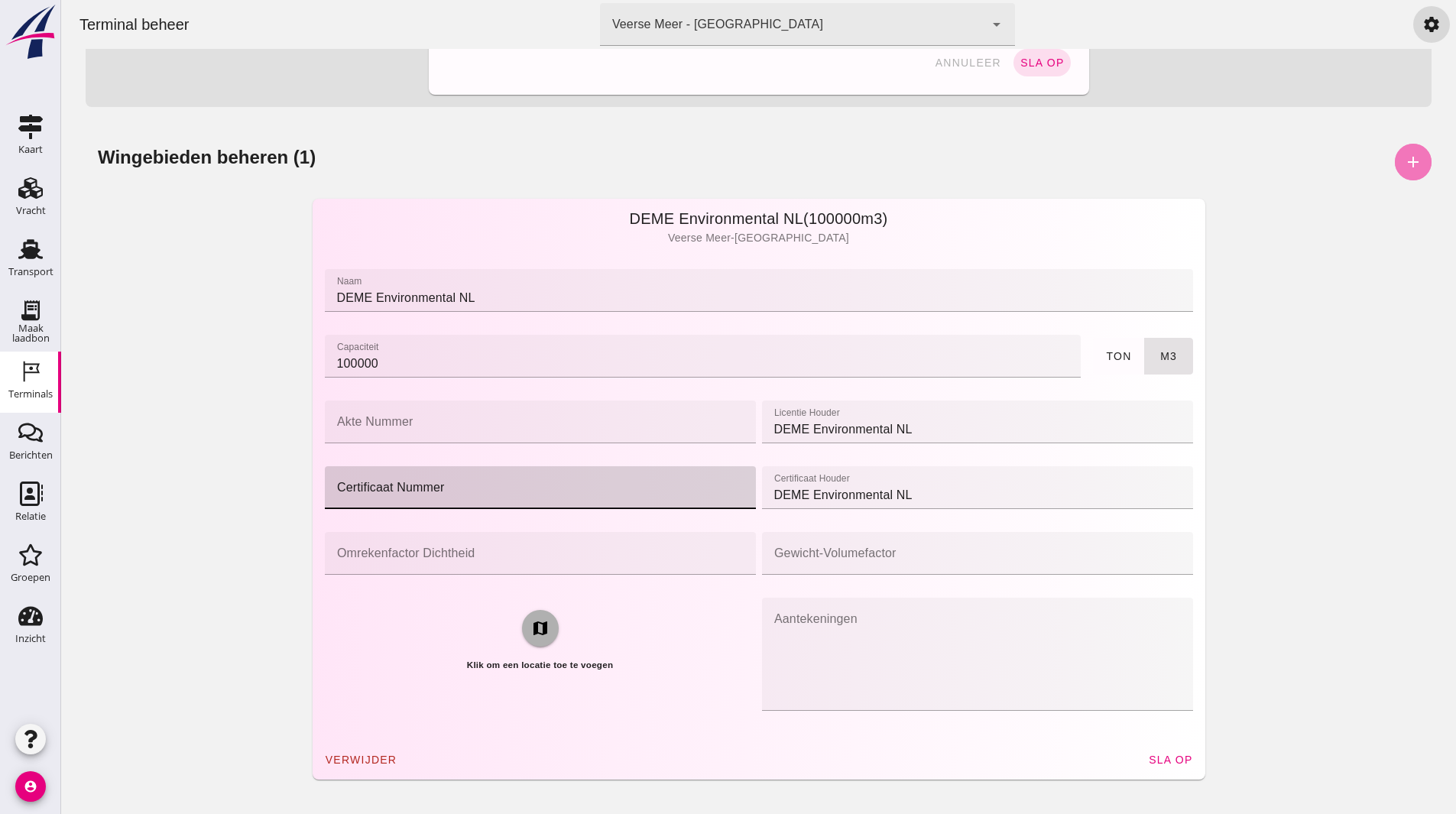
click input "certificaat nummer"
type input "RWS-2023/48908"
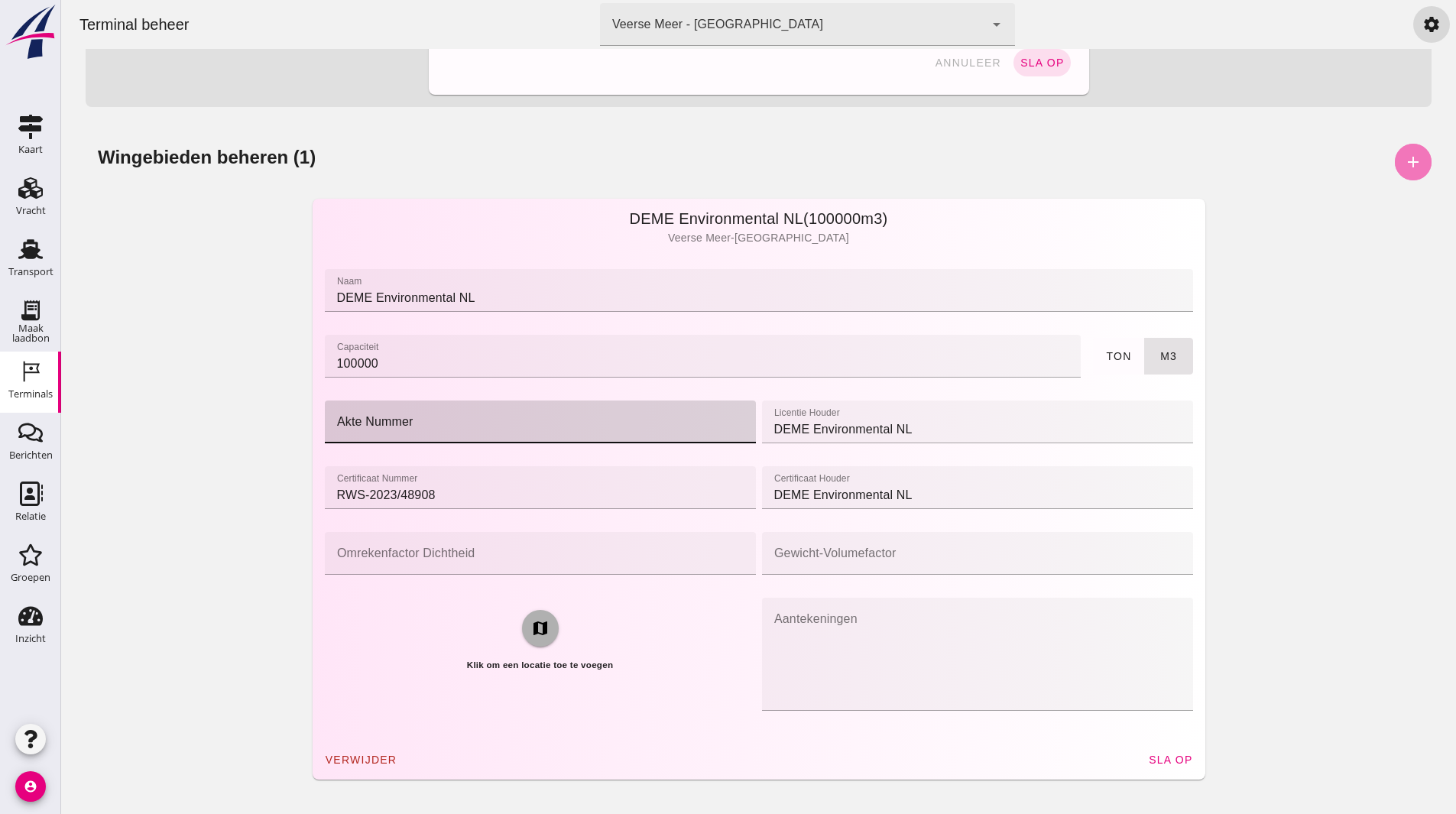
click input "akte nummer"
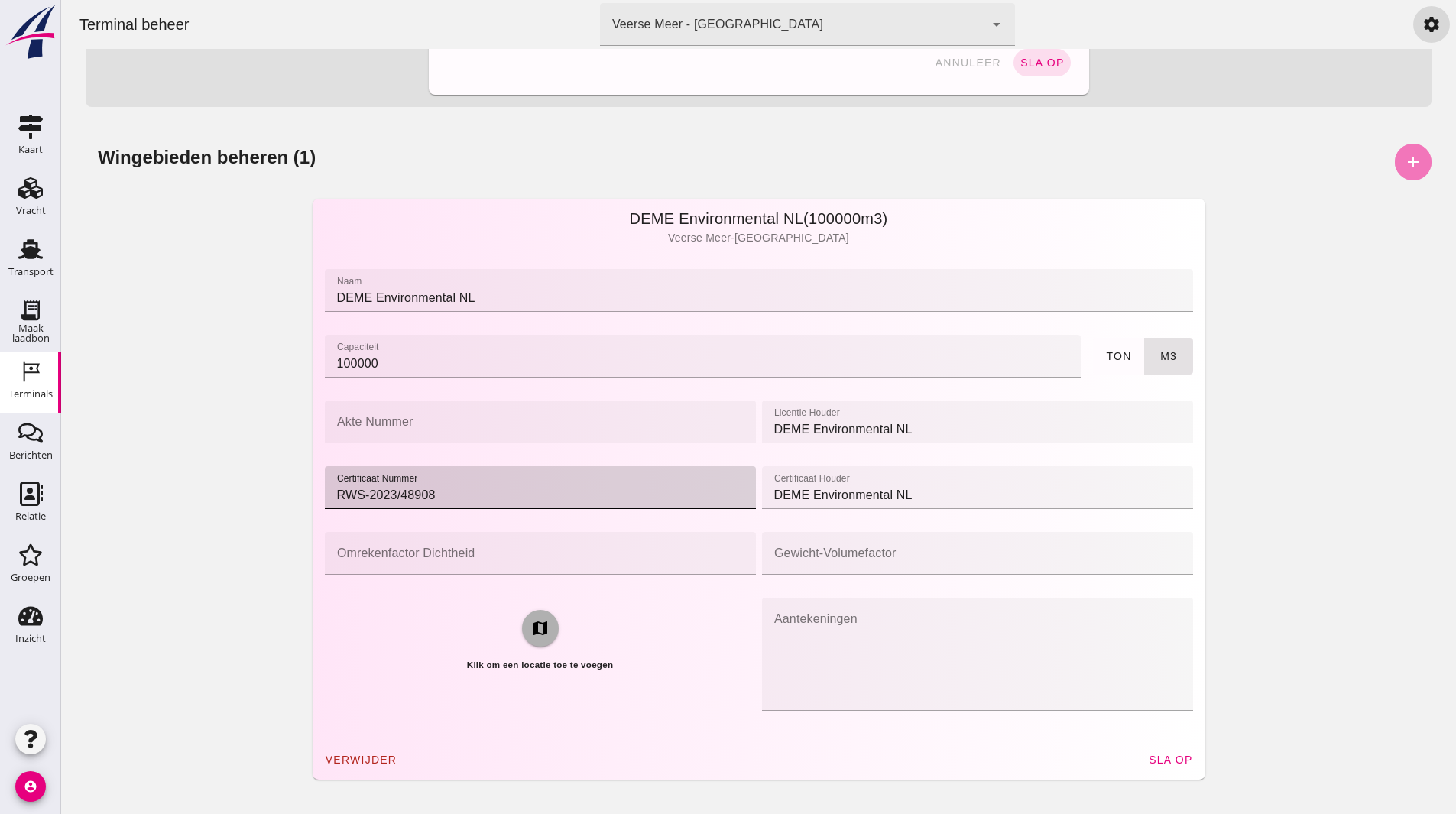
drag, startPoint x: 443, startPoint y: 483, endPoint x: 234, endPoint y: 495, distance: 209.3
click div "DEME Environmental NL (100000m3) Veerse Meer - [GEOGRAPHIC_DATA] naam naam DEME…"
click input "akte nummer"
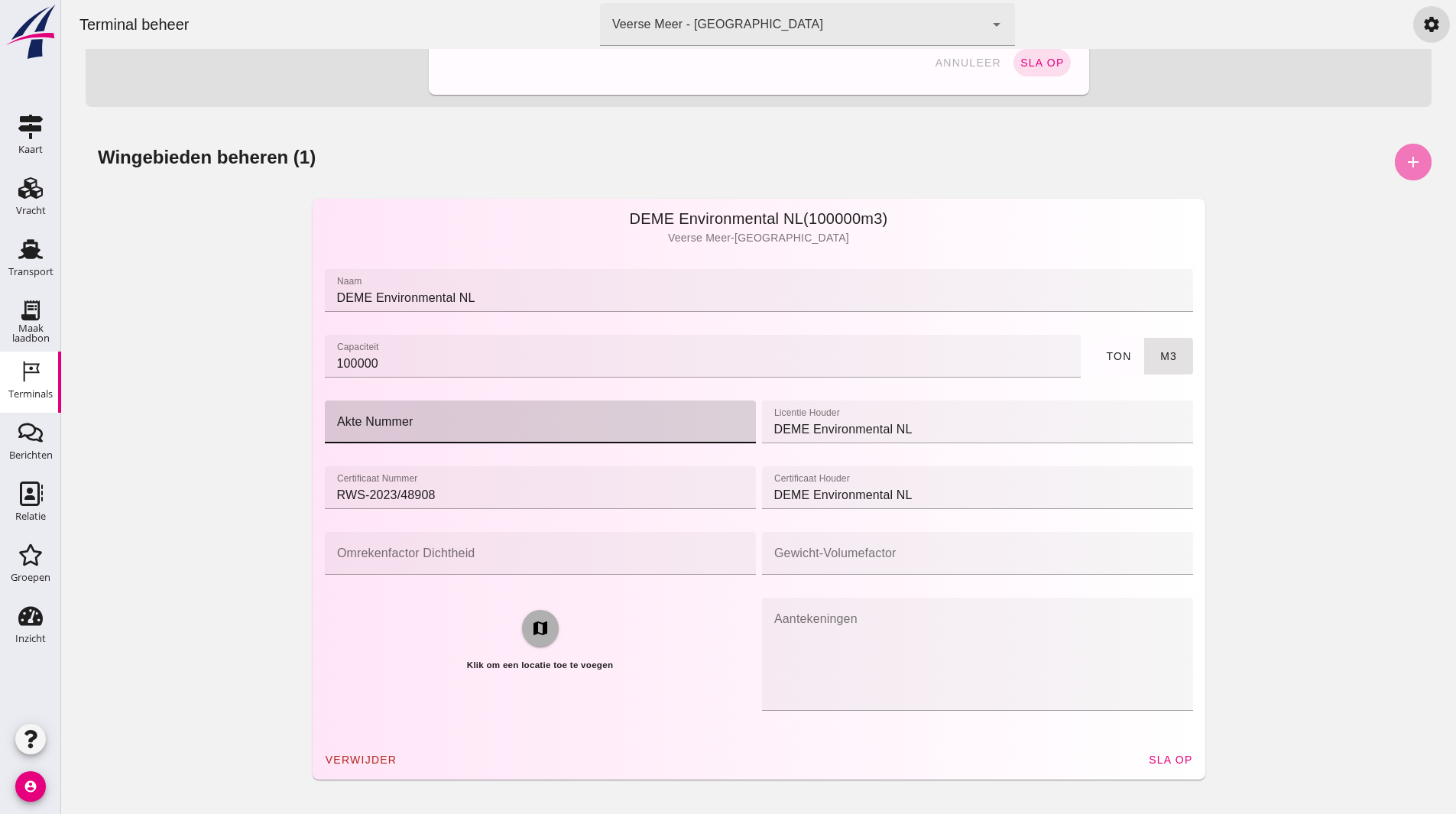
paste input "RWS-2023/48908"
type input "RWS-2023/48908"
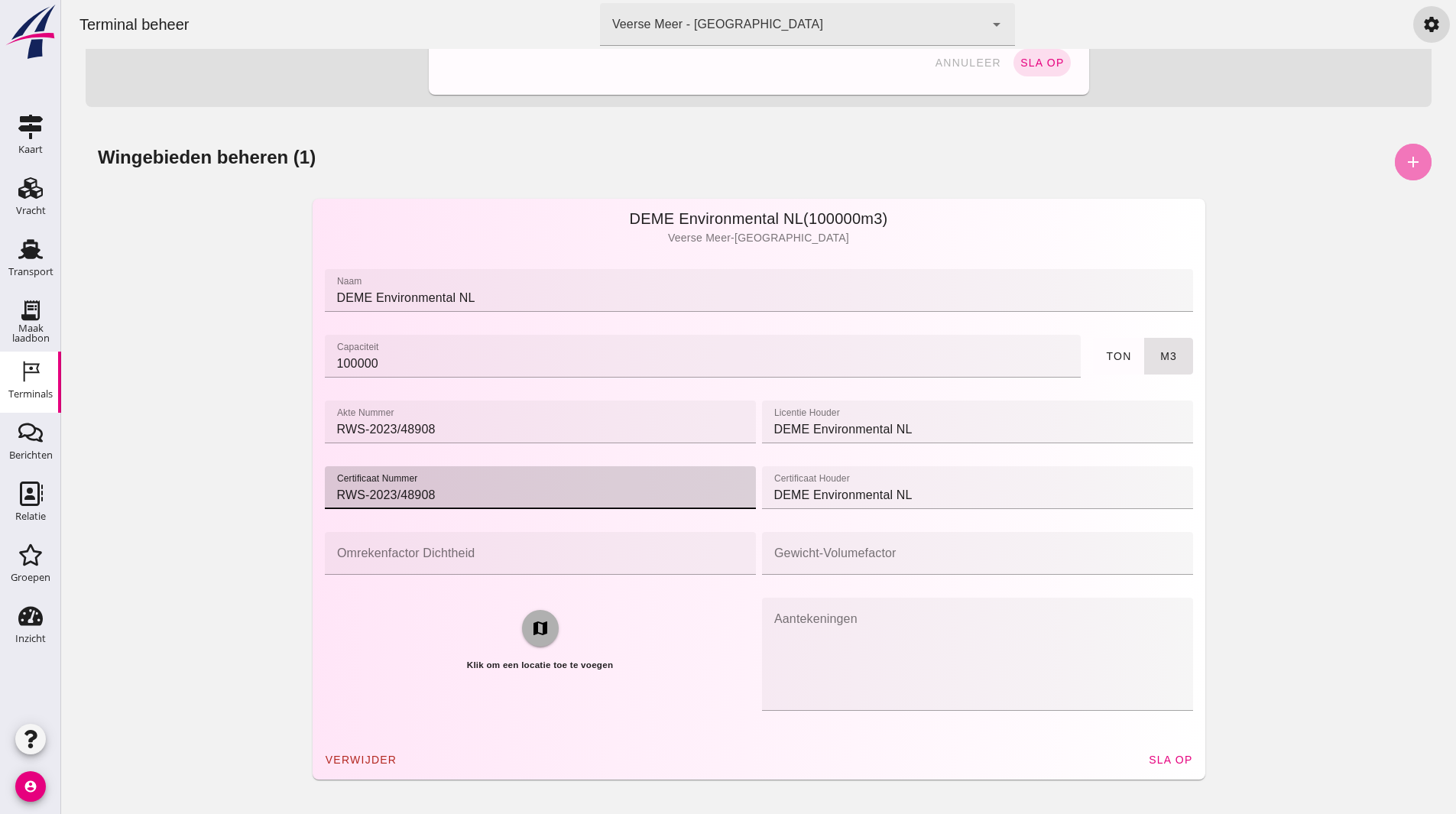
drag, startPoint x: 461, startPoint y: 497, endPoint x: 254, endPoint y: 497, distance: 207.0
click div "DEME Environmental NL (100000m3) Veerse Meer - [GEOGRAPHIC_DATA] naam naam DEME…"
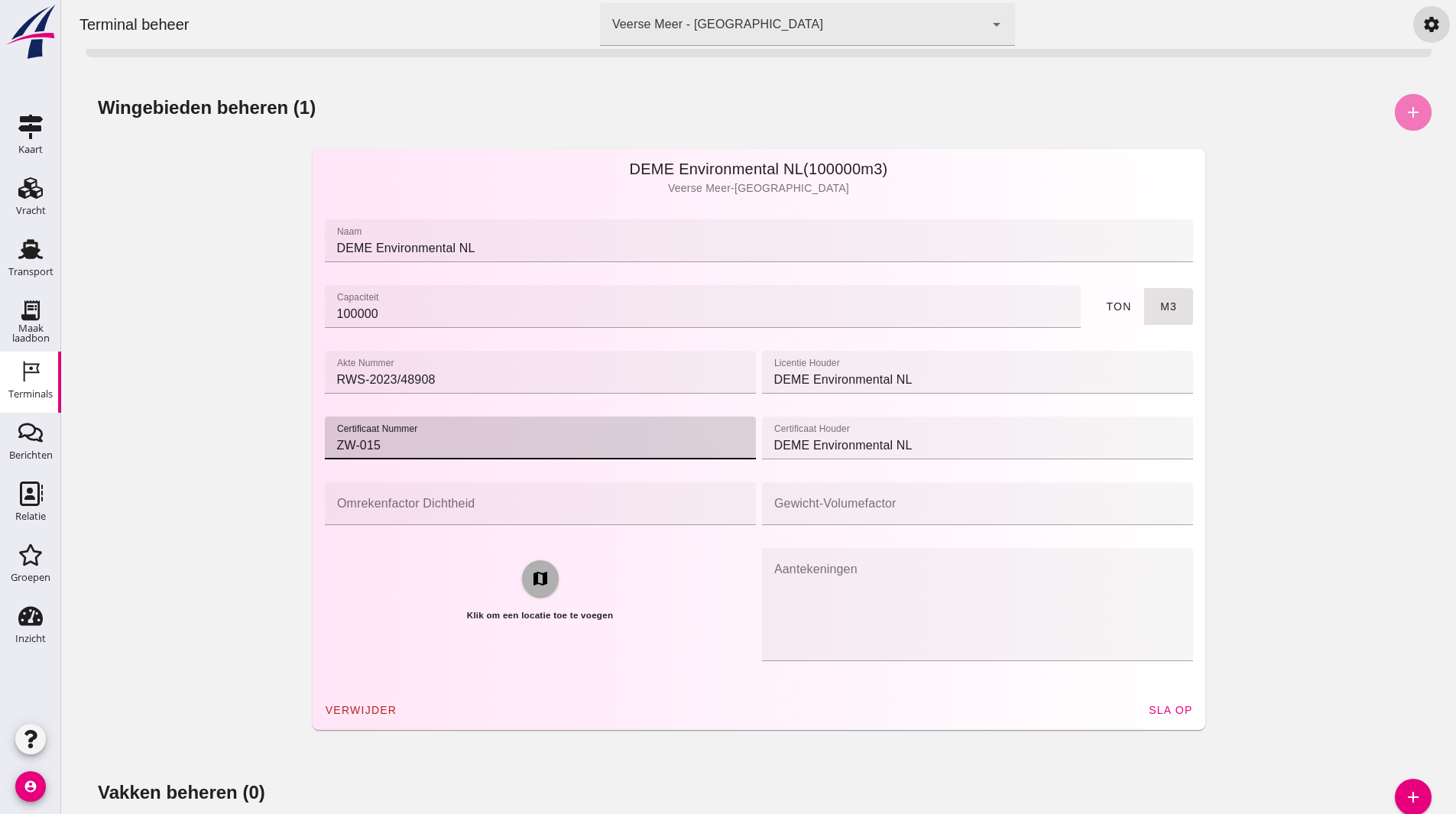
scroll to position [603, 0]
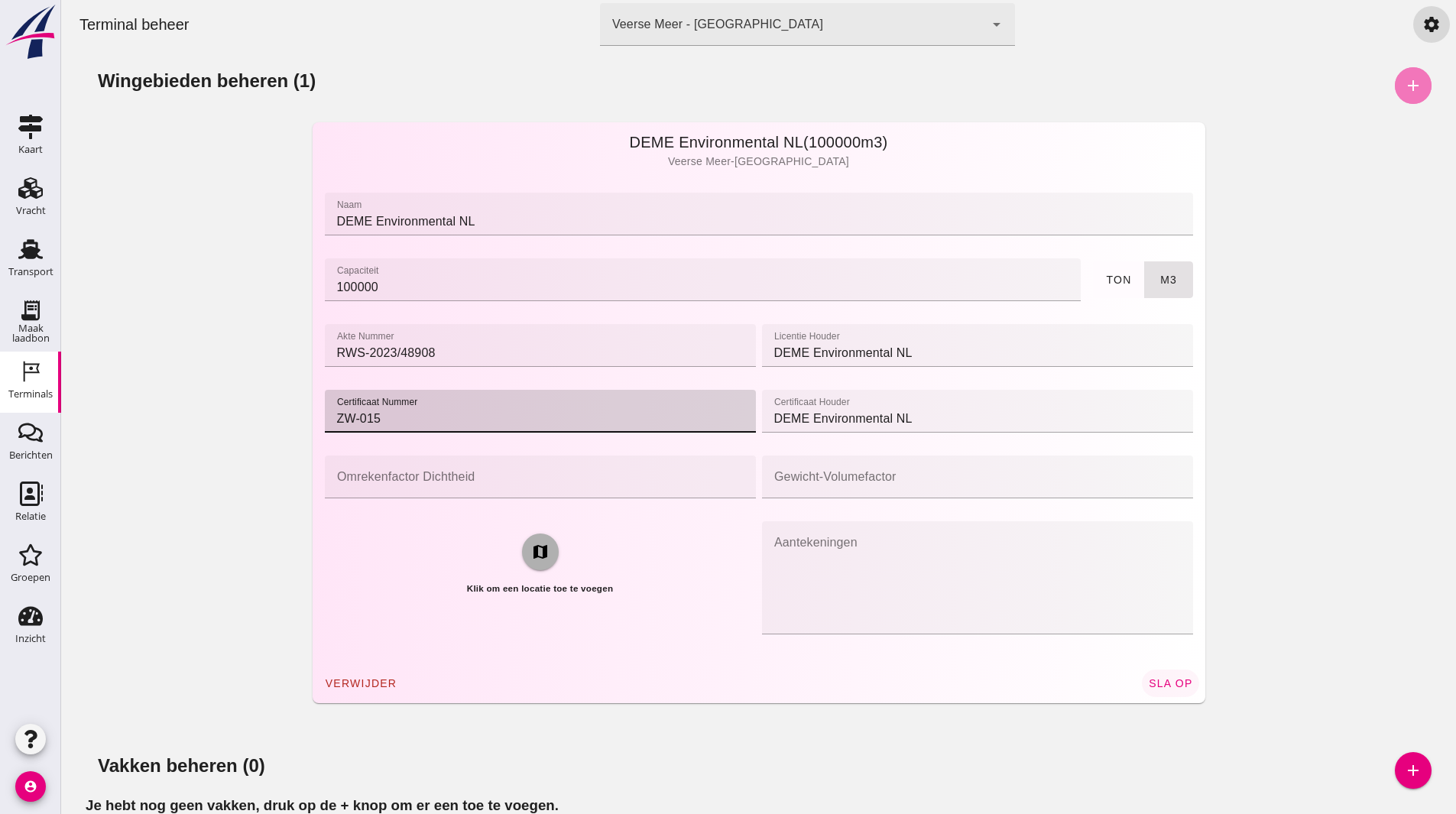
type input "ZW-015"
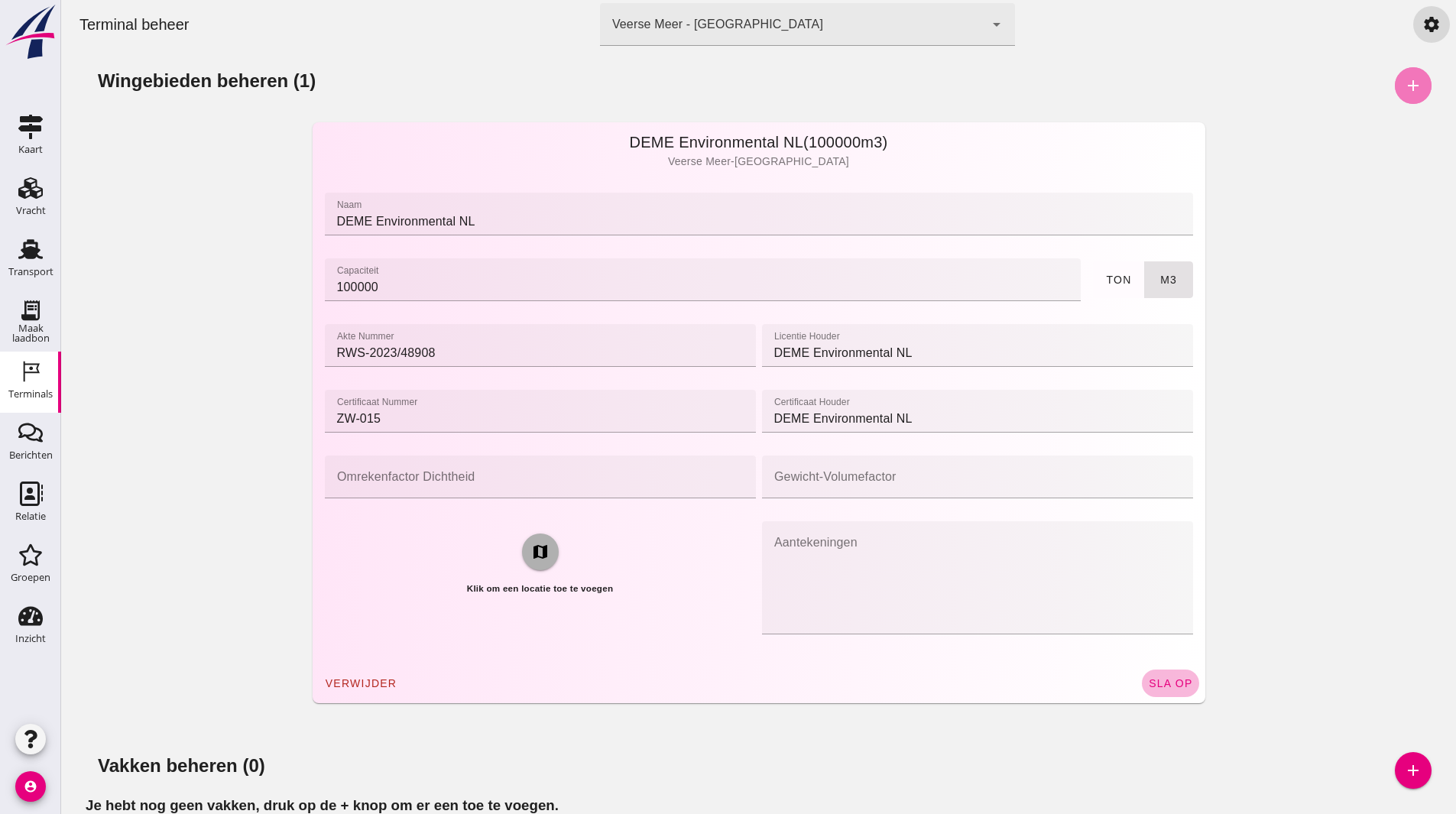
click span "sla op"
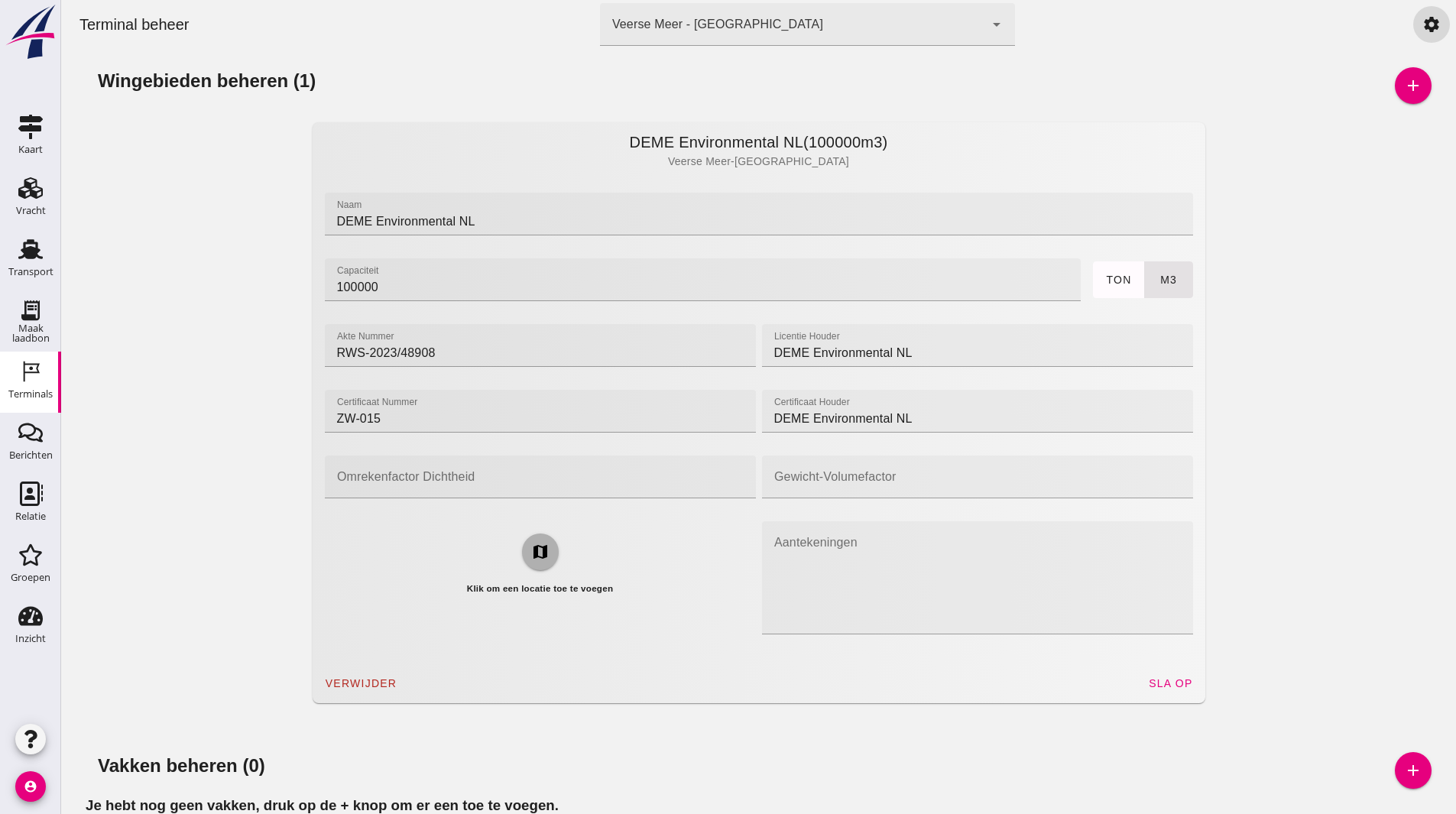
click div "Vakken beheren (0) add"
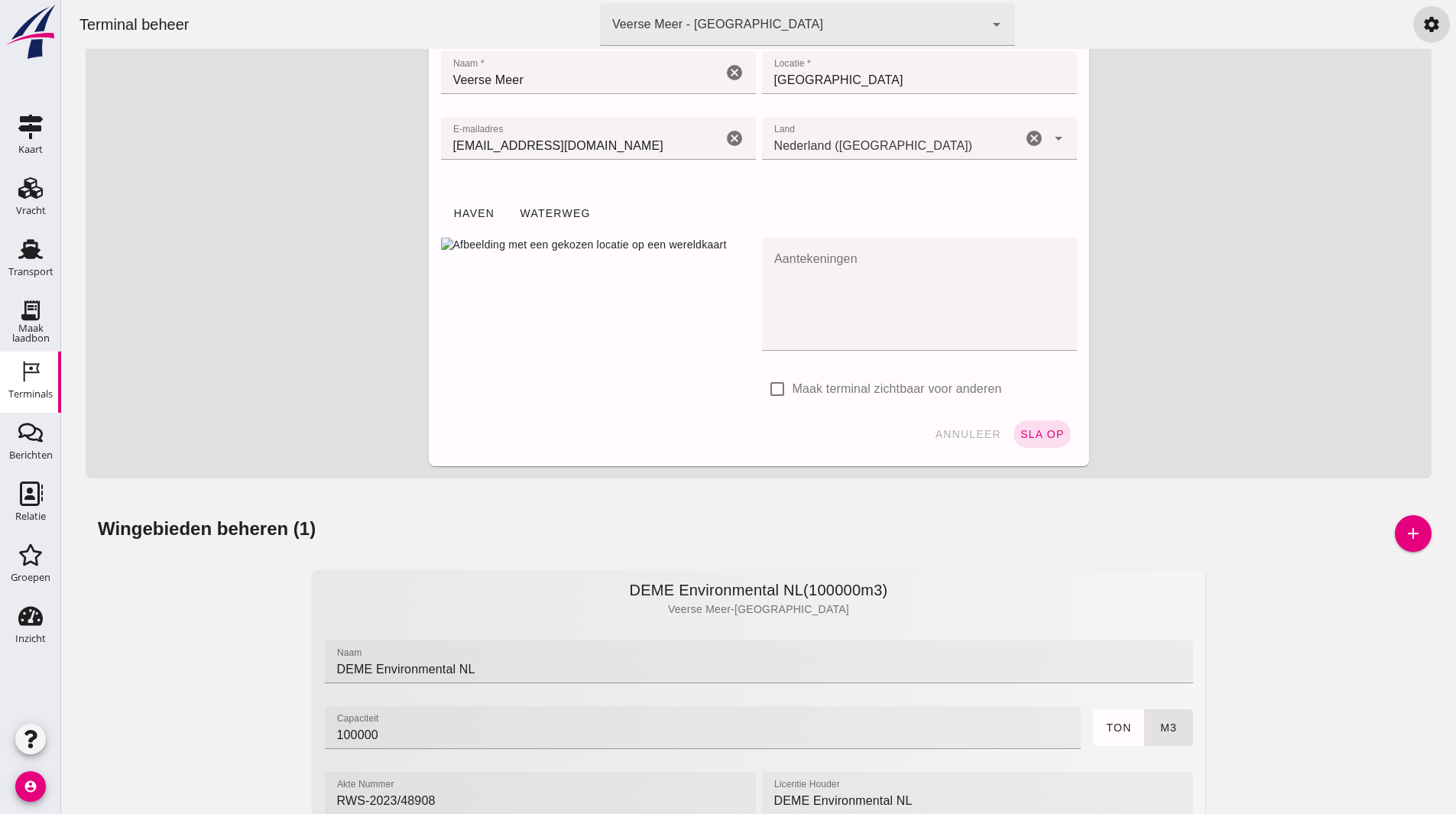
scroll to position [0, 0]
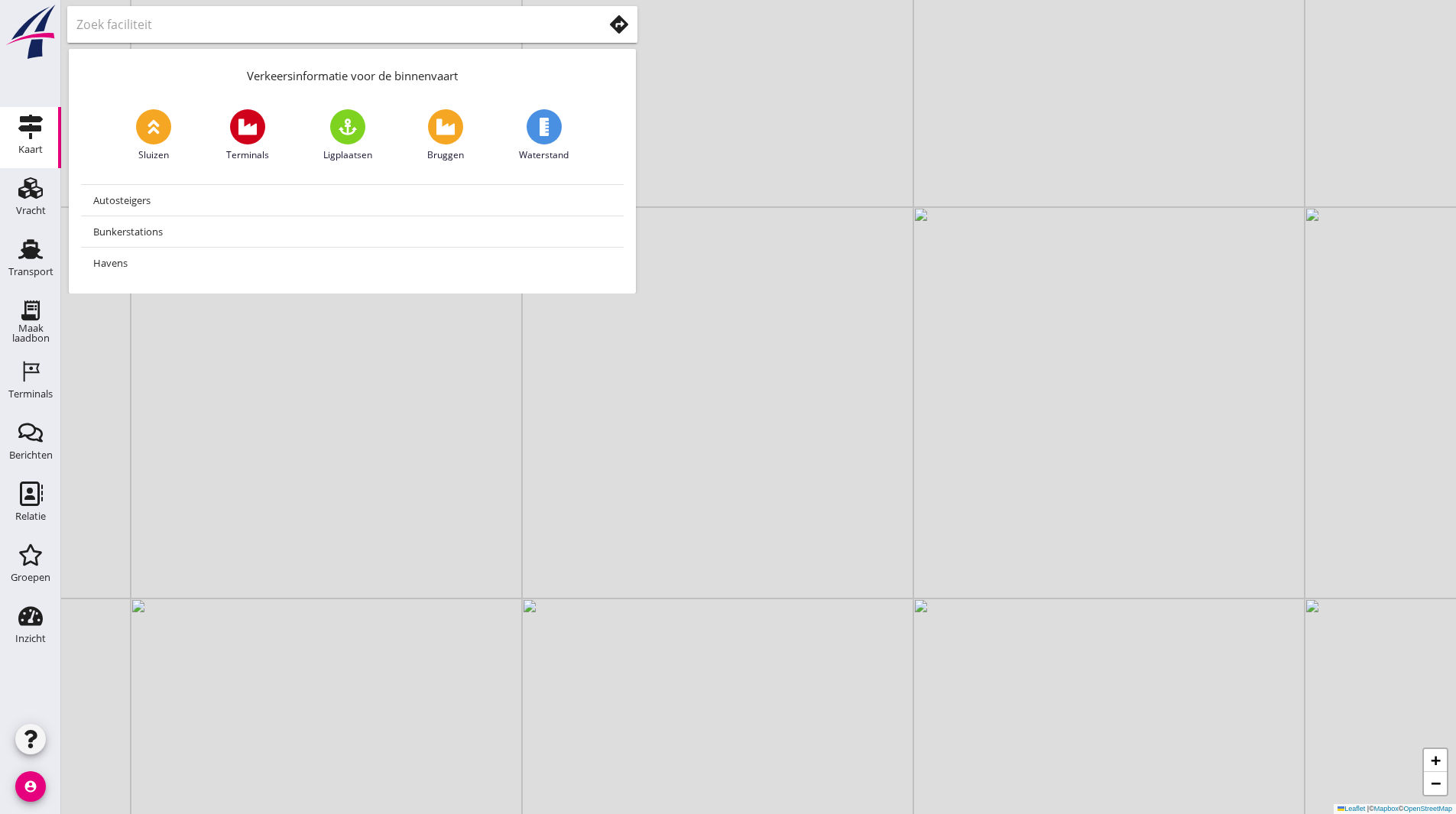
click at [21, 791] on icon "account_circle" at bounding box center [30, 786] width 30 height 30
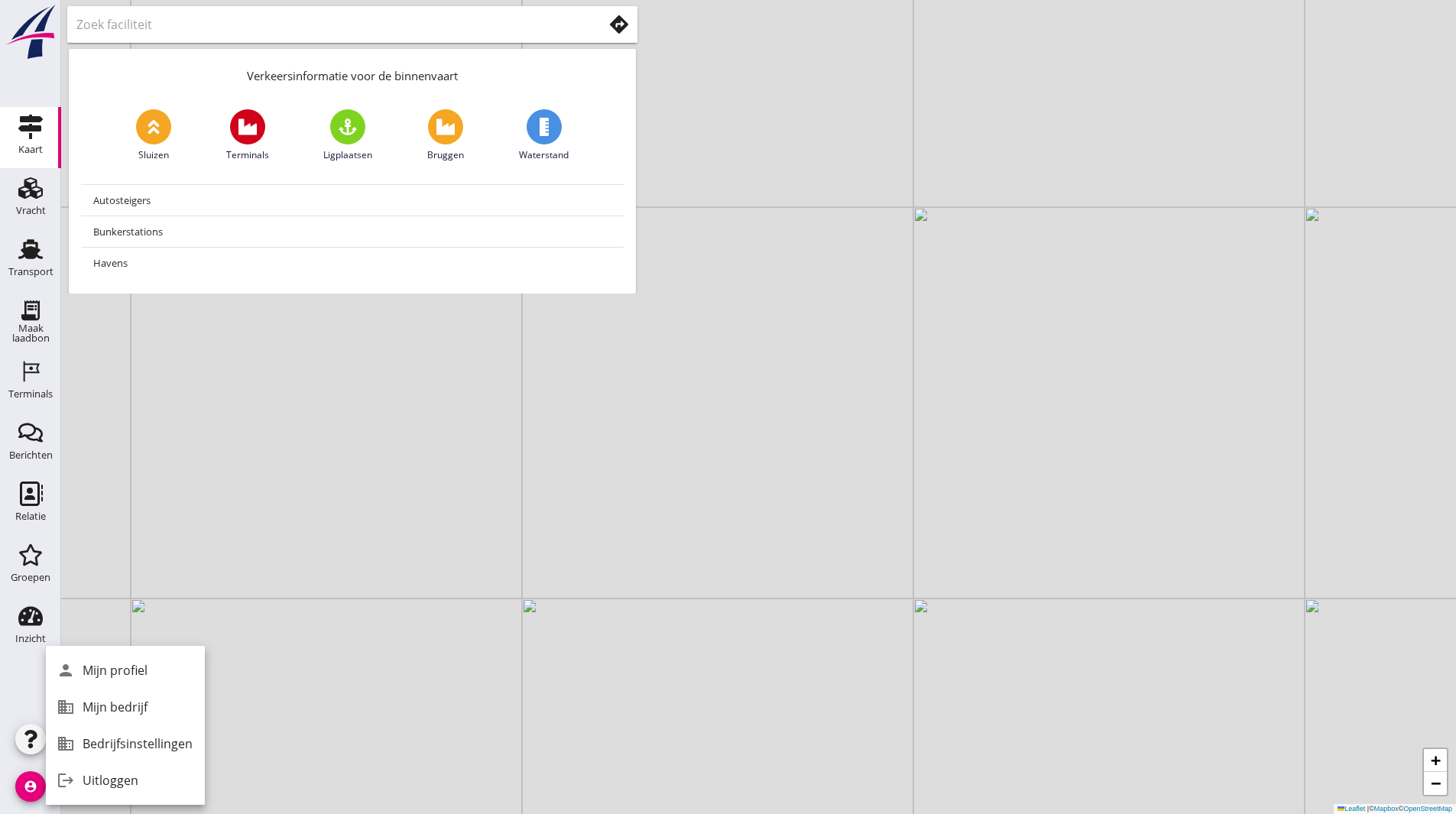
click at [134, 773] on div "Uitloggen" at bounding box center [137, 780] width 110 height 18
